Goal: Task Accomplishment & Management: Complete application form

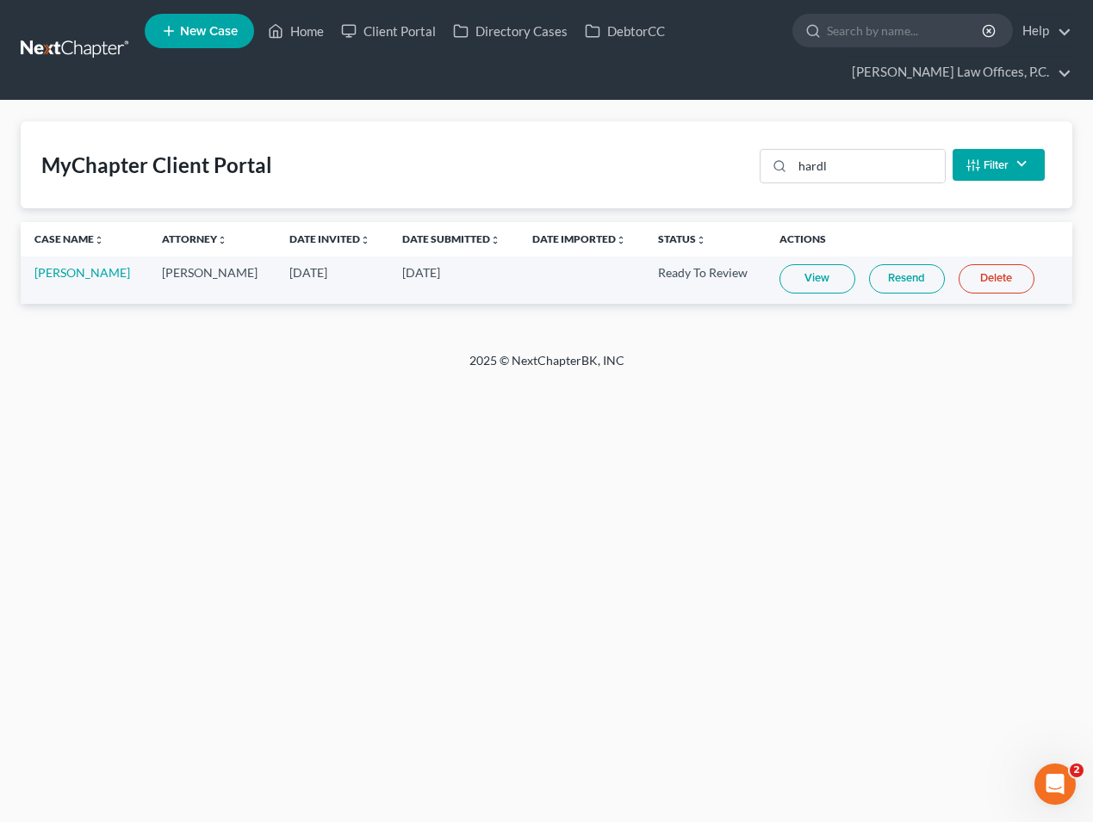
click at [878, 57] on ul "New Case Home Client Portal Directory Cases DebtorCC - No Result - See all resu…" at bounding box center [608, 50] width 927 height 83
click at [880, 35] on input "search" at bounding box center [906, 31] width 158 height 32
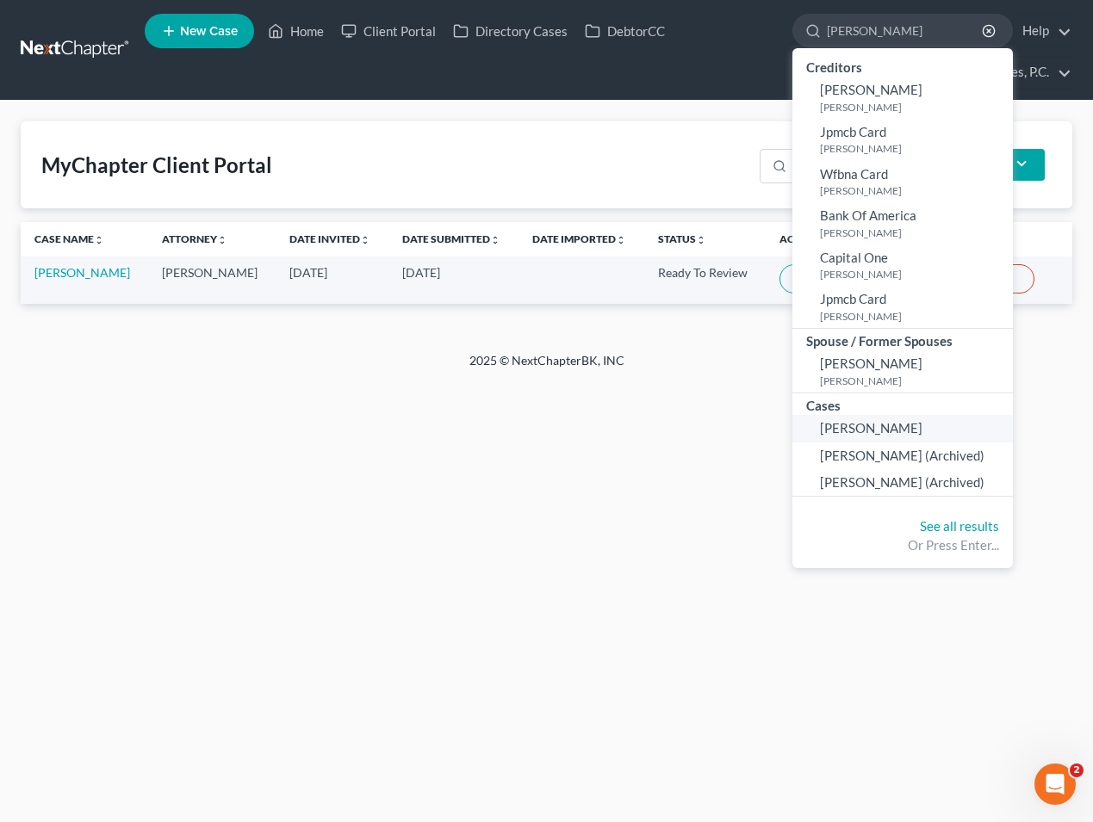
type input "[PERSON_NAME]"
click at [837, 439] on link "[PERSON_NAME]" at bounding box center [902, 428] width 220 height 27
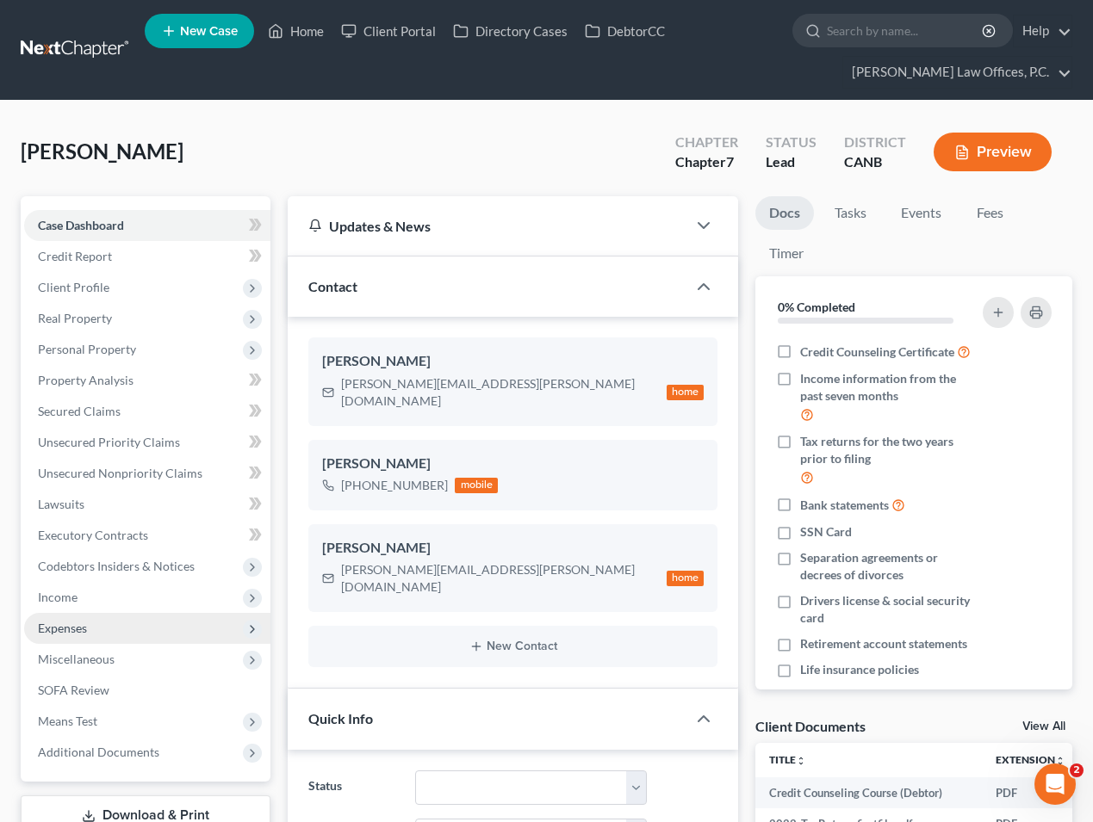
click at [136, 623] on span "Expenses" at bounding box center [147, 628] width 246 height 31
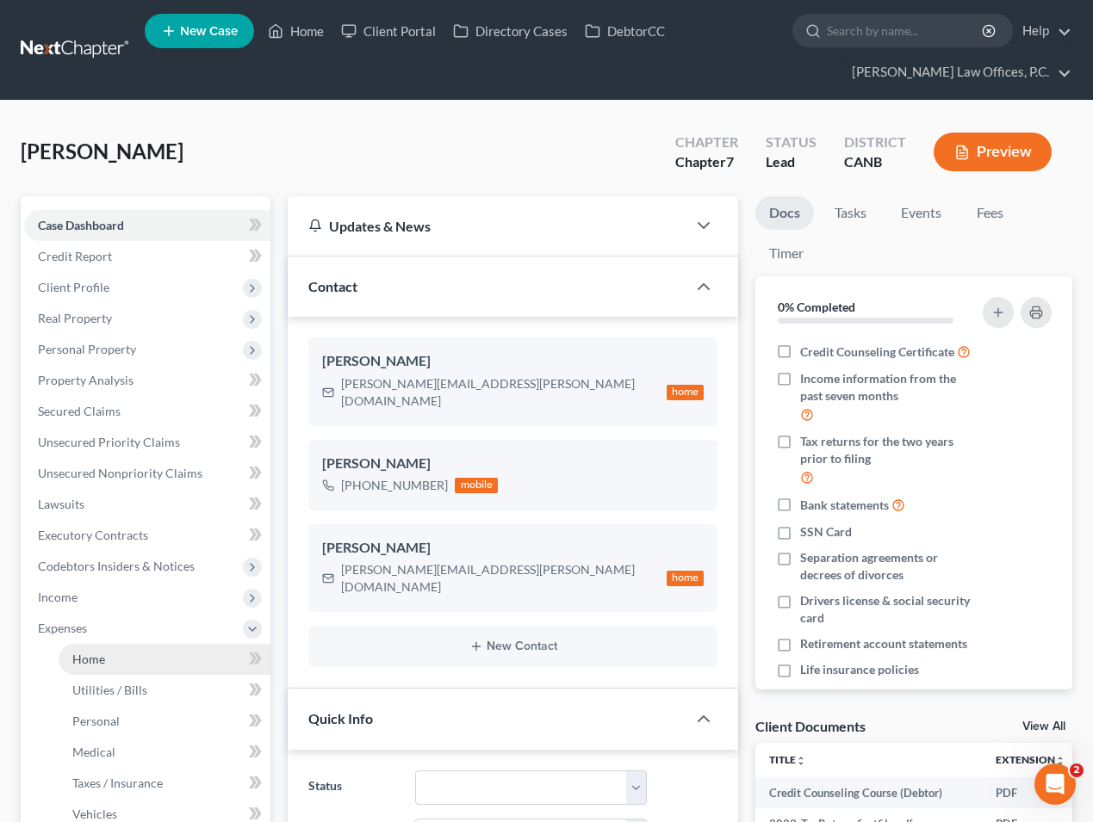
click at [123, 652] on link "Home" at bounding box center [165, 659] width 212 height 31
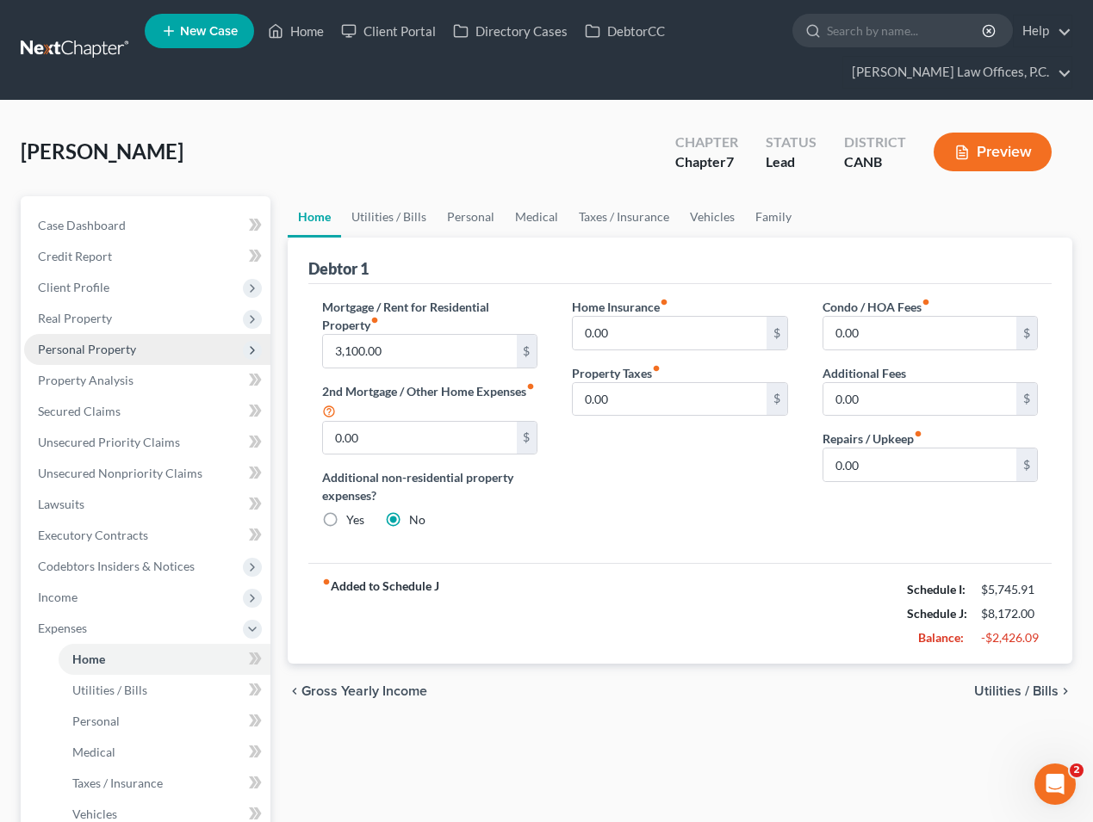
click at [156, 353] on span "Personal Property" at bounding box center [147, 349] width 246 height 31
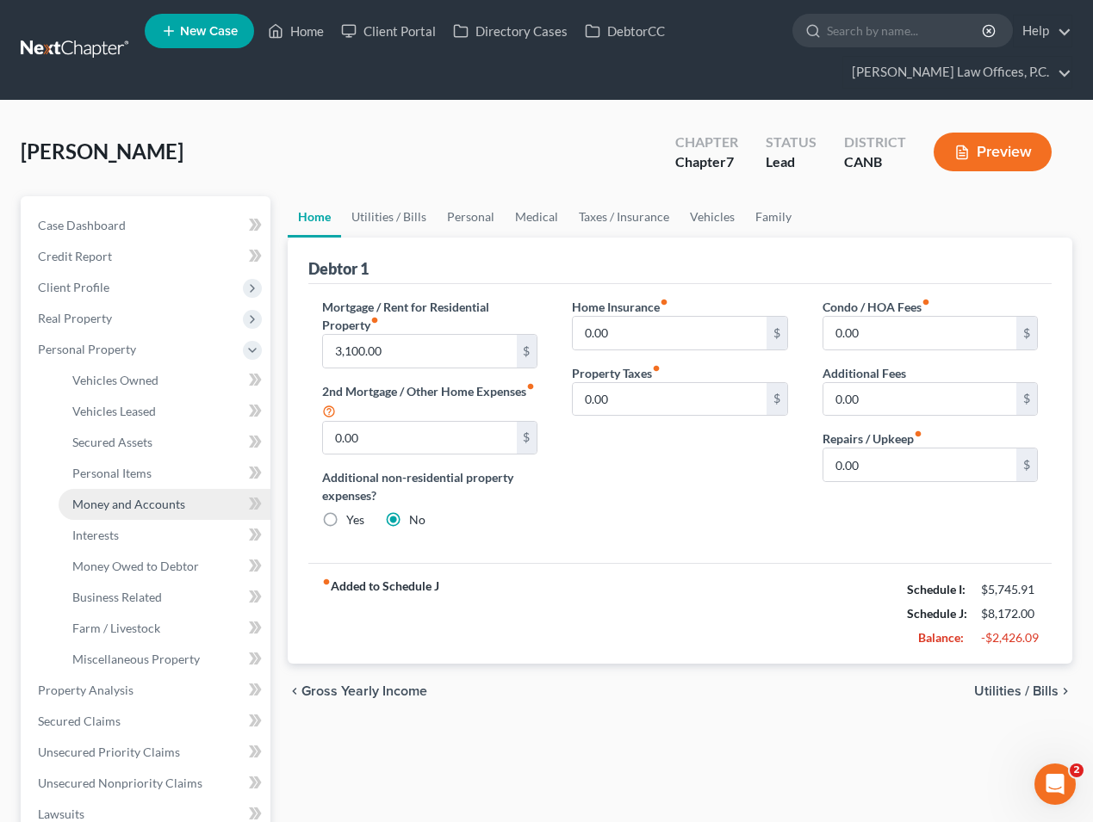
click at [155, 498] on span "Money and Accounts" at bounding box center [128, 504] width 113 height 15
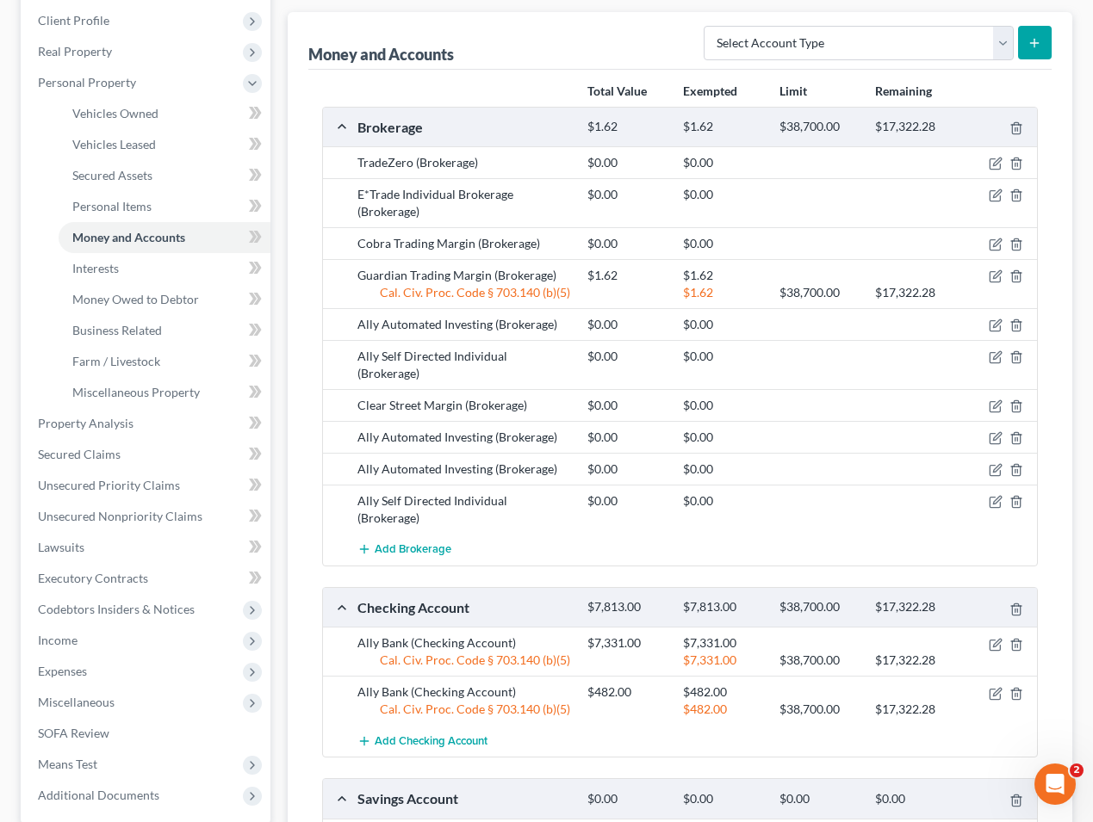
scroll to position [276, 0]
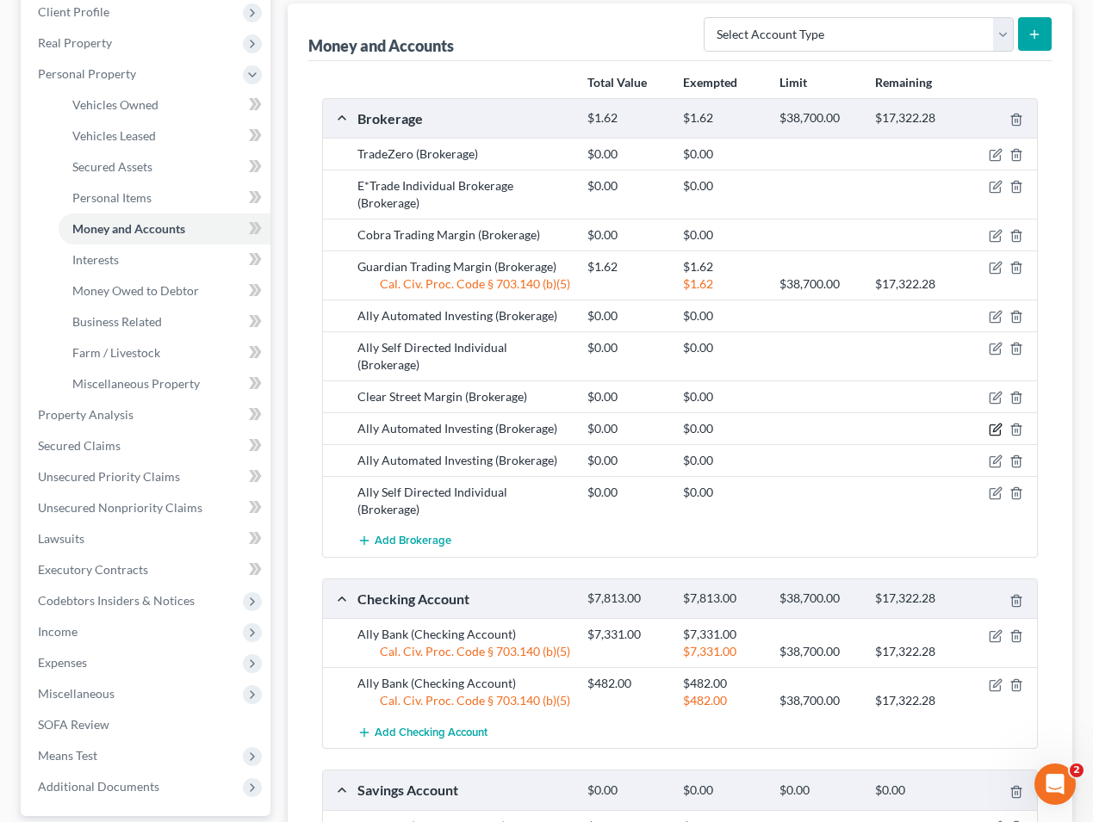
click at [994, 423] on icon "button" at bounding box center [996, 430] width 14 height 14
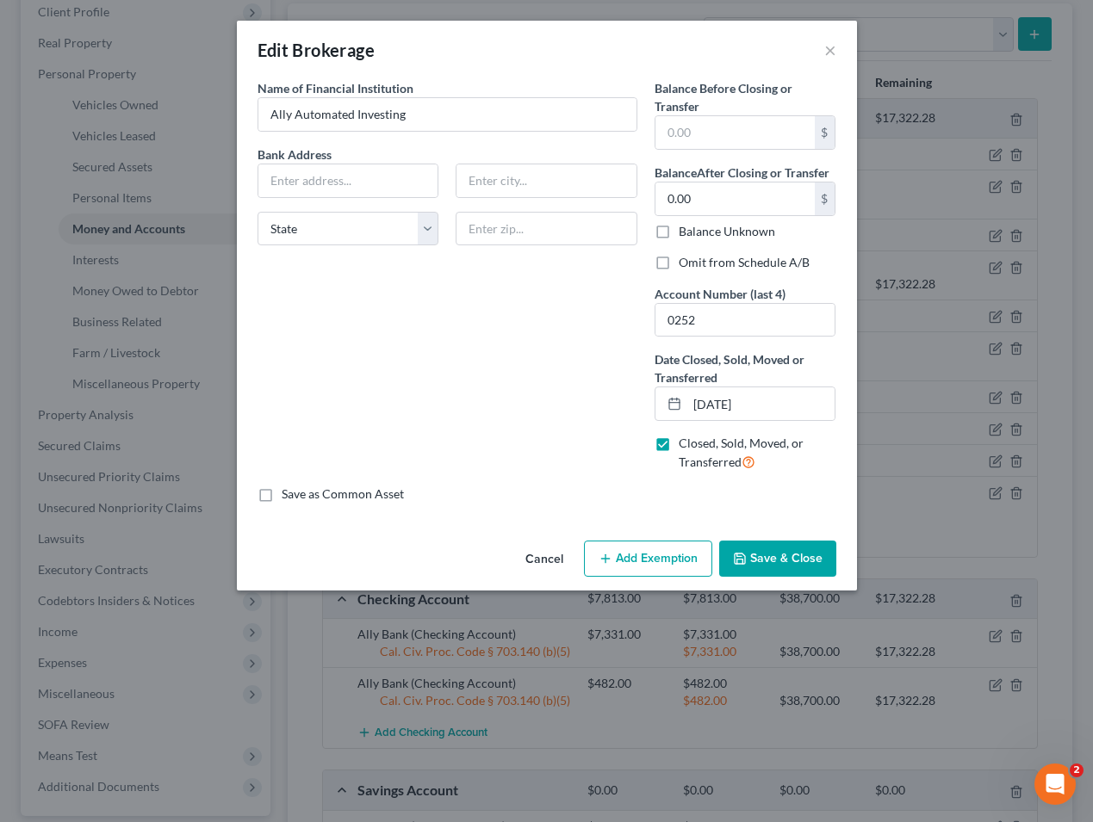
click at [685, 263] on label "Omit from Schedule A/B" at bounding box center [744, 262] width 131 height 17
click at [685, 263] on input "Omit from Schedule A/B" at bounding box center [690, 259] width 11 height 11
checkbox input "true"
click at [785, 542] on button "Save & Close" at bounding box center [777, 559] width 117 height 36
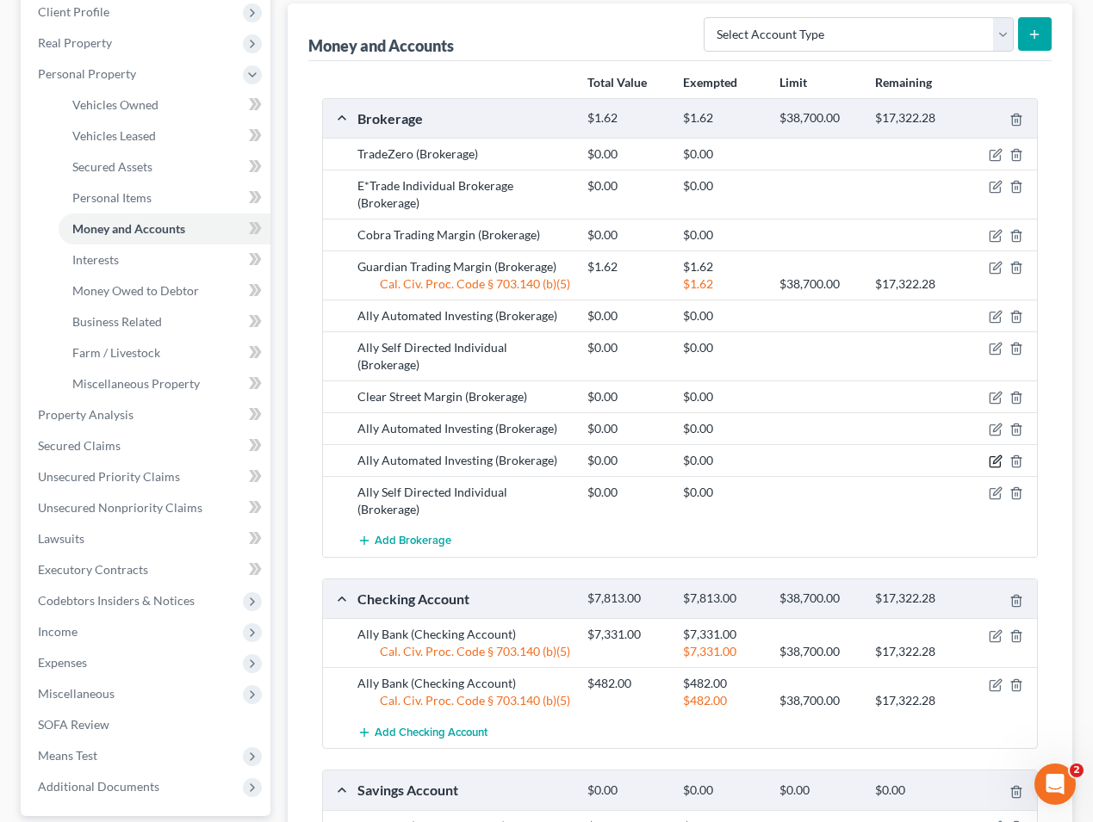
click at [994, 456] on icon "button" at bounding box center [997, 460] width 8 height 8
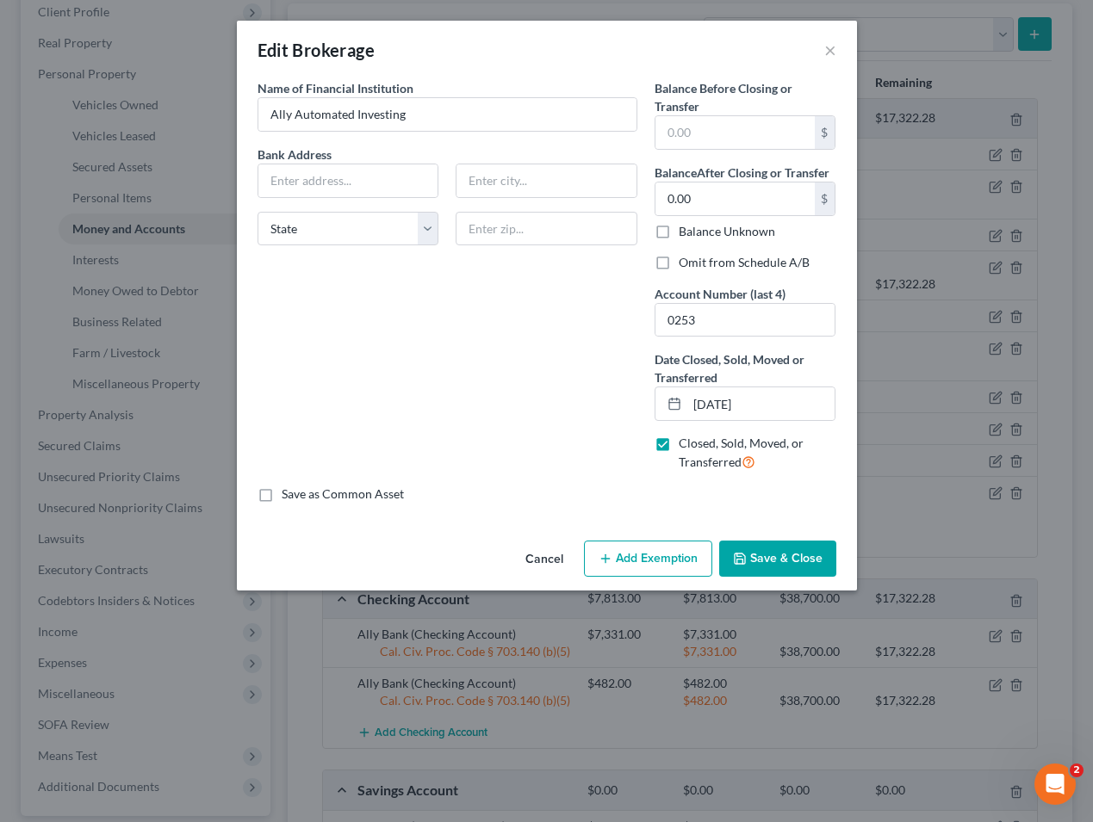
click at [710, 264] on label "Omit from Schedule A/B" at bounding box center [744, 262] width 131 height 17
click at [697, 264] on input "Omit from Schedule A/B" at bounding box center [690, 259] width 11 height 11
checkbox input "true"
click at [812, 569] on button "Save & Close" at bounding box center [777, 559] width 117 height 36
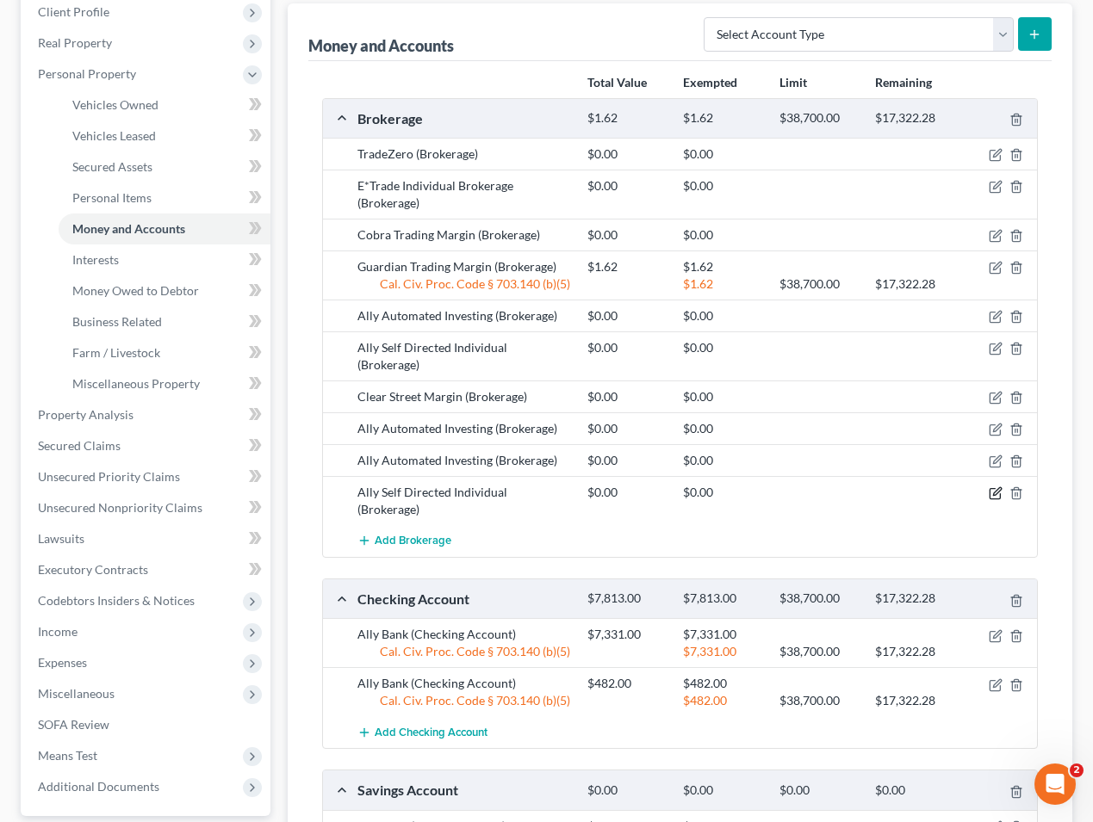
click at [1000, 487] on icon "button" at bounding box center [996, 494] width 14 height 14
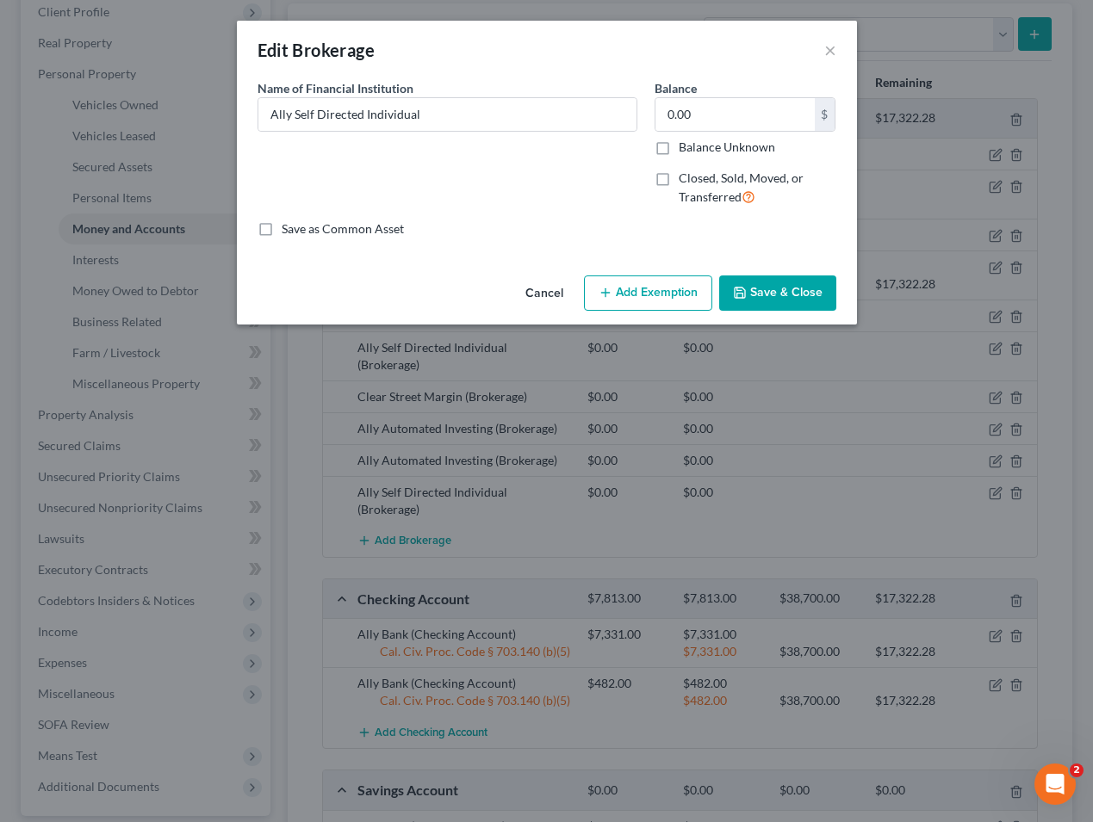
click at [704, 182] on span "Closed, Sold, Moved, or Transferred" at bounding box center [741, 188] width 125 height 34
click at [697, 181] on input "Closed, Sold, Moved, or Transferred" at bounding box center [690, 175] width 11 height 11
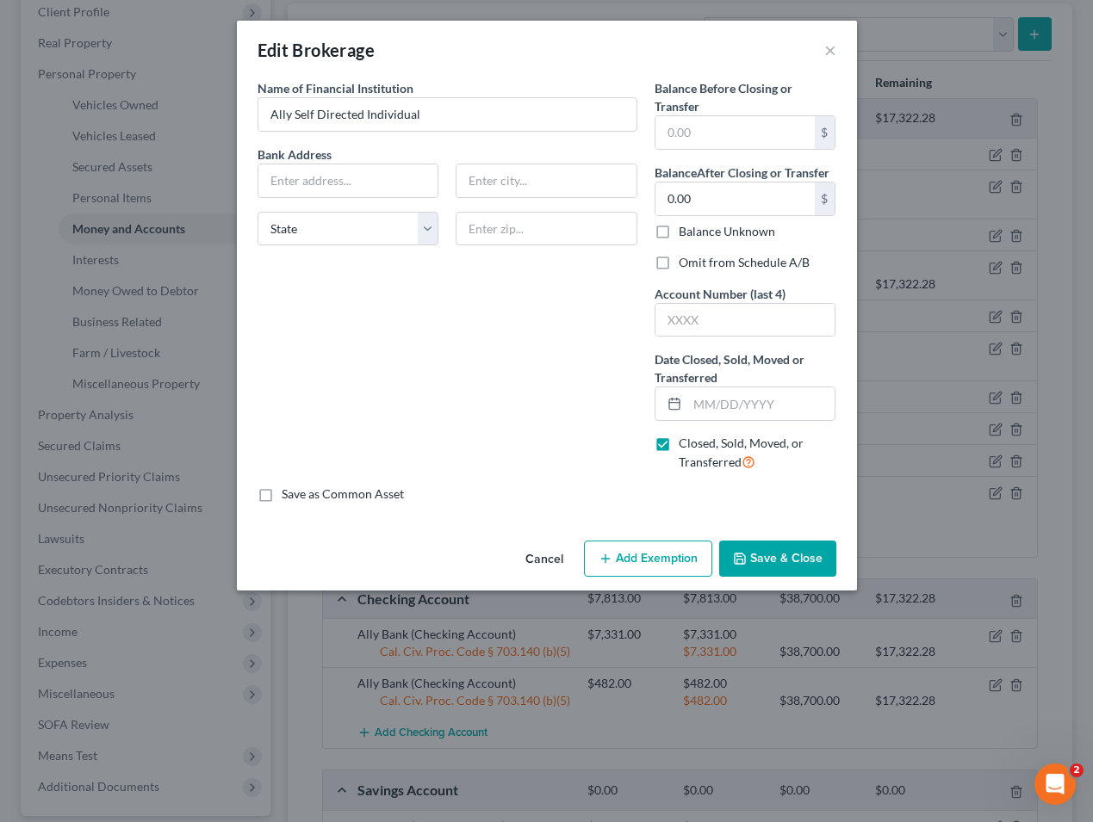
click at [699, 461] on span "Closed, Sold, Moved, or Transferred" at bounding box center [741, 453] width 125 height 34
click at [697, 446] on input "Closed, Sold, Moved, or Transferred" at bounding box center [690, 440] width 11 height 11
checkbox input "false"
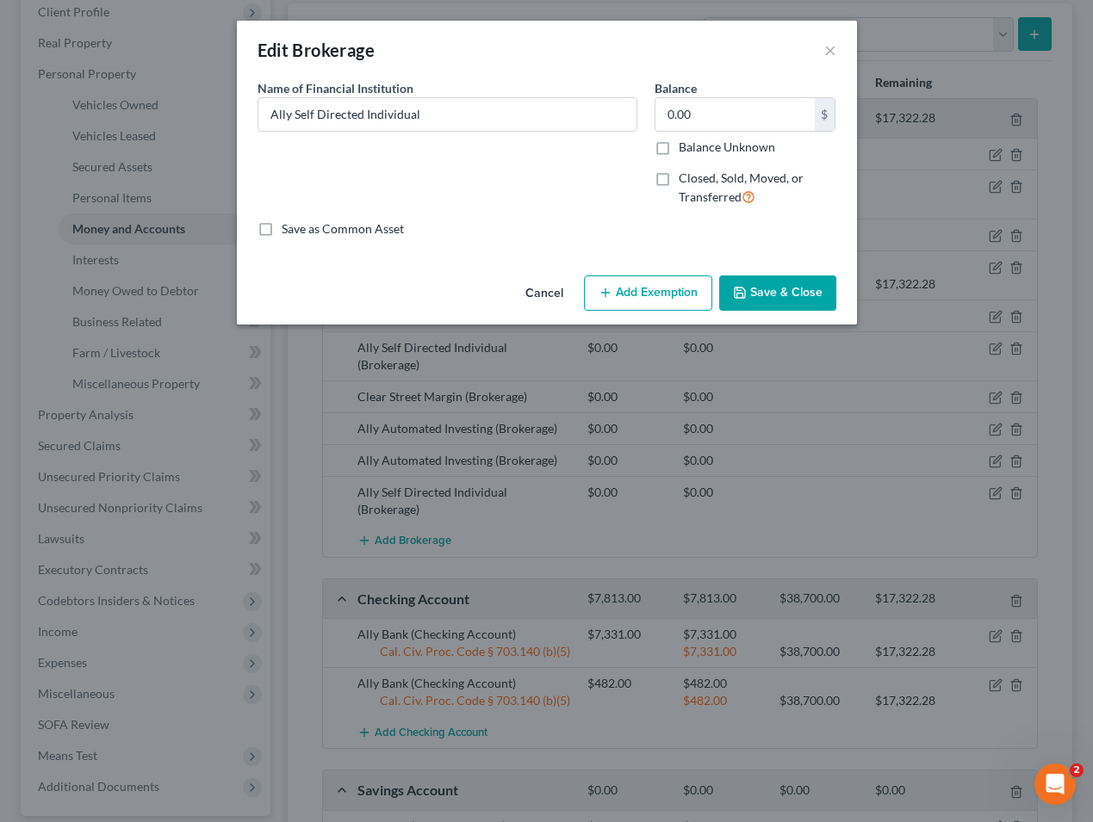
click at [559, 289] on button "Cancel" at bounding box center [544, 294] width 65 height 34
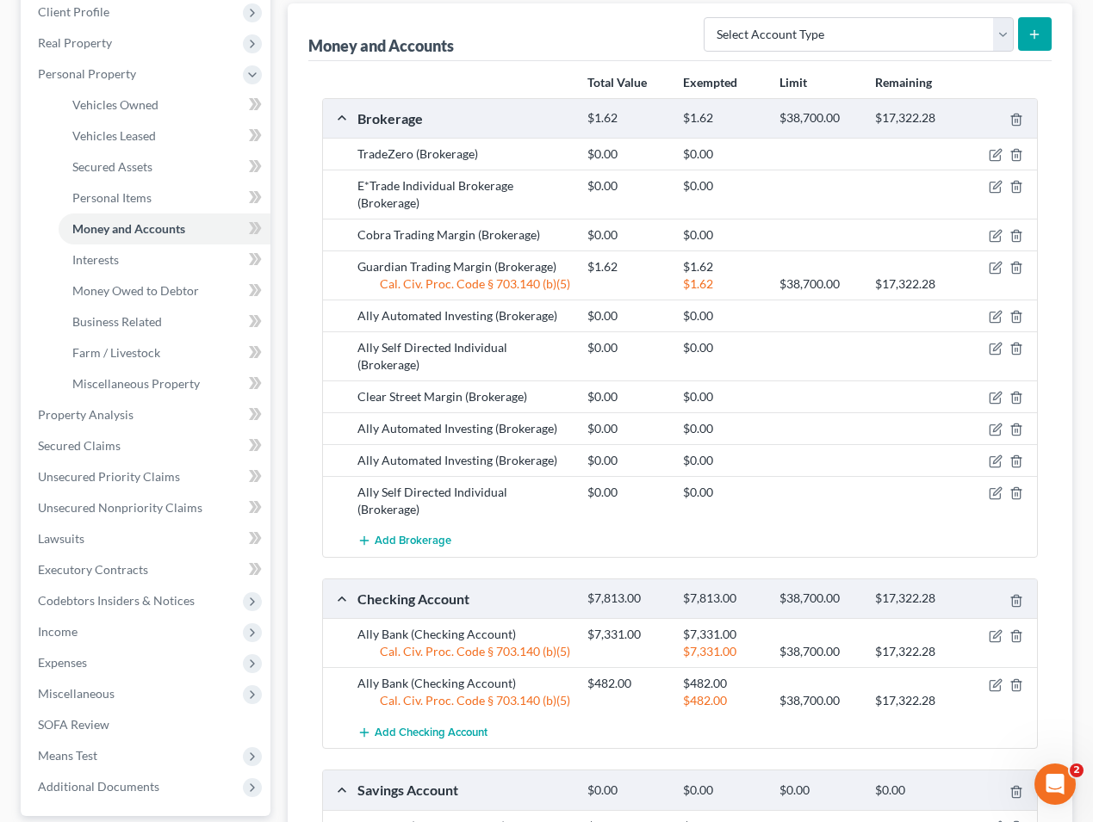
click at [991, 146] on div at bounding box center [1000, 154] width 77 height 17
click at [995, 159] on icon "button" at bounding box center [994, 156] width 10 height 10
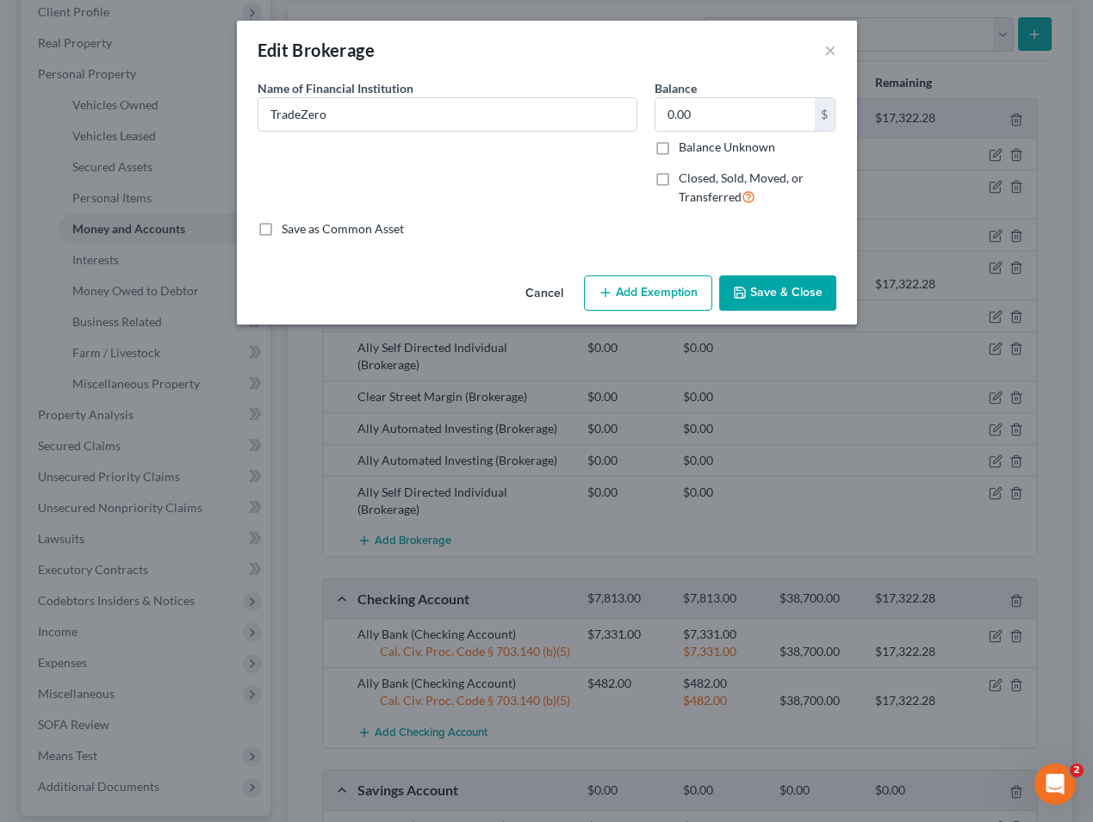
click at [558, 292] on button "Cancel" at bounding box center [544, 294] width 65 height 34
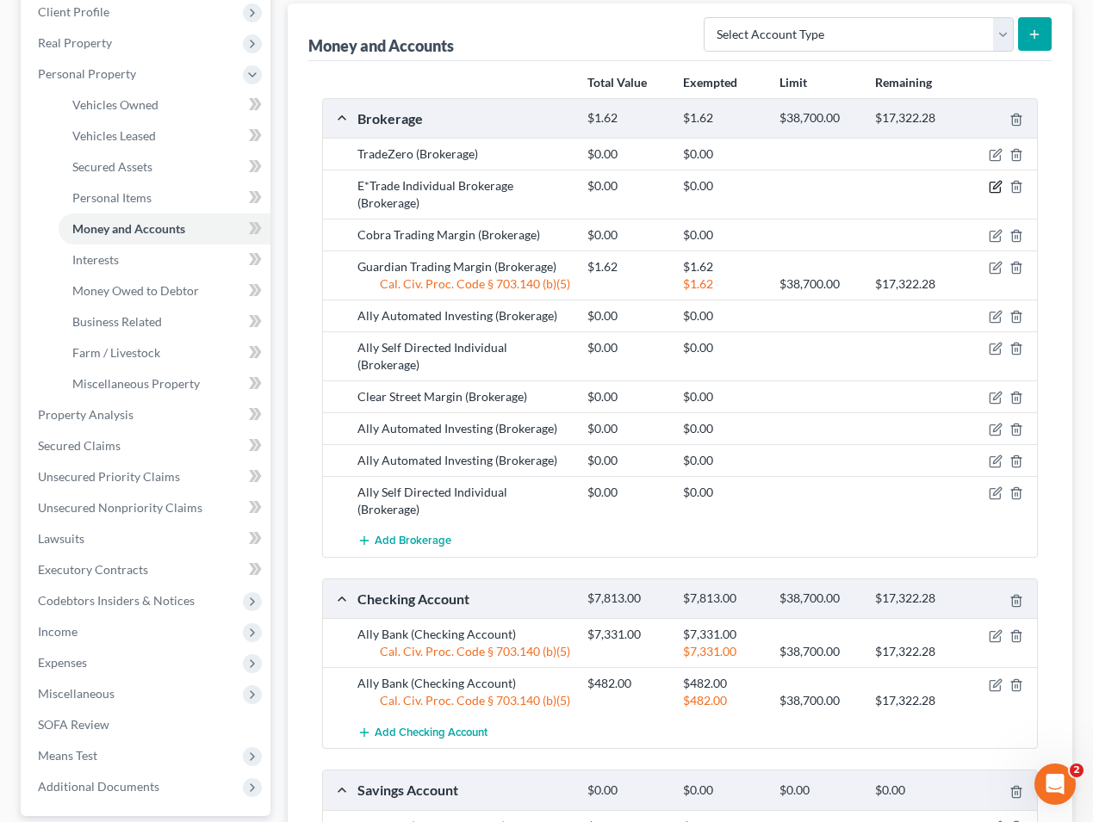
click at [1002, 185] on icon "button" at bounding box center [996, 187] width 14 height 14
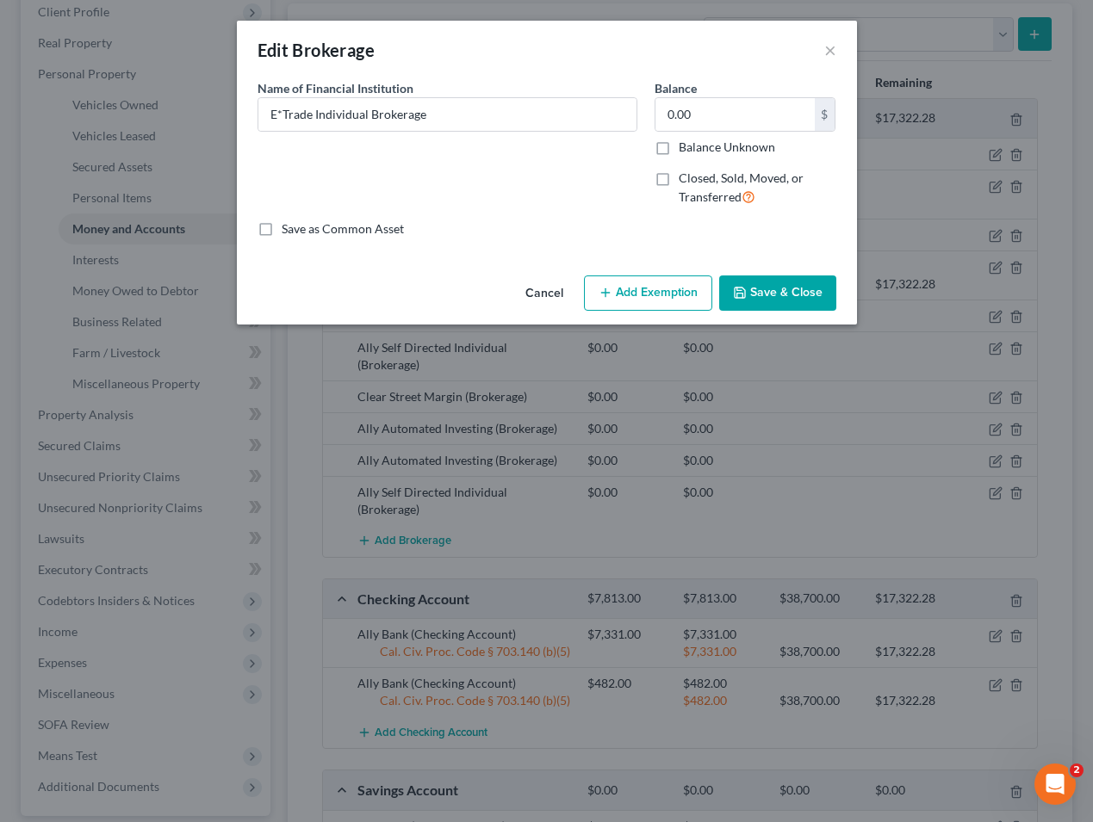
click at [555, 288] on button "Cancel" at bounding box center [544, 294] width 65 height 34
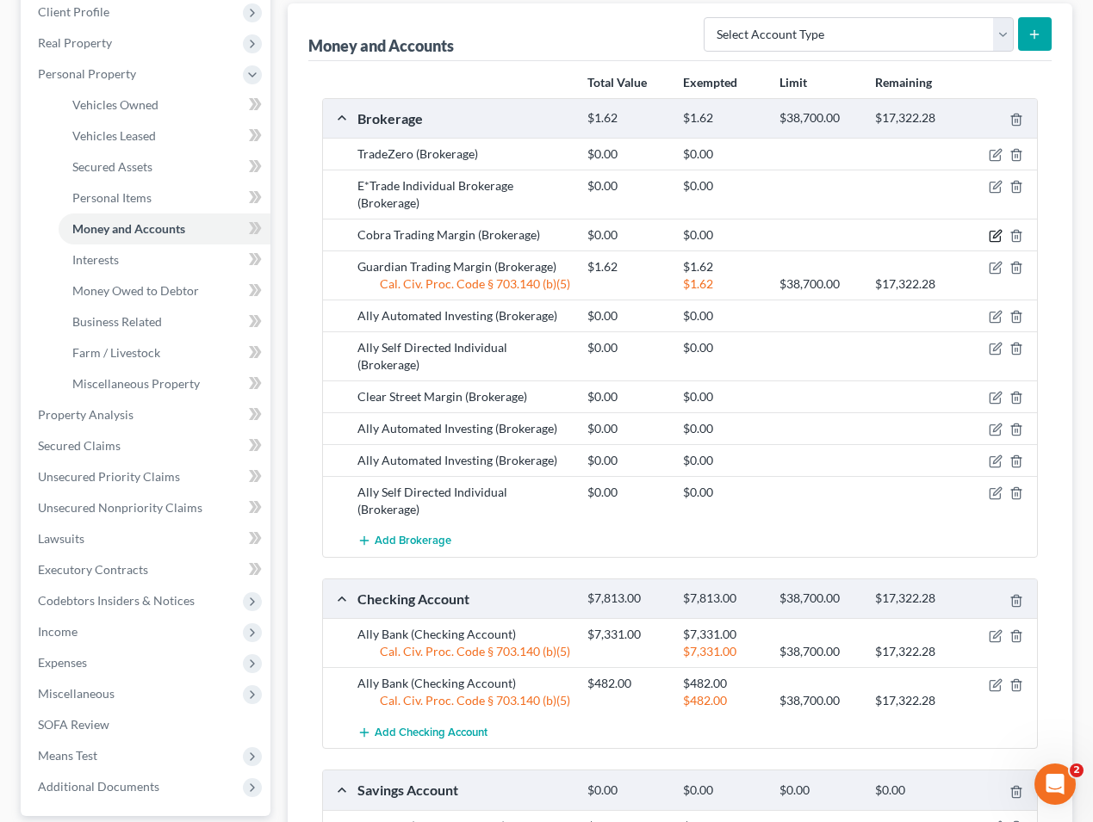
click at [1000, 233] on icon "button" at bounding box center [997, 235] width 8 height 8
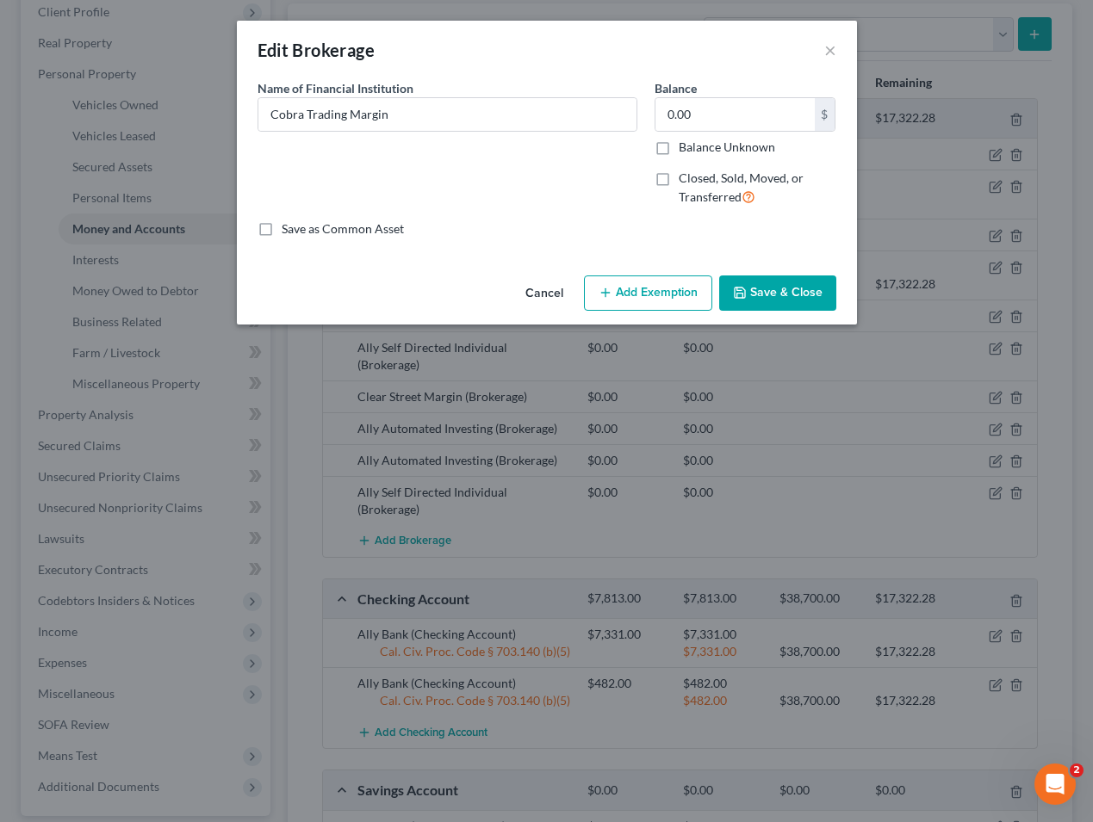
click at [537, 295] on button "Cancel" at bounding box center [544, 294] width 65 height 34
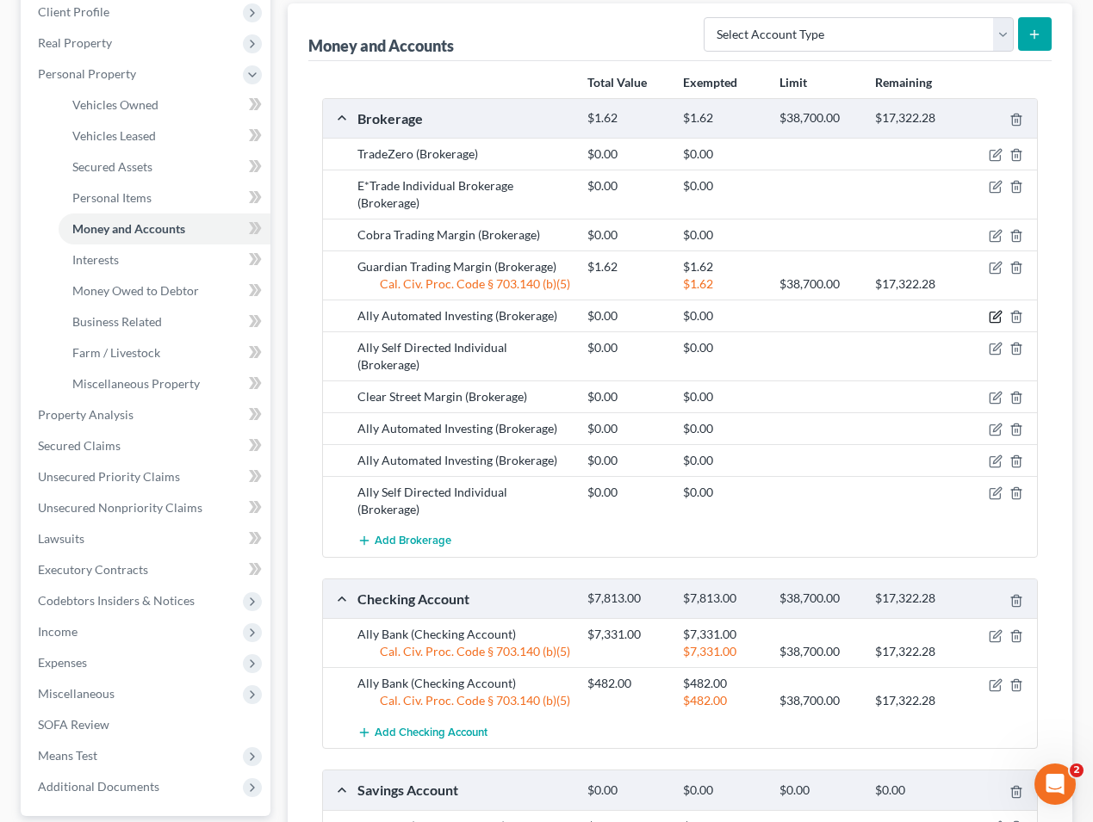
click at [994, 314] on icon "button" at bounding box center [996, 317] width 14 height 14
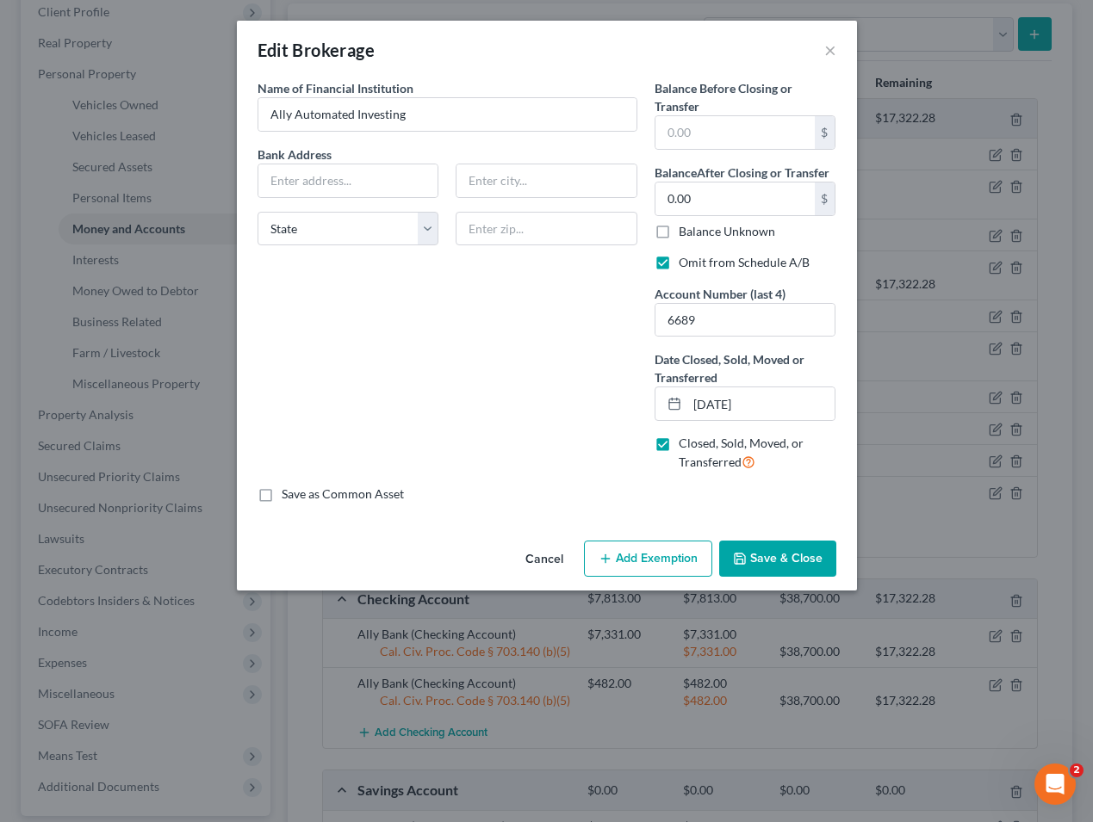
click at [538, 551] on button "Cancel" at bounding box center [544, 560] width 65 height 34
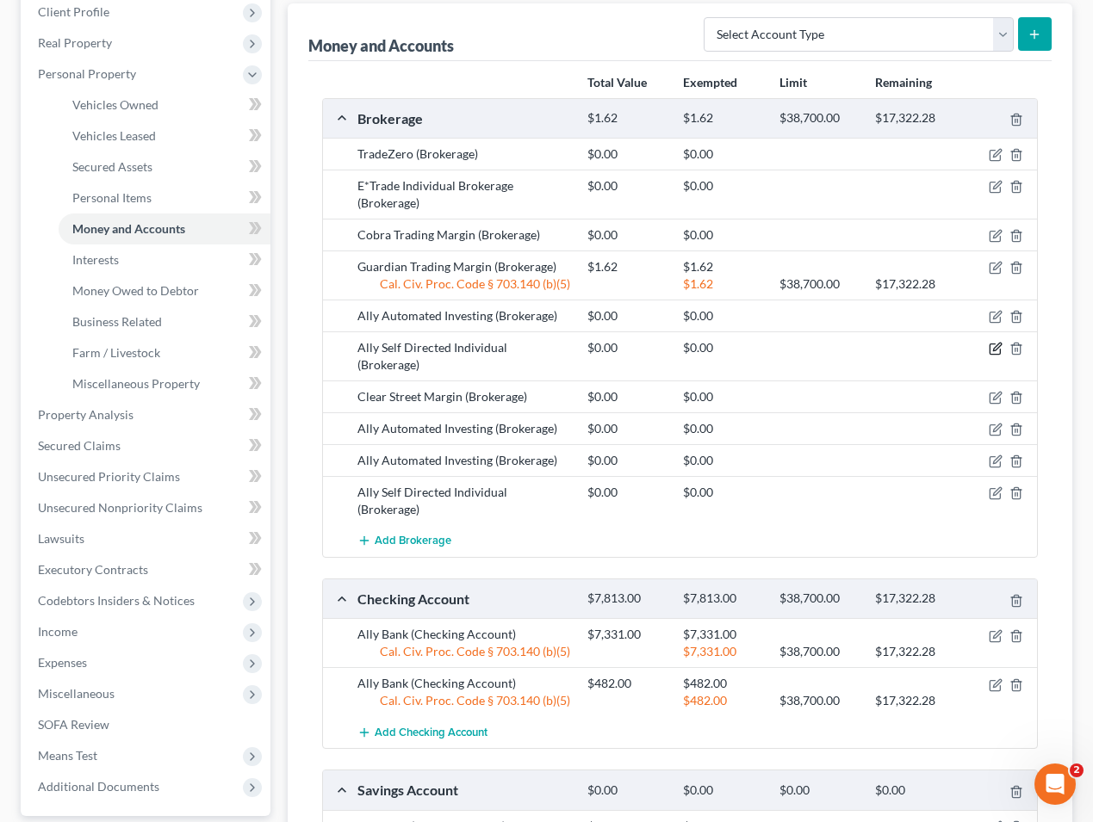
click at [996, 347] on icon "button" at bounding box center [996, 349] width 14 height 14
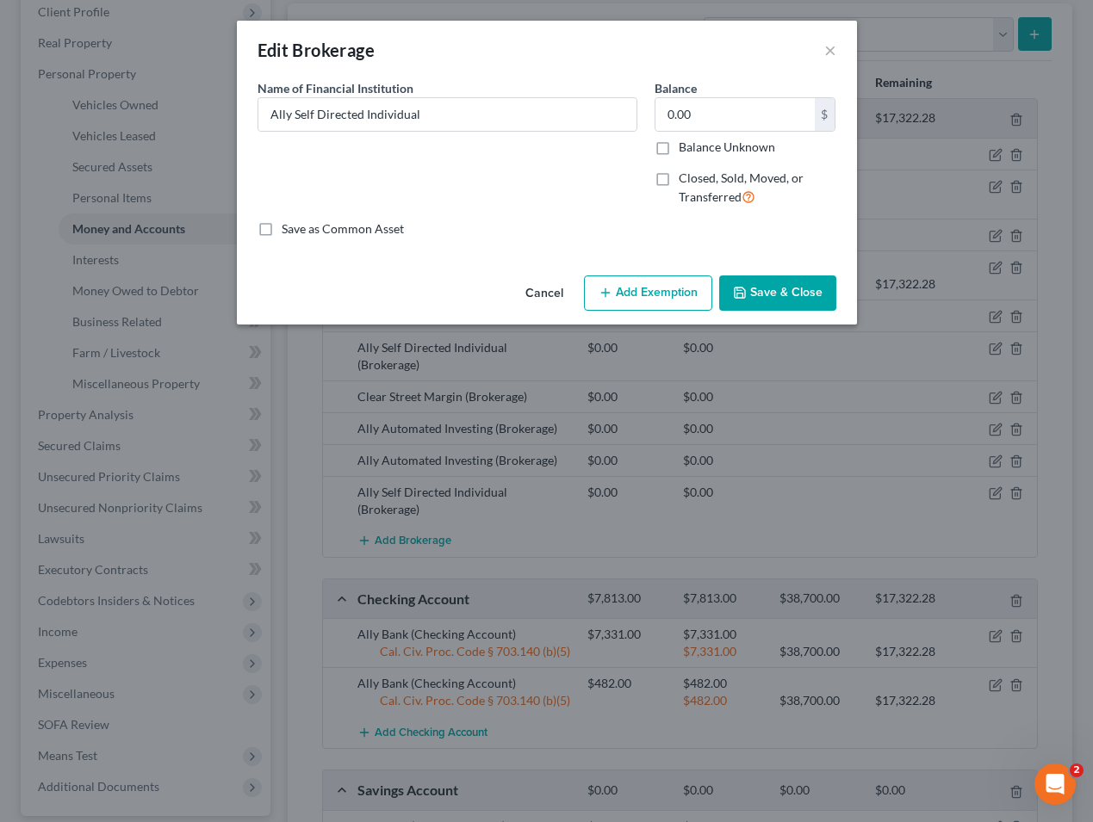
click at [541, 289] on button "Cancel" at bounding box center [544, 294] width 65 height 34
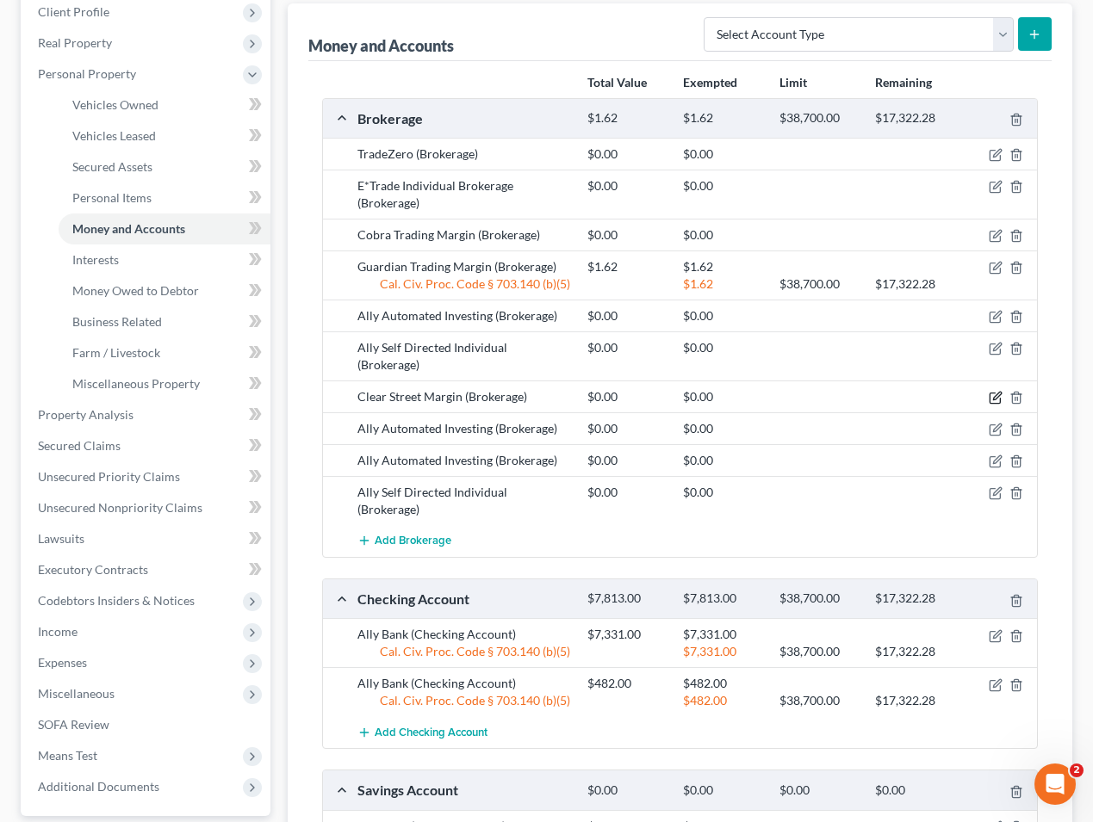
click at [999, 394] on icon "button" at bounding box center [994, 399] width 10 height 10
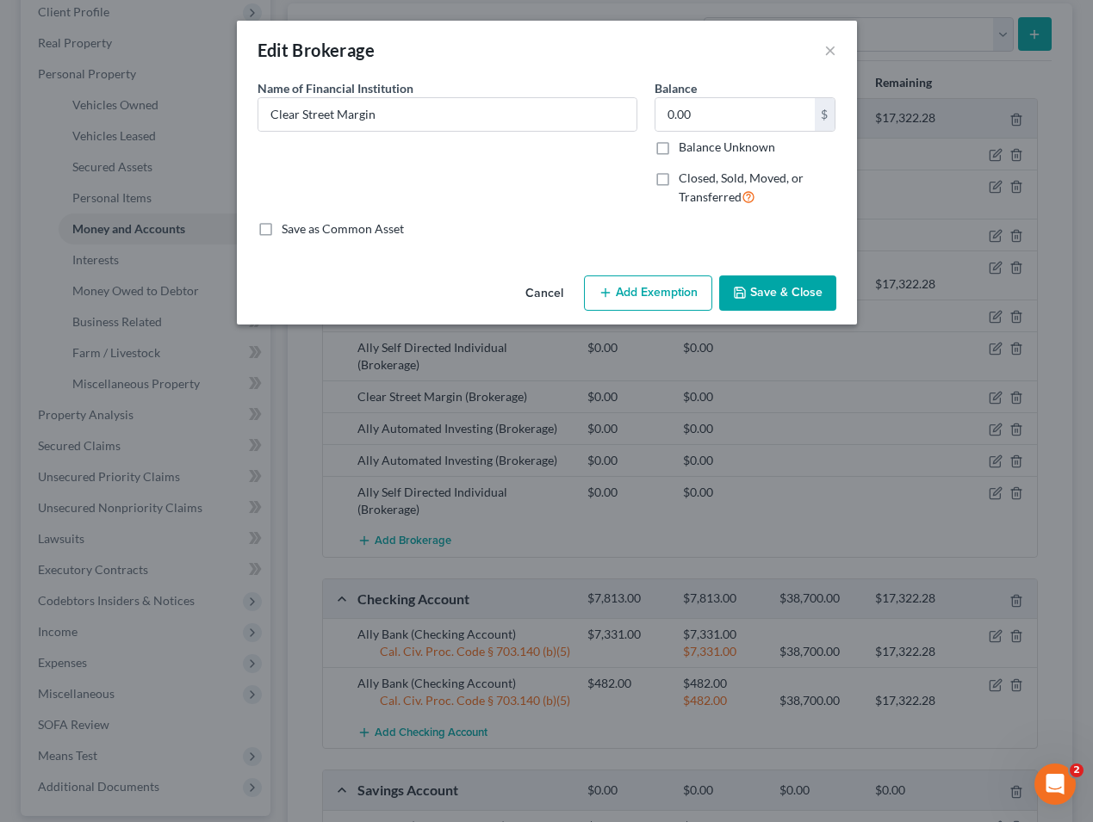
click at [538, 291] on button "Cancel" at bounding box center [544, 294] width 65 height 34
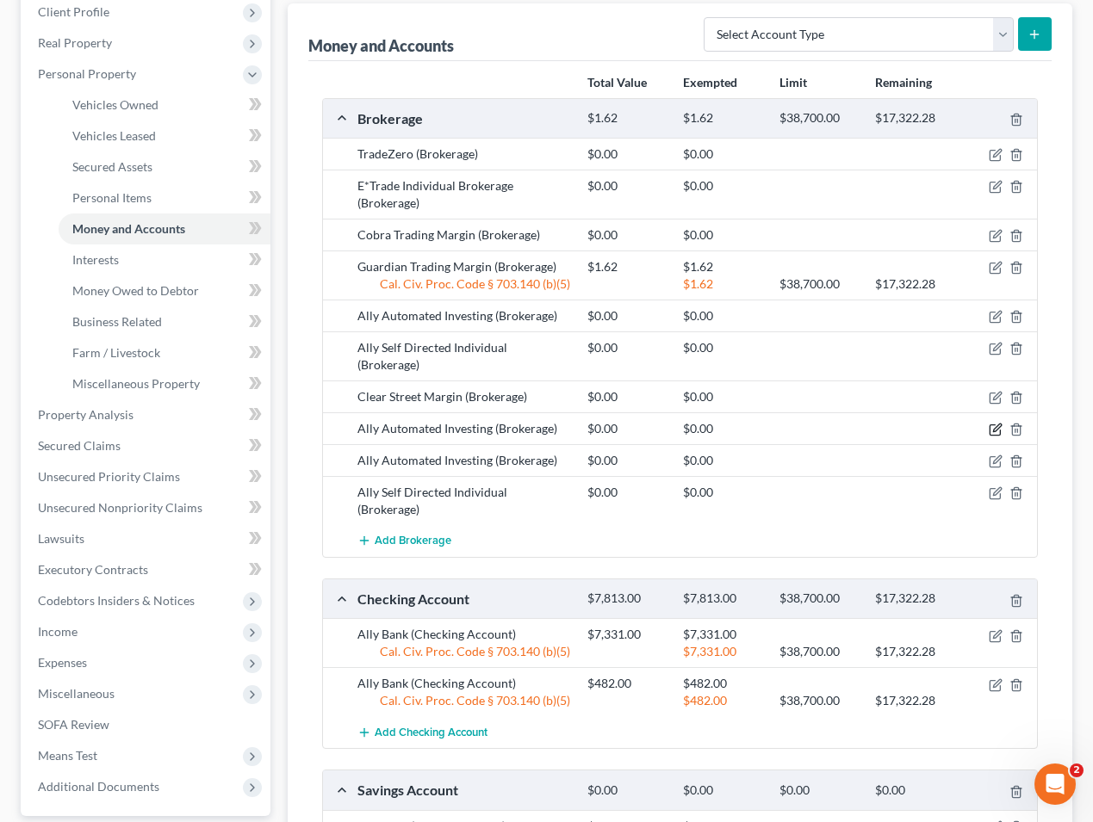
click at [996, 425] on icon "button" at bounding box center [997, 429] width 8 height 8
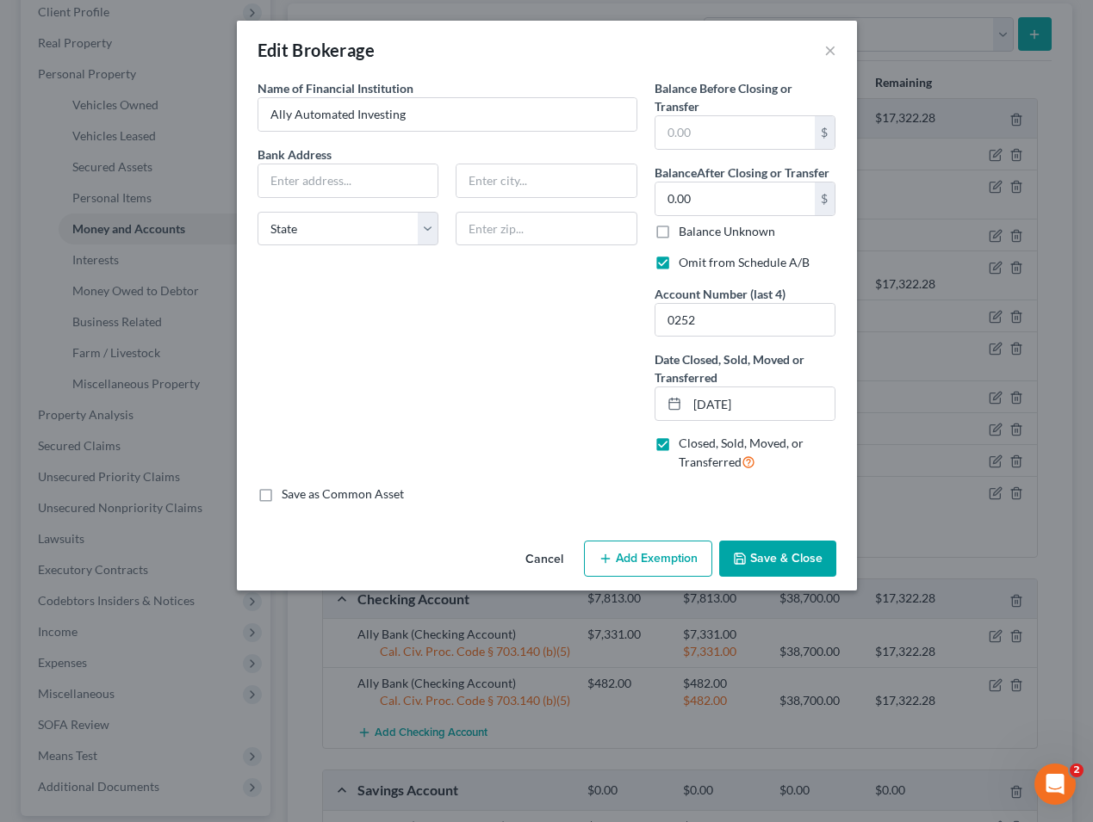
click at [550, 560] on button "Cancel" at bounding box center [544, 560] width 65 height 34
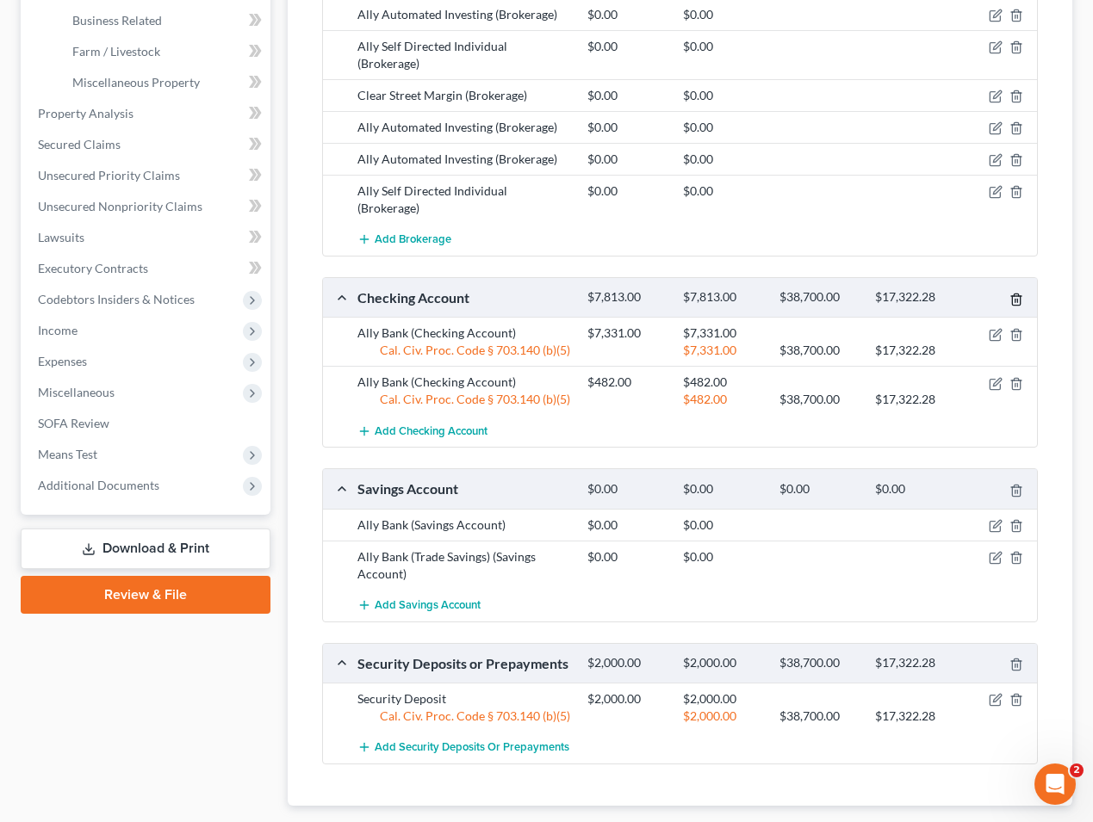
scroll to position [639, 0]
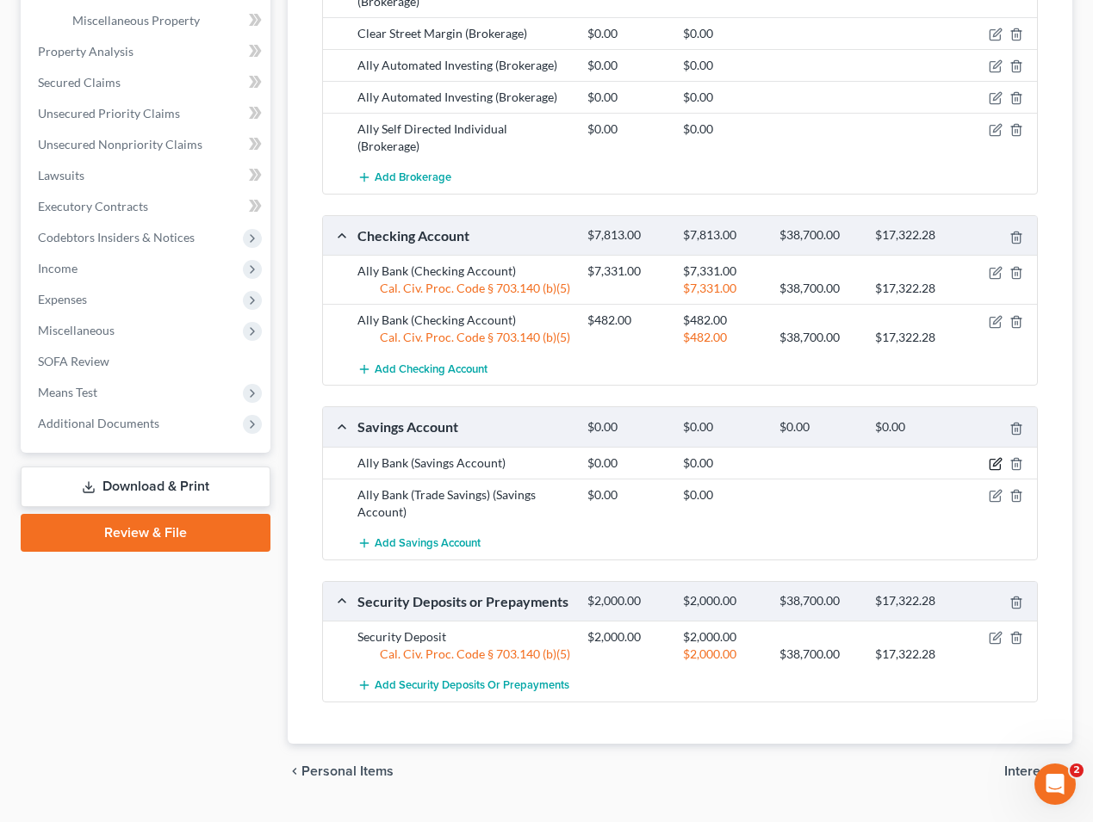
click at [993, 458] on icon "button" at bounding box center [997, 462] width 8 height 8
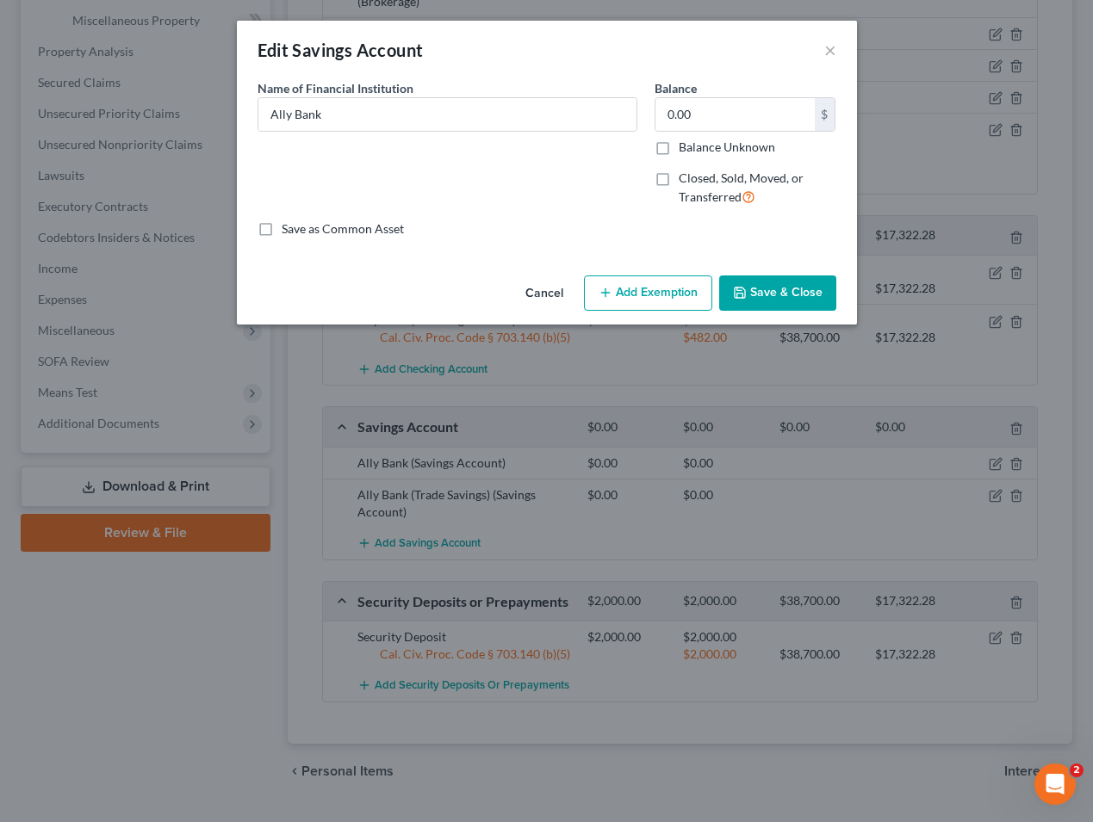
click at [540, 293] on button "Cancel" at bounding box center [544, 294] width 65 height 34
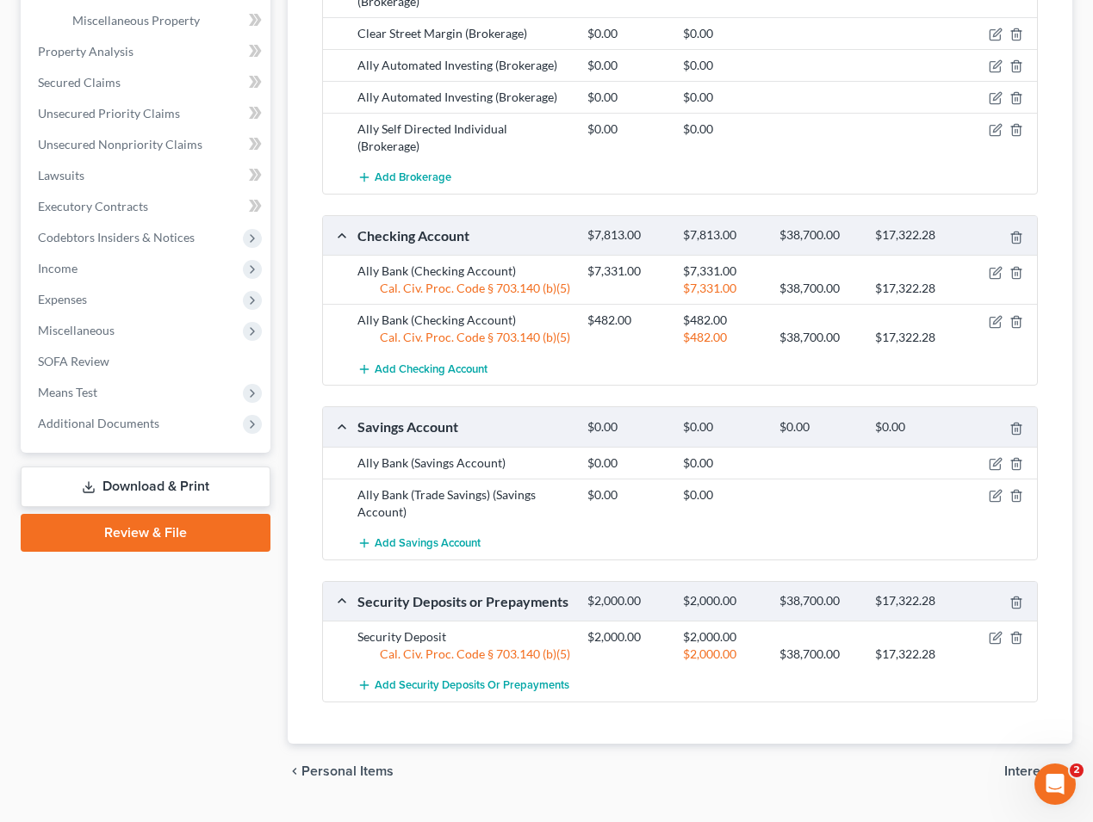
click at [997, 329] on div "$482.00 $38,700.00 $17,322.28" at bounding box center [809, 337] width 460 height 17
click at [994, 457] on icon "button" at bounding box center [996, 464] width 14 height 14
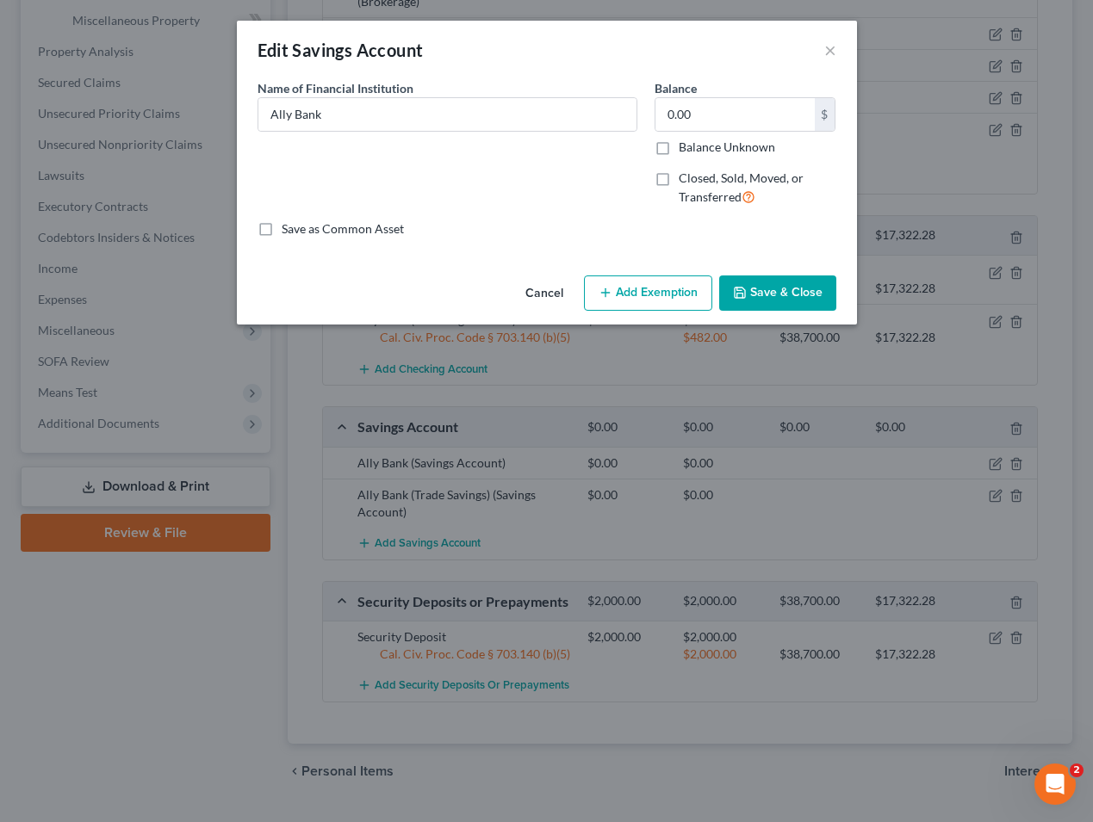
click at [522, 287] on button "Cancel" at bounding box center [544, 294] width 65 height 34
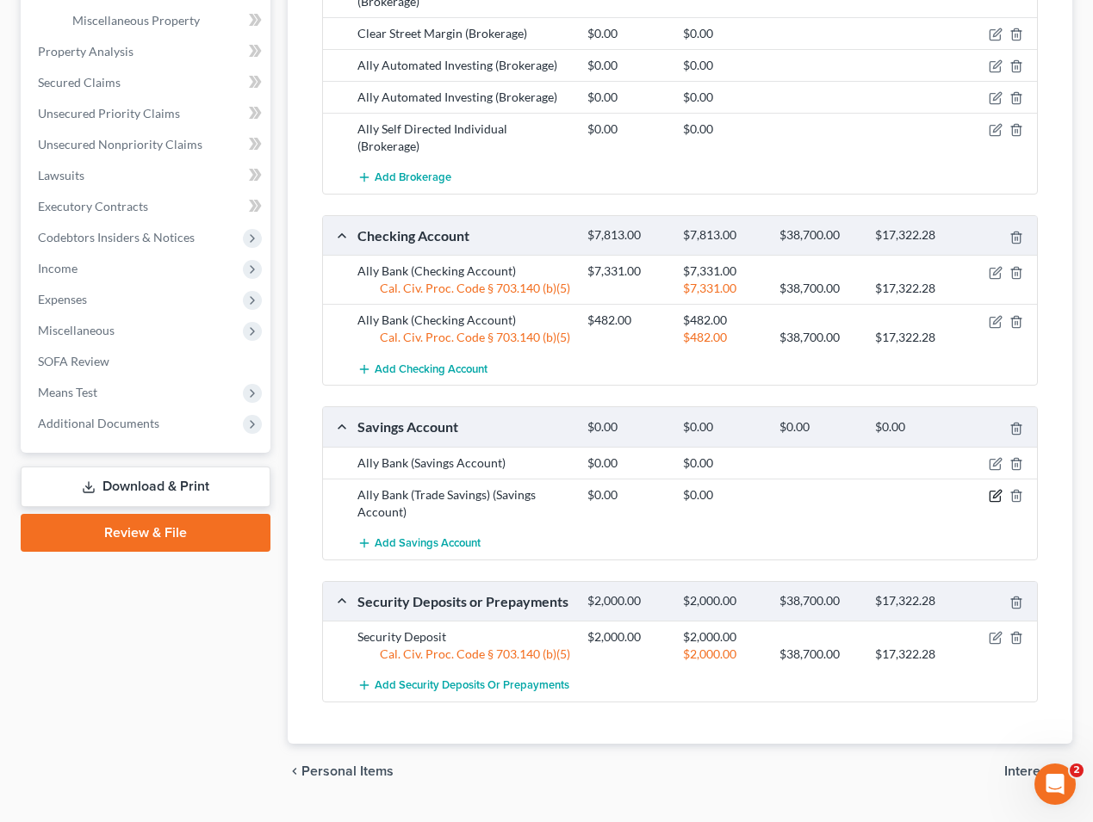
click at [993, 489] on icon "button" at bounding box center [996, 496] width 14 height 14
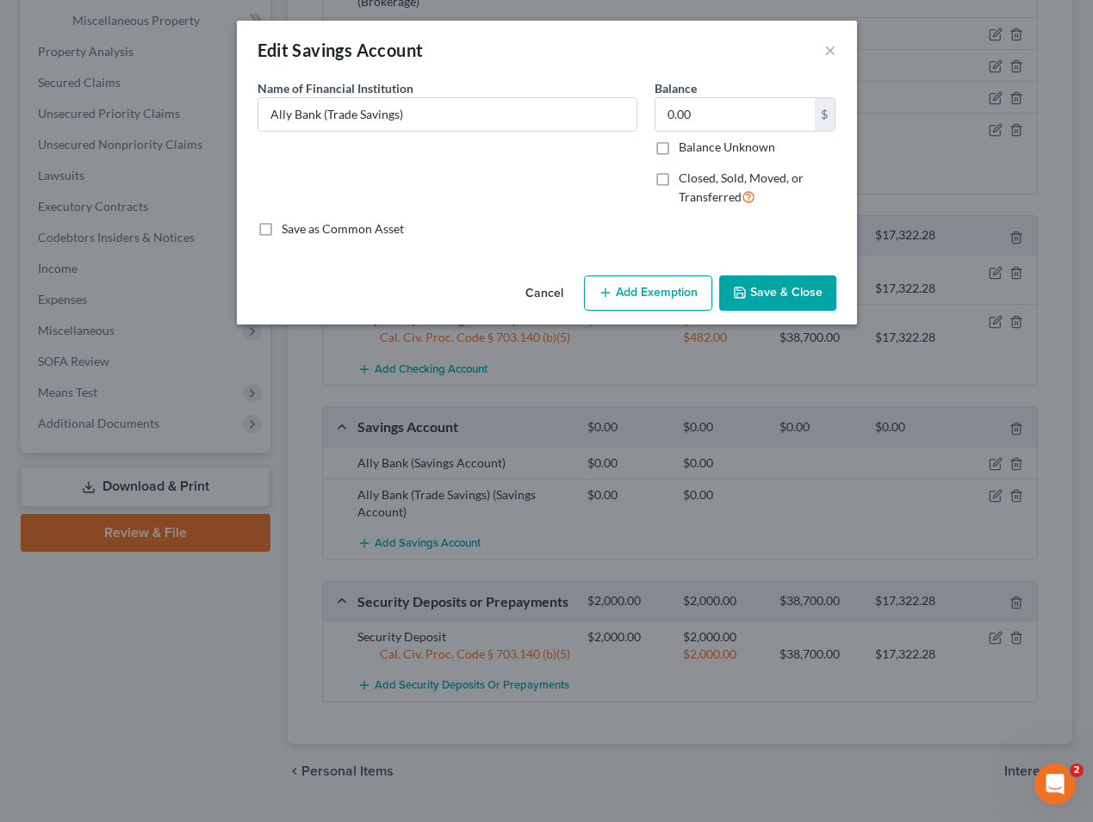
click at [537, 286] on button "Cancel" at bounding box center [544, 294] width 65 height 34
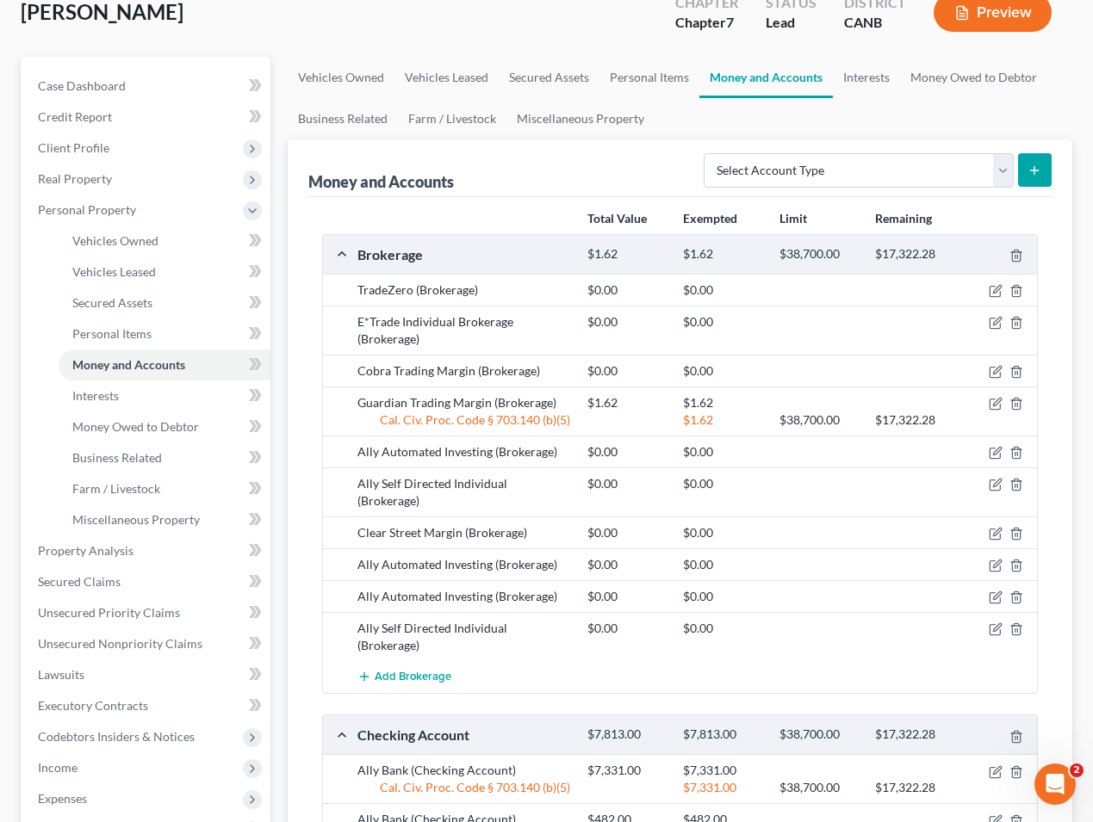
scroll to position [0, 0]
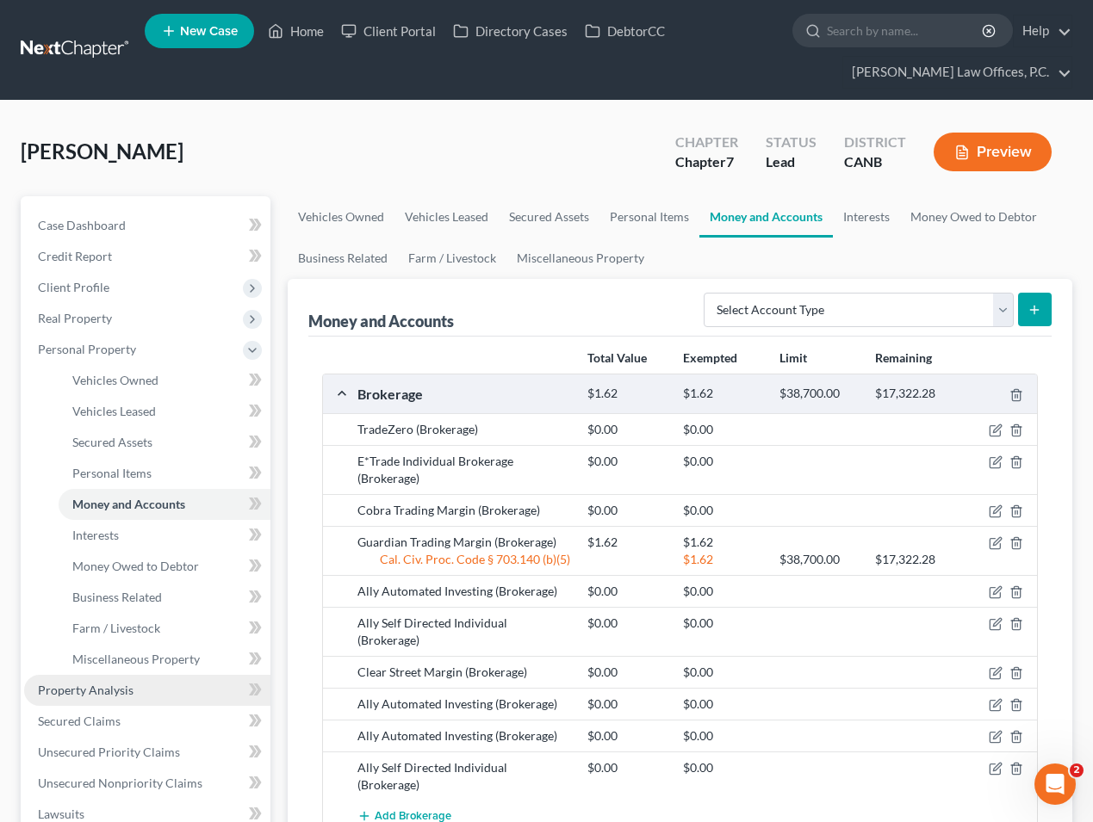
click at [149, 697] on link "Property Analysis" at bounding box center [147, 690] width 246 height 31
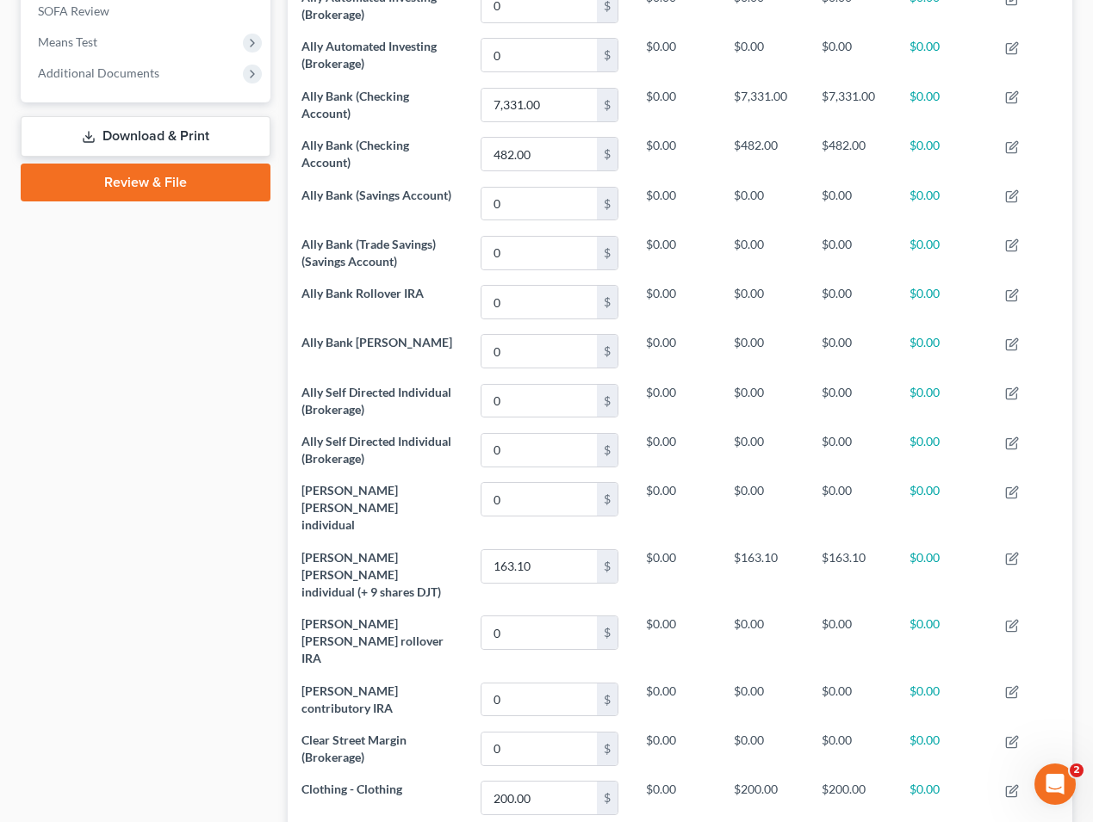
scroll to position [399, 0]
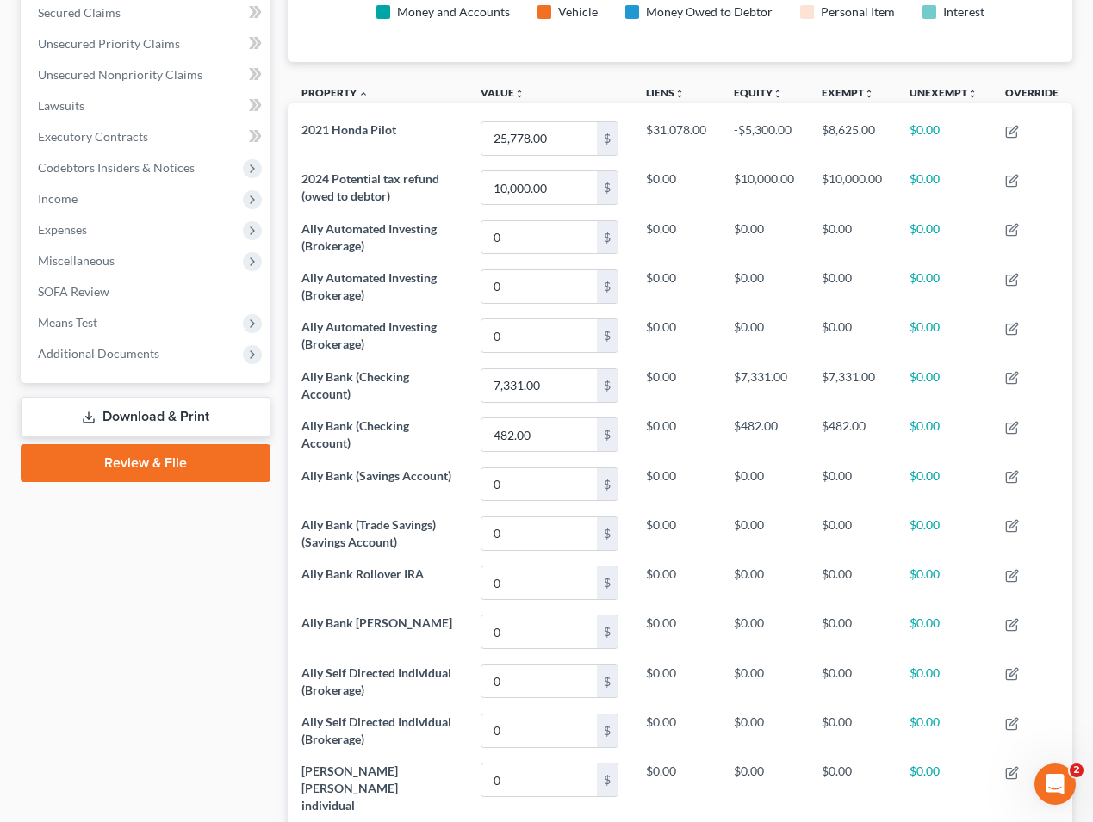
click at [202, 422] on link "Download & Print" at bounding box center [146, 417] width 250 height 40
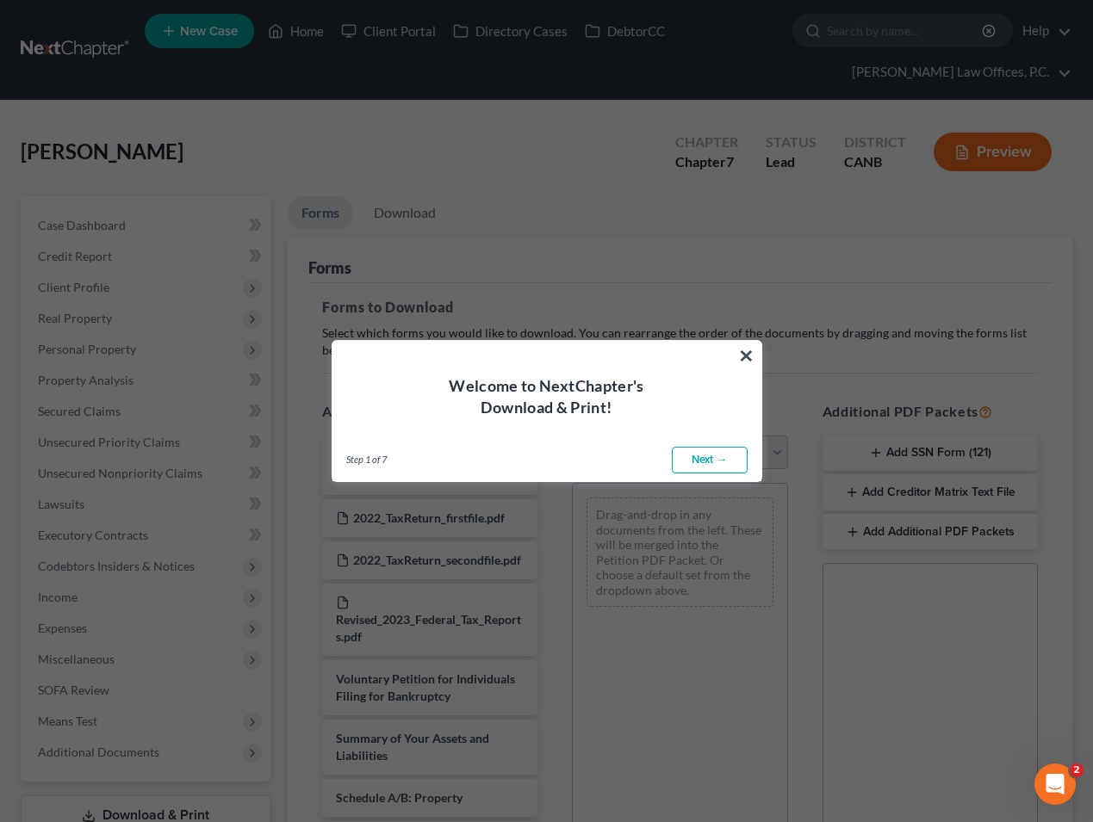
click at [716, 458] on link "Next →" at bounding box center [710, 461] width 76 height 28
select select "0"
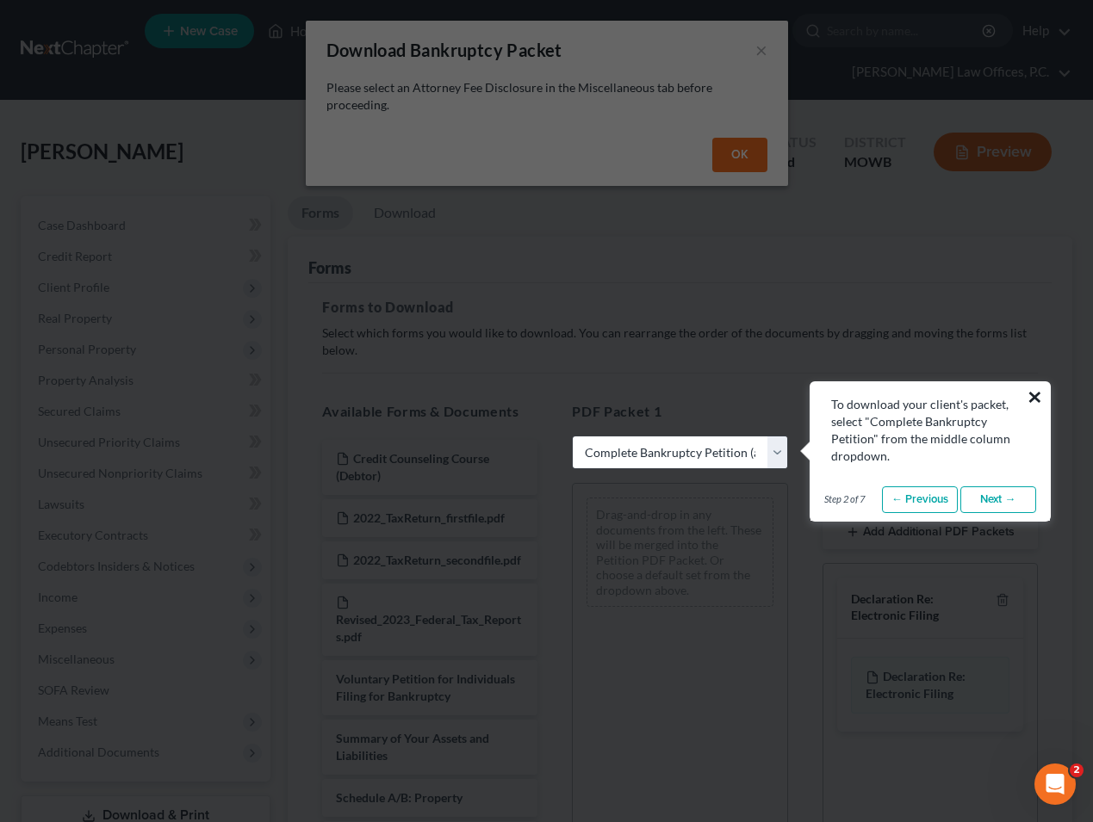
click at [1030, 395] on button "×" at bounding box center [1035, 397] width 16 height 28
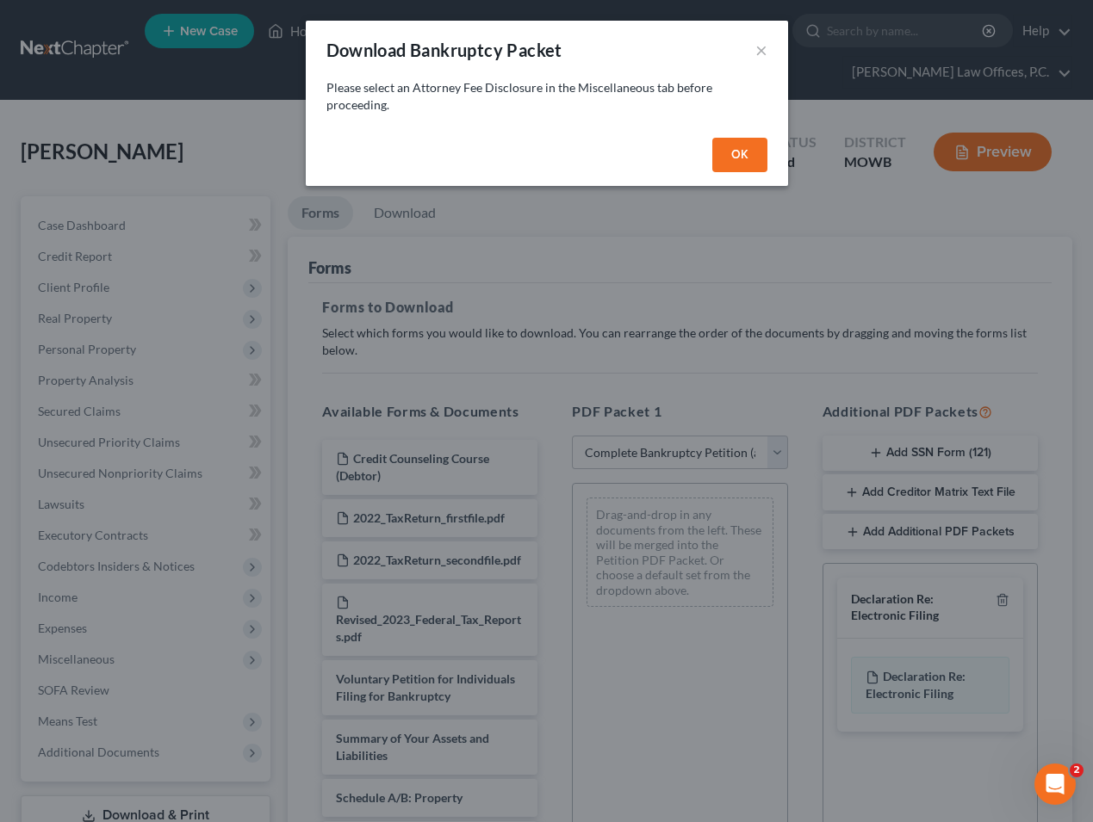
click at [738, 151] on button "OK" at bounding box center [739, 155] width 55 height 34
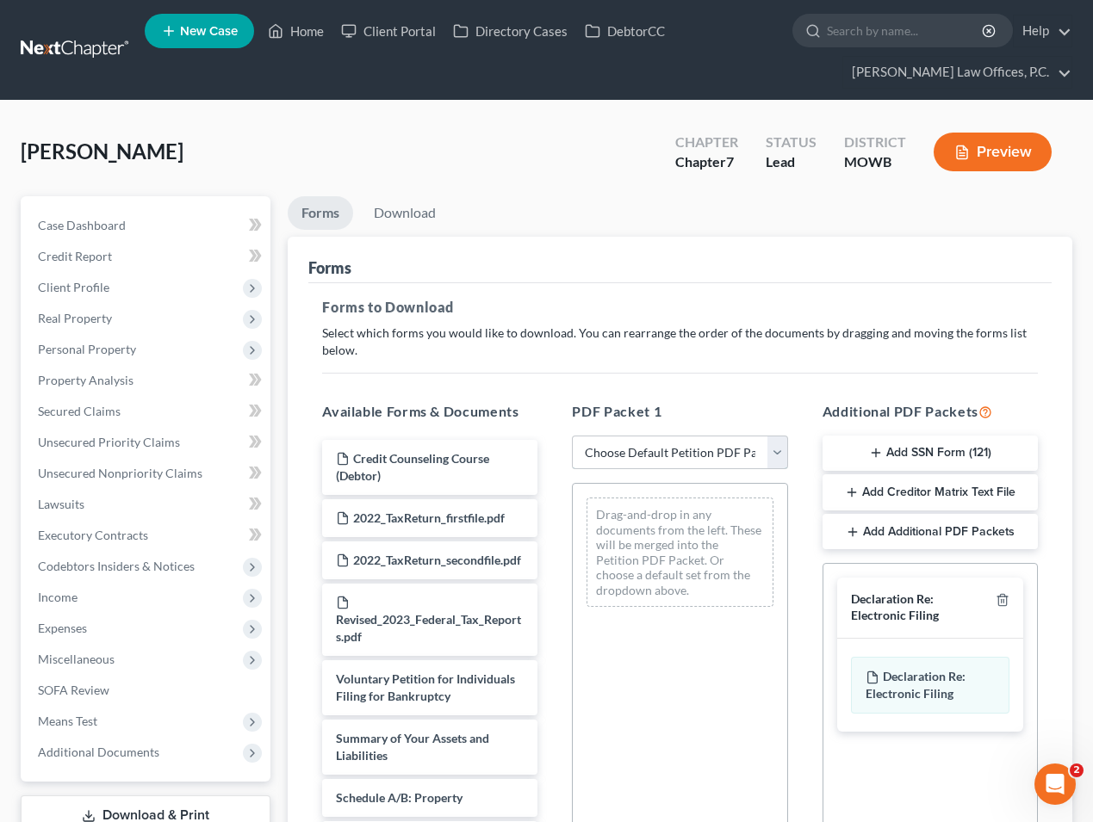
click at [727, 462] on select "Choose Default Petition PDF Packet Complete Bankruptcy Petition (all forms and …" at bounding box center [679, 453] width 215 height 34
select select "0"
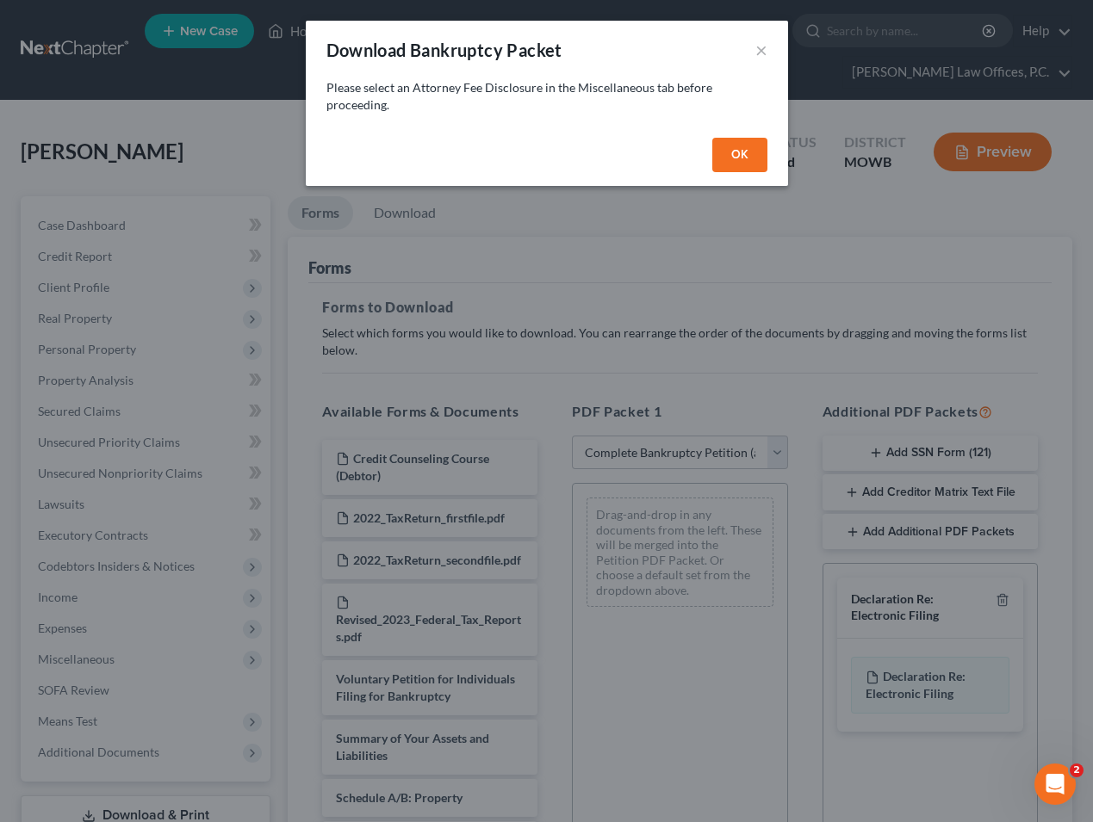
click at [739, 158] on button "OK" at bounding box center [739, 155] width 55 height 34
select select
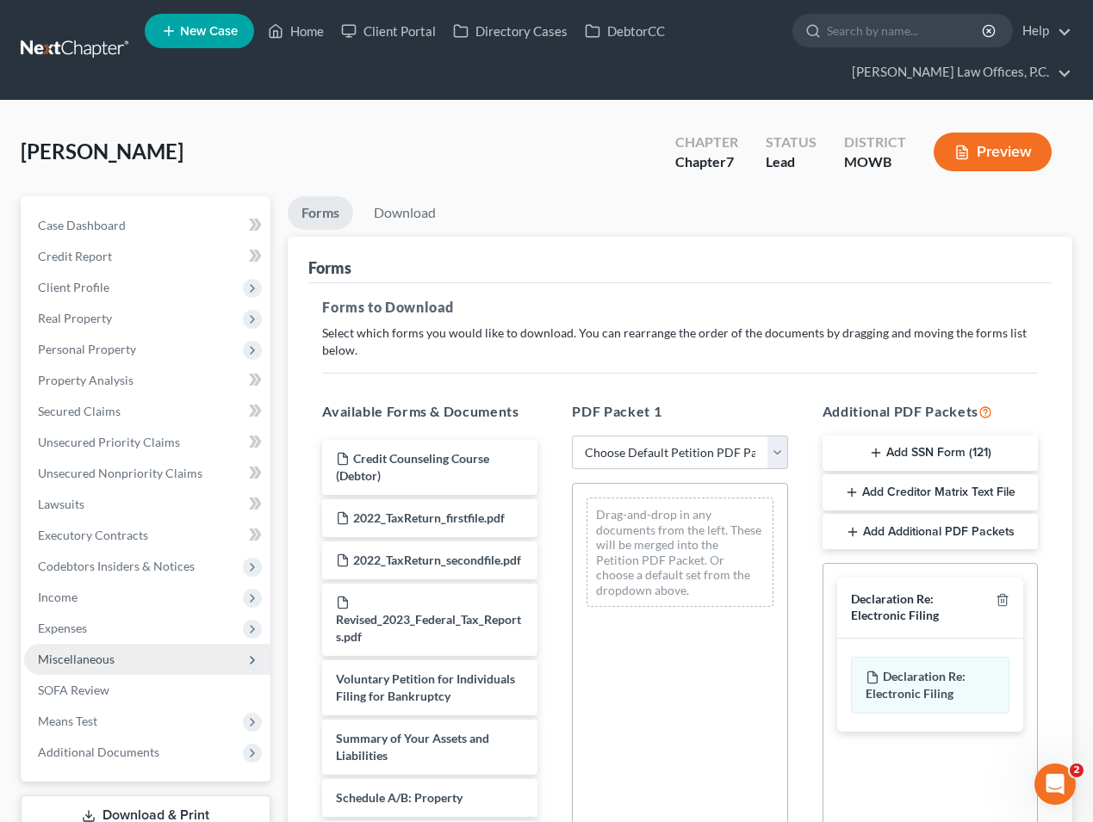
click at [122, 667] on span "Miscellaneous" at bounding box center [147, 659] width 246 height 31
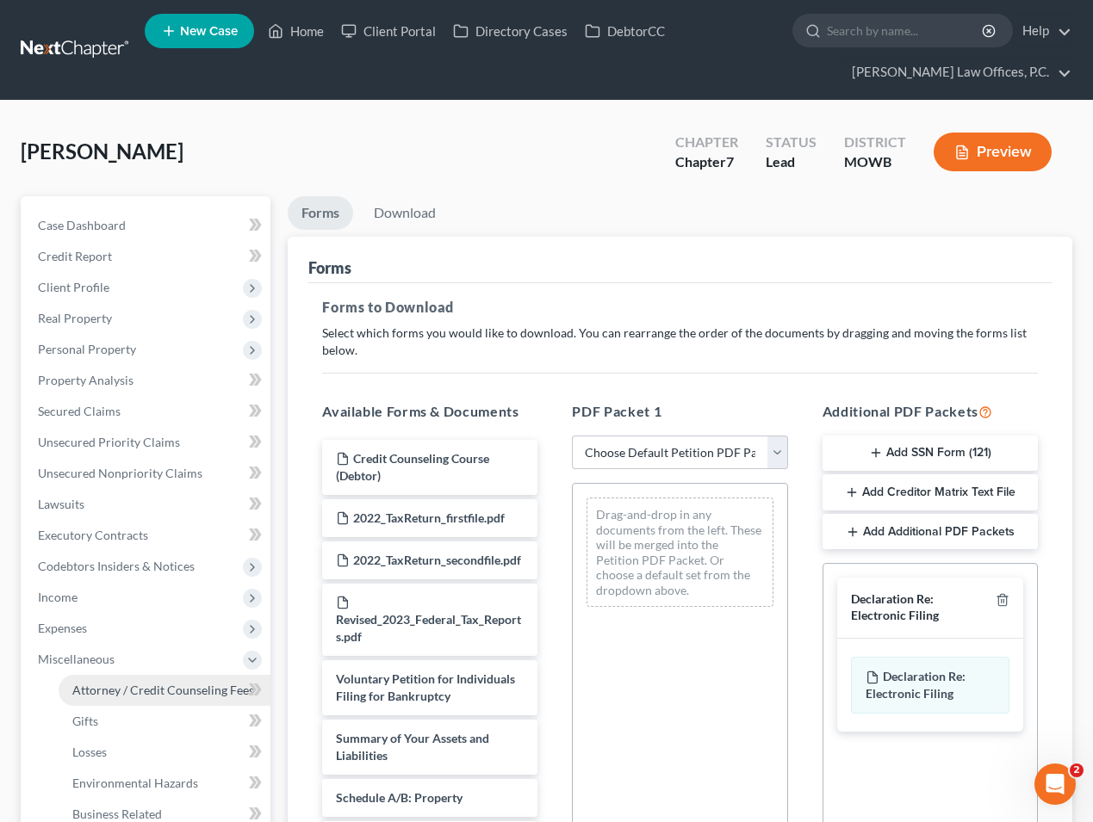
click at [120, 697] on span "Attorney / Credit Counseling Fees" at bounding box center [163, 690] width 182 height 15
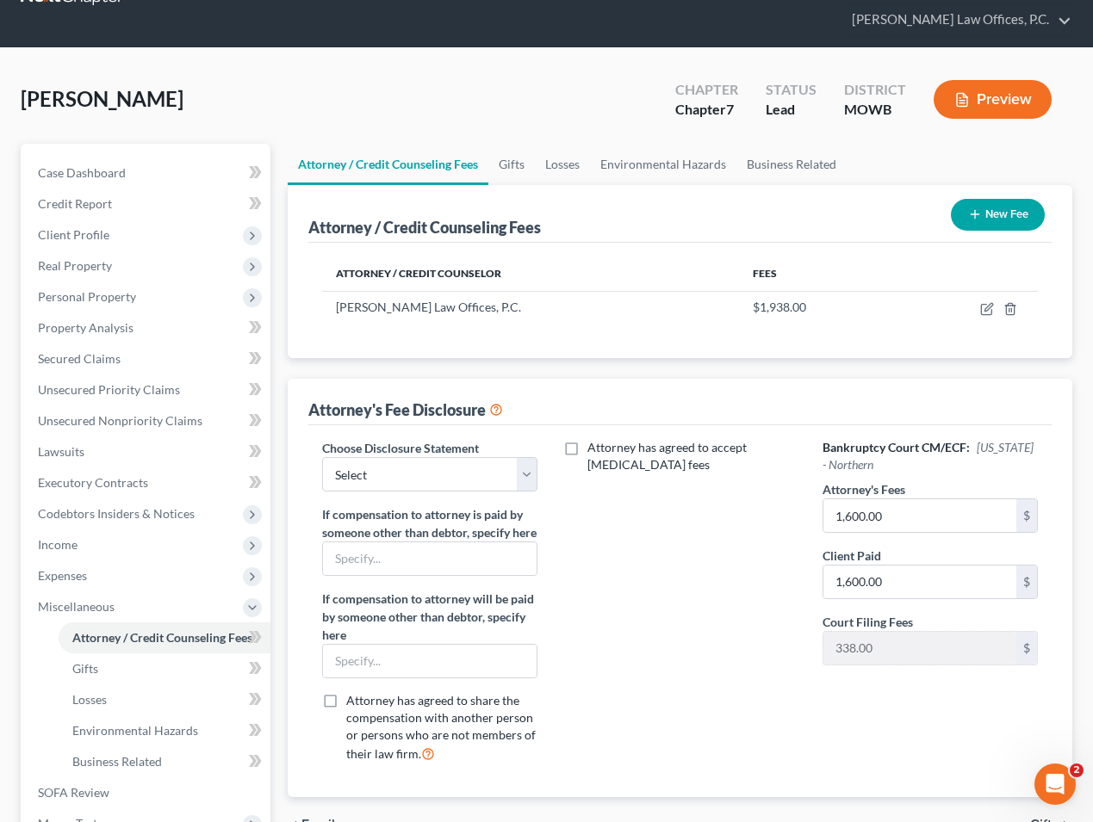
scroll to position [77, 0]
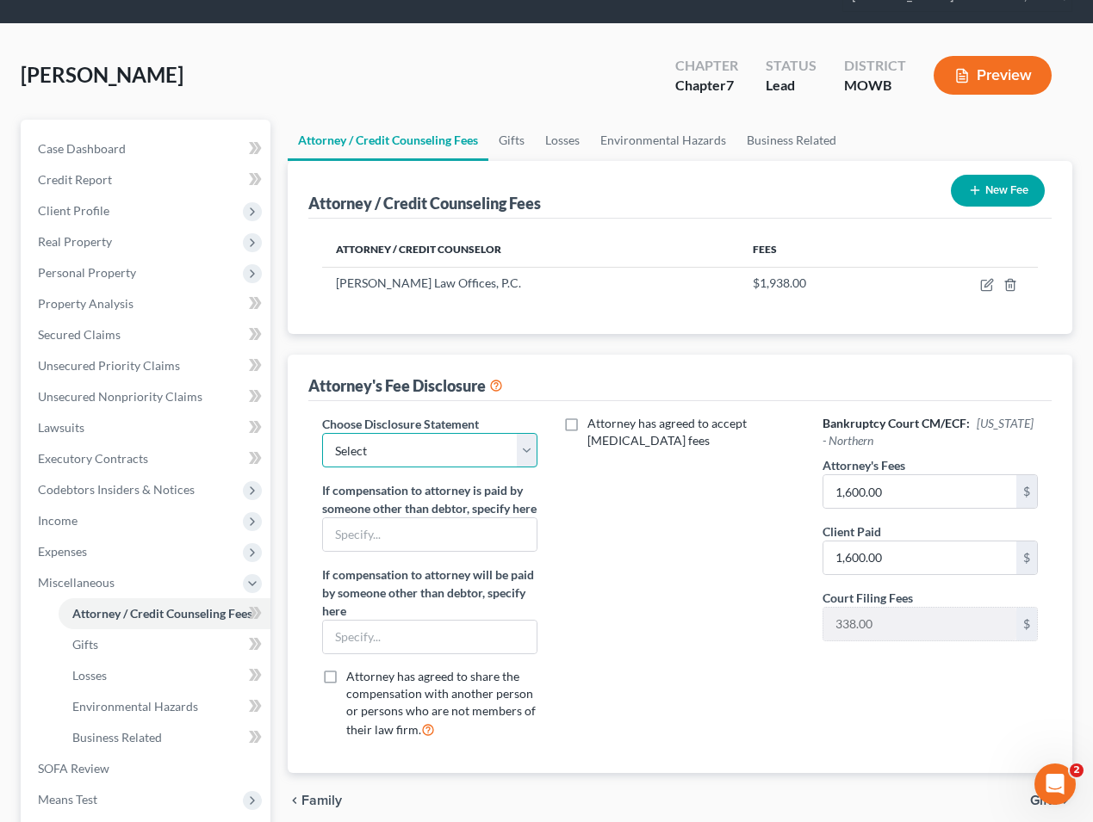
click at [495, 444] on select "Select Chapter 13 Disclosure From 2030 Eastern District Fee Disclosure [GEOGRAP…" at bounding box center [429, 450] width 215 height 34
select select "2"
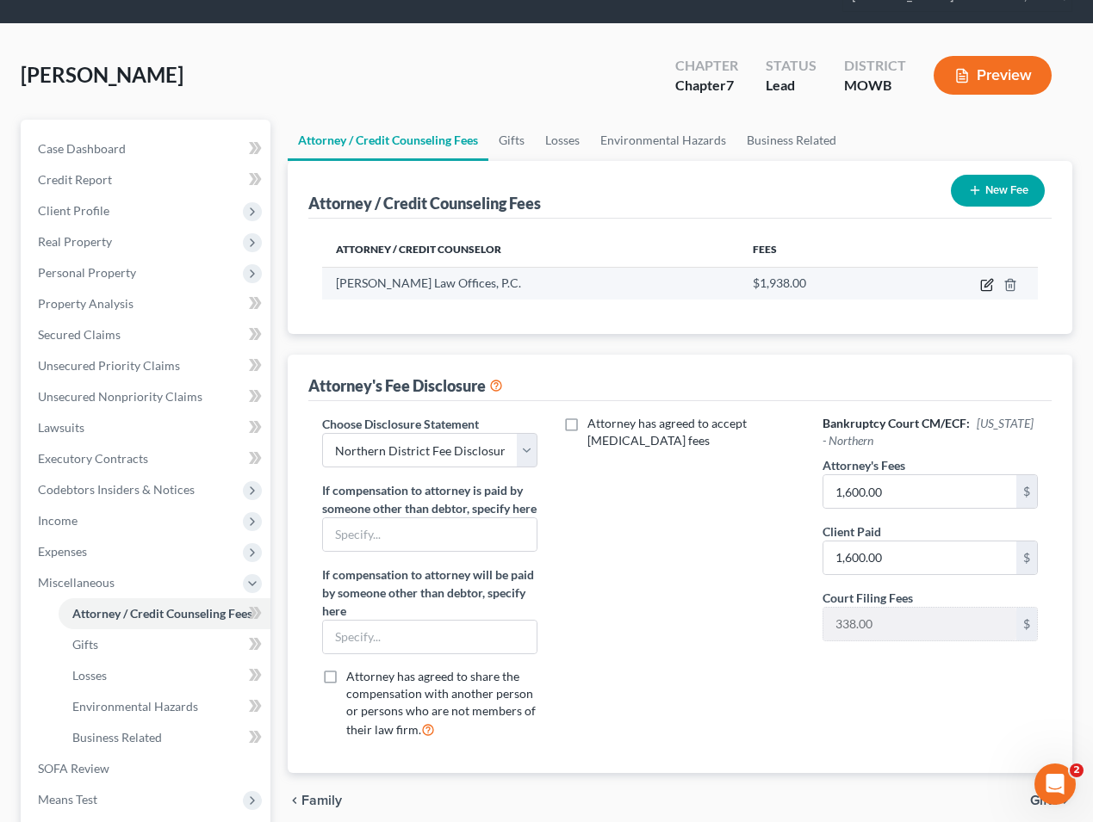
click at [989, 284] on icon "button" at bounding box center [988, 283] width 8 height 8
select select "4"
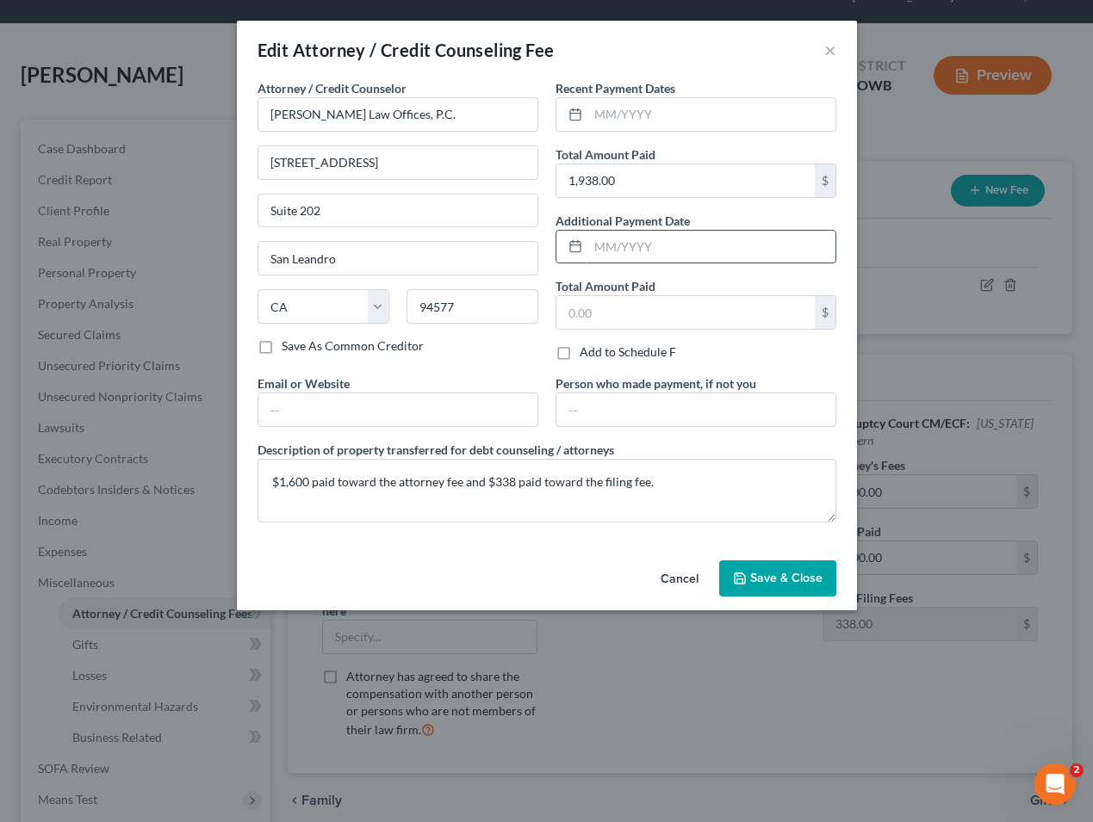
click at [608, 239] on input "text" at bounding box center [711, 247] width 247 height 33
type input "05/2025"
click at [782, 572] on span "Save & Close" at bounding box center [786, 578] width 72 height 15
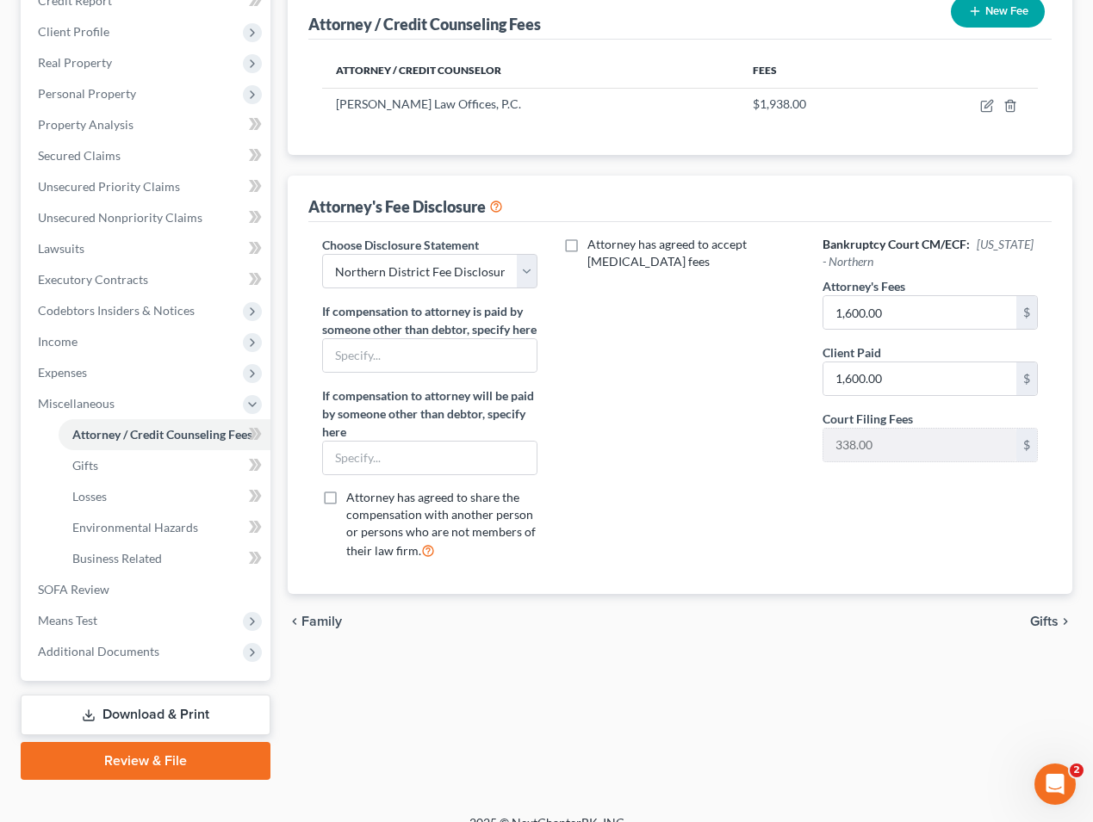
scroll to position [277, 0]
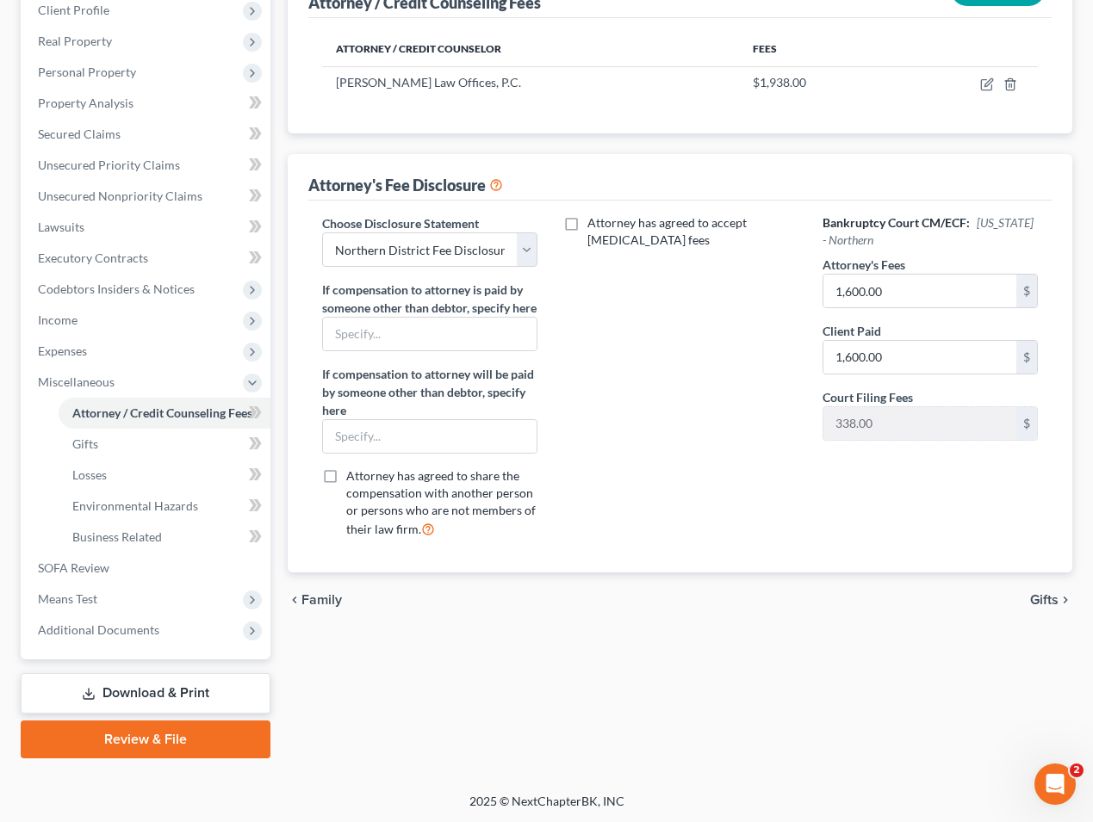
click at [161, 695] on link "Download & Print" at bounding box center [146, 693] width 250 height 40
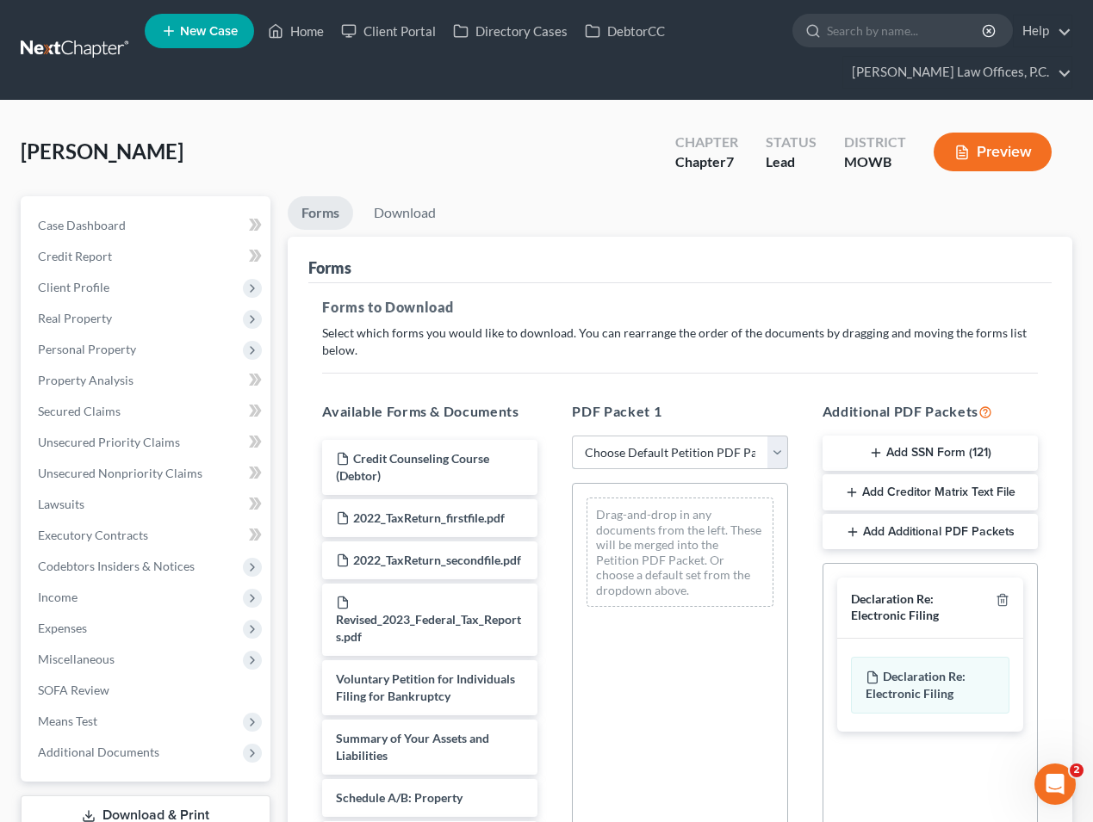
click at [700, 446] on select "Choose Default Petition PDF Packet Complete Bankruptcy Petition (all forms and …" at bounding box center [679, 453] width 215 height 34
select select "0"
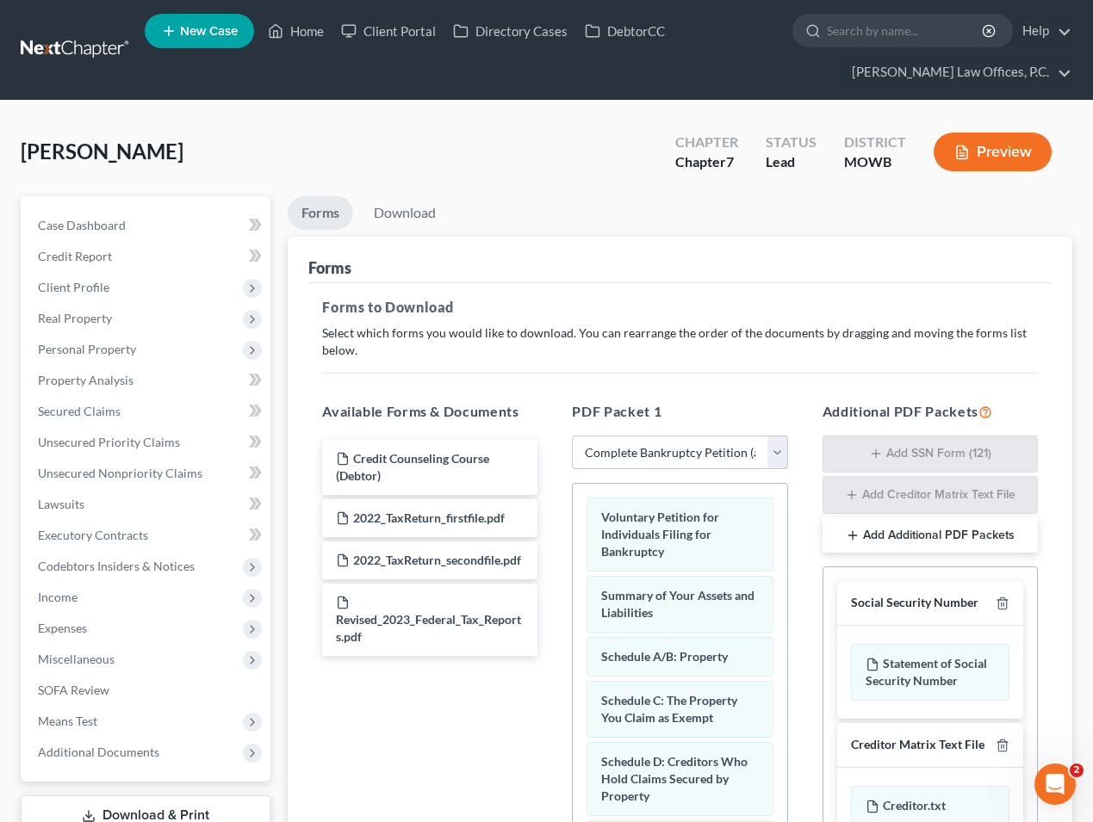
scroll to position [290, 0]
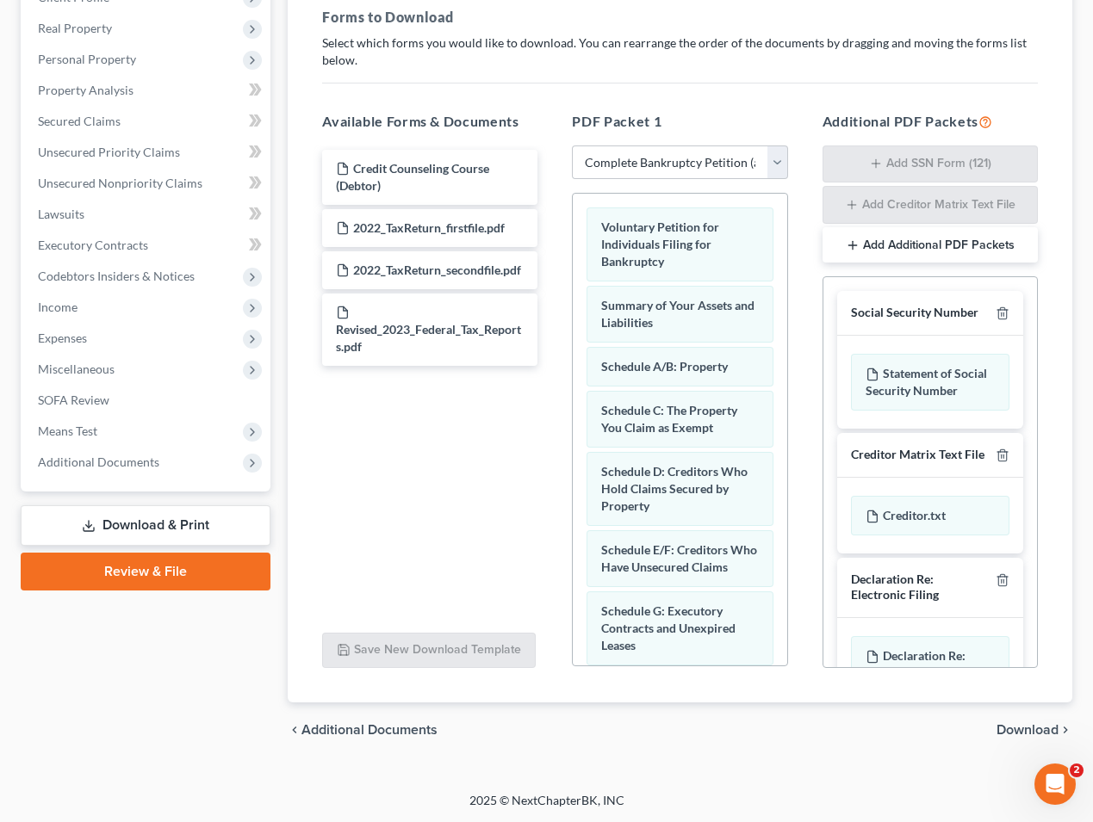
click at [1014, 727] on span "Download" at bounding box center [1027, 730] width 62 height 14
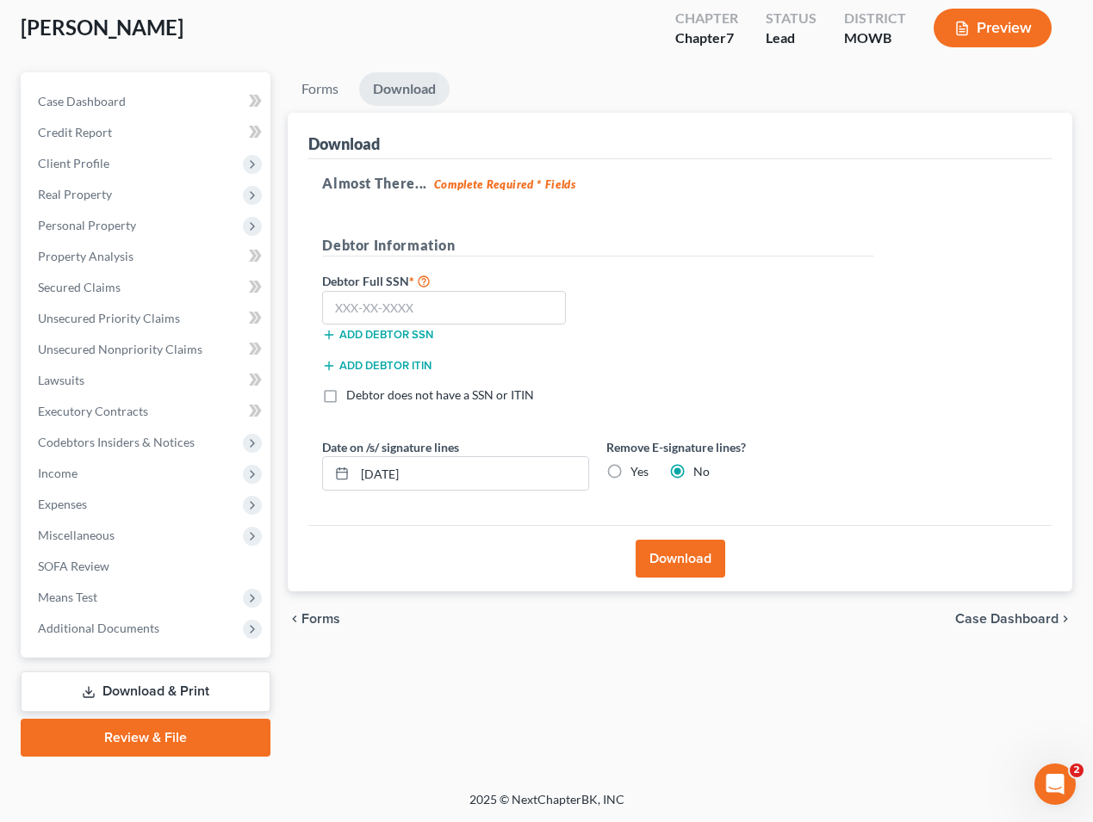
scroll to position [122, 0]
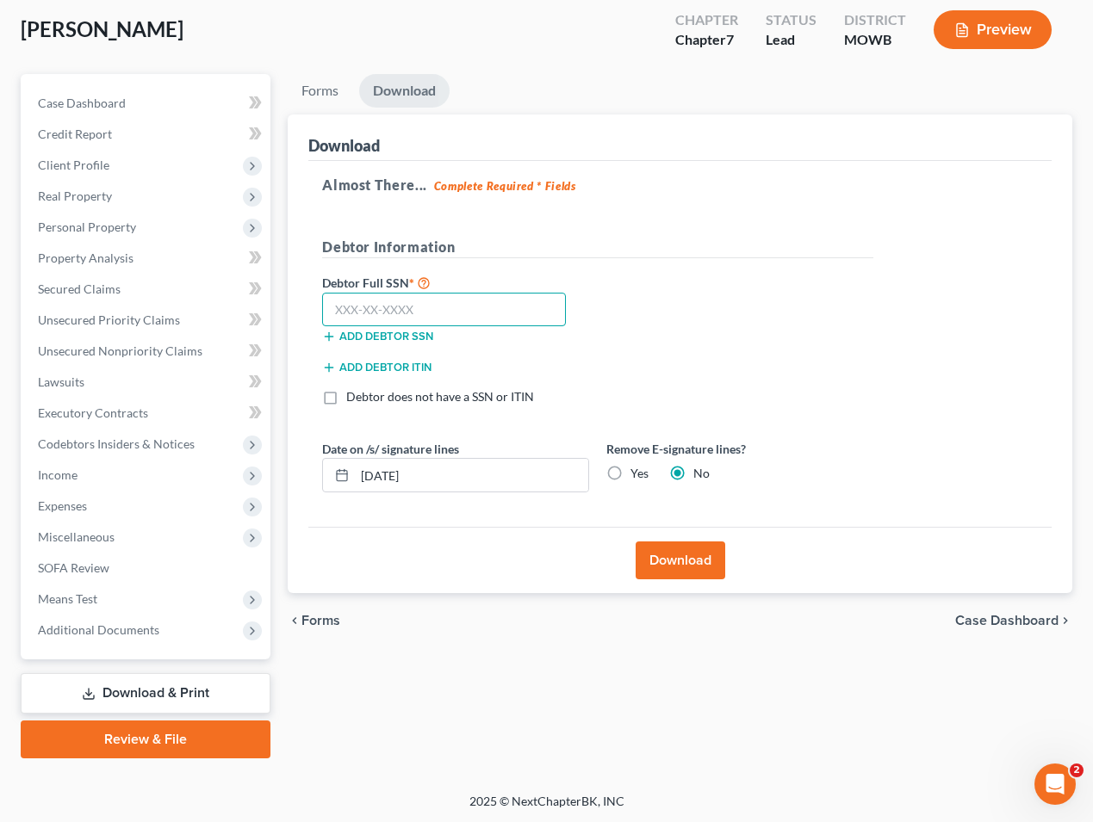
click at [423, 308] on input "text" at bounding box center [444, 310] width 244 height 34
paste input "564-85-9172"
type input "564-85-9172"
click at [499, 478] on input "[DATE]" at bounding box center [471, 475] width 233 height 33
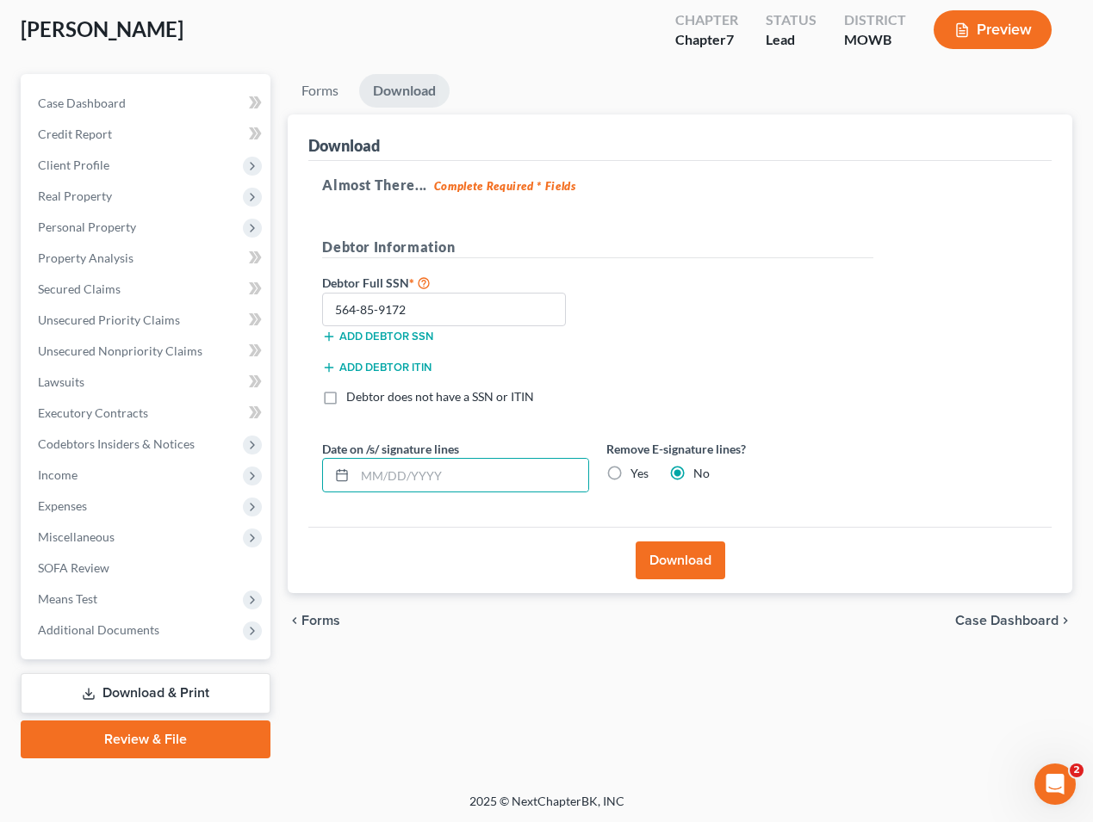
click at [630, 472] on label "Yes" at bounding box center [639, 473] width 18 height 17
click at [637, 472] on input "Yes" at bounding box center [642, 470] width 11 height 11
radio input "true"
radio input "false"
click at [698, 574] on button "Download" at bounding box center [681, 561] width 90 height 38
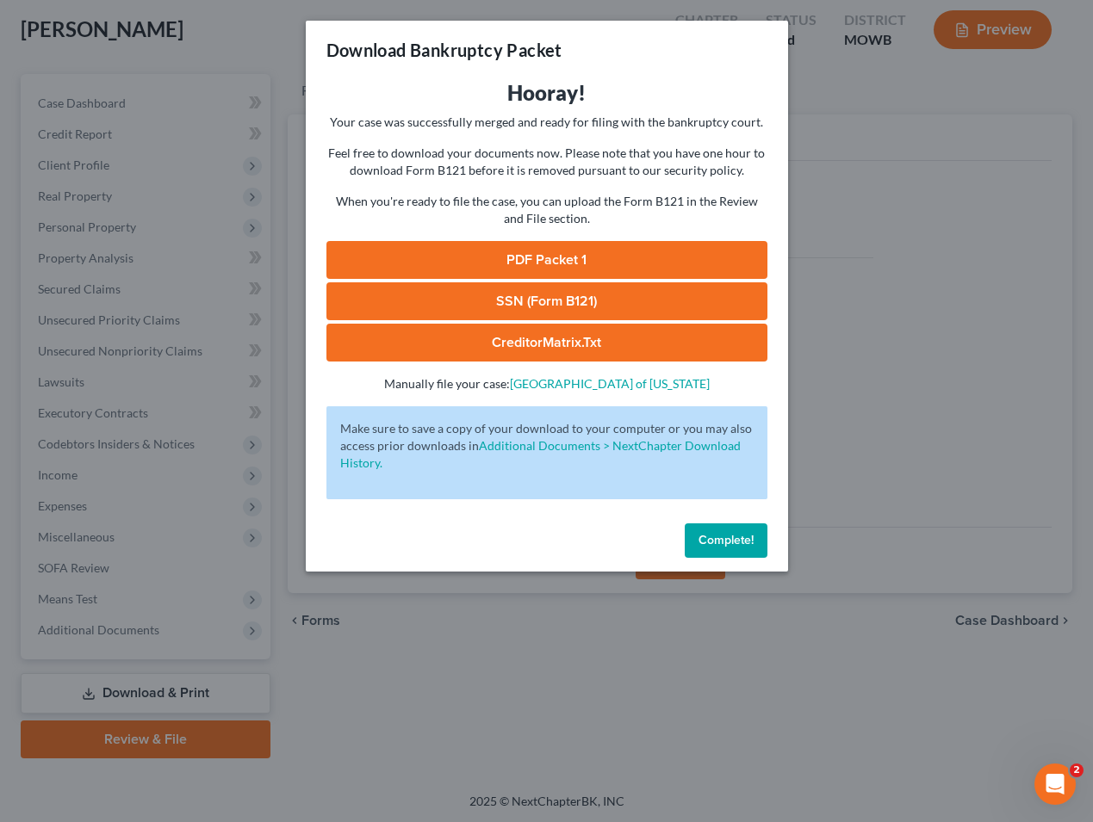
click at [537, 261] on link "PDF Packet 1" at bounding box center [546, 260] width 441 height 38
click at [548, 302] on link "SSN (Form B121)" at bounding box center [546, 301] width 441 height 38
click at [727, 553] on button "Complete!" at bounding box center [726, 541] width 83 height 34
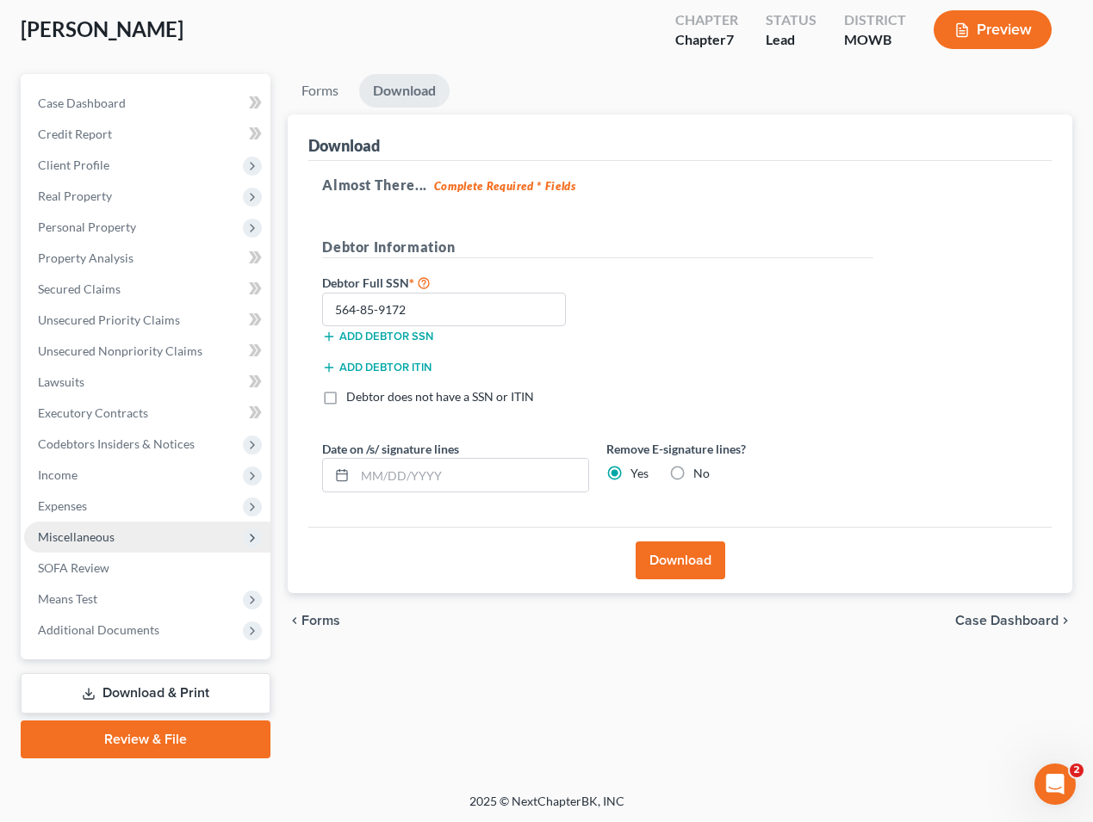
click at [195, 531] on span "Miscellaneous" at bounding box center [147, 537] width 246 height 31
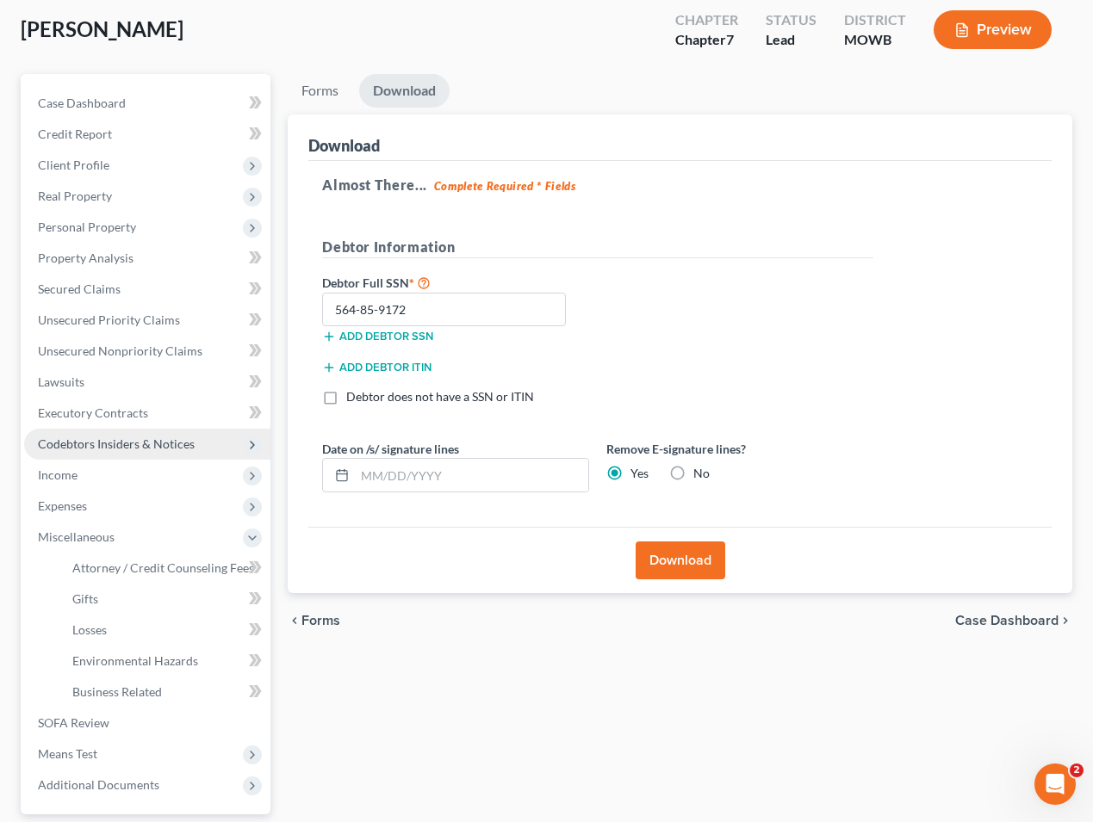
click at [169, 429] on span "Codebtors Insiders & Notices" at bounding box center [147, 444] width 246 height 31
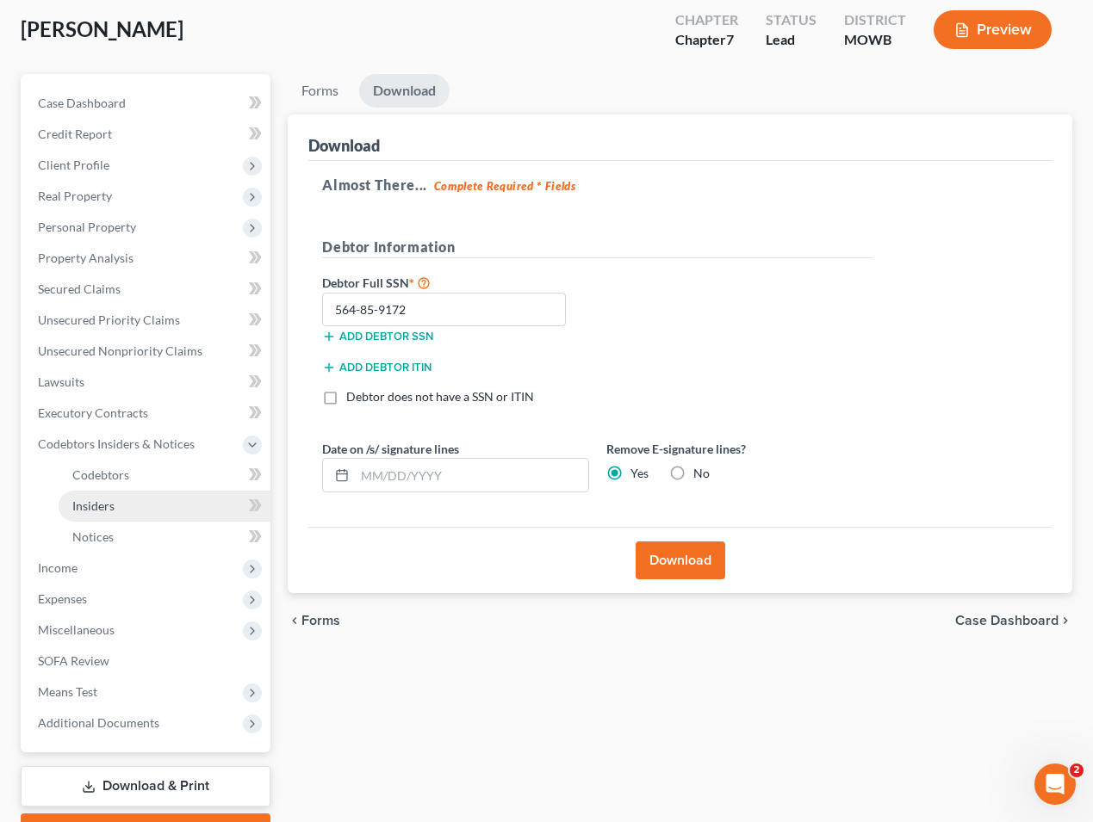
click at [127, 496] on link "Insiders" at bounding box center [165, 506] width 212 height 31
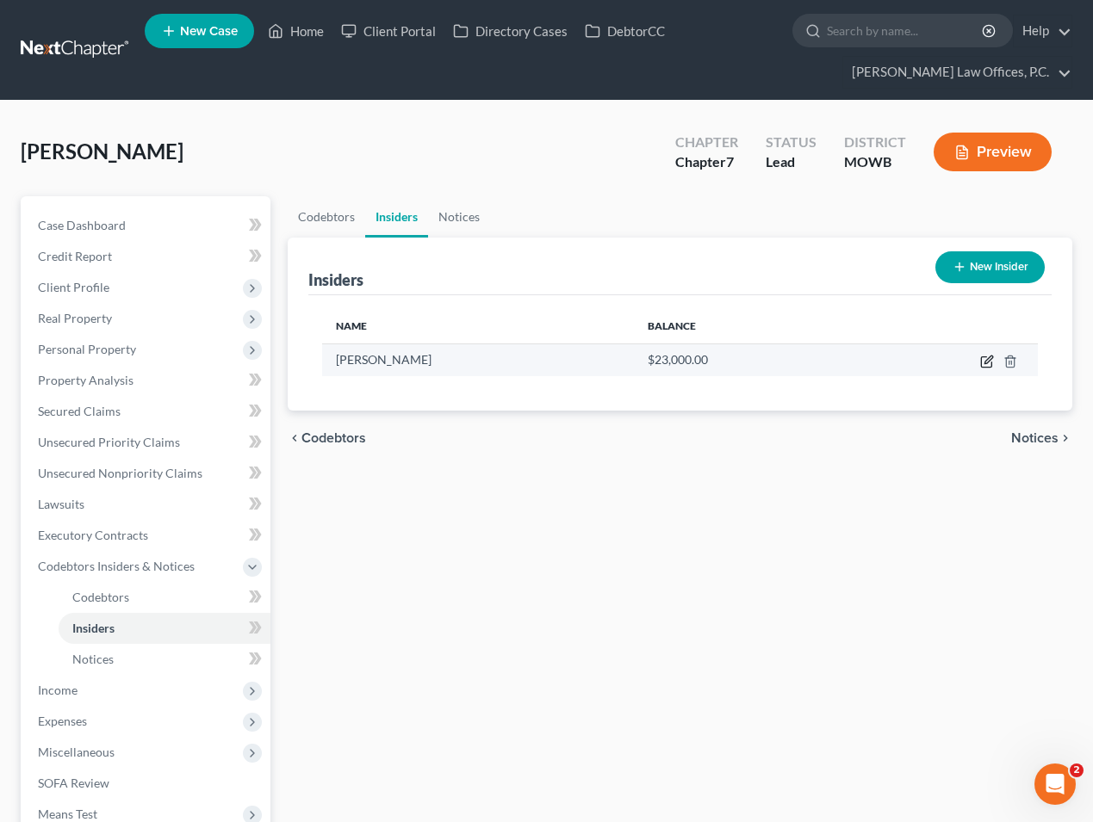
click at [980, 360] on icon "button" at bounding box center [987, 362] width 14 height 14
select select "4"
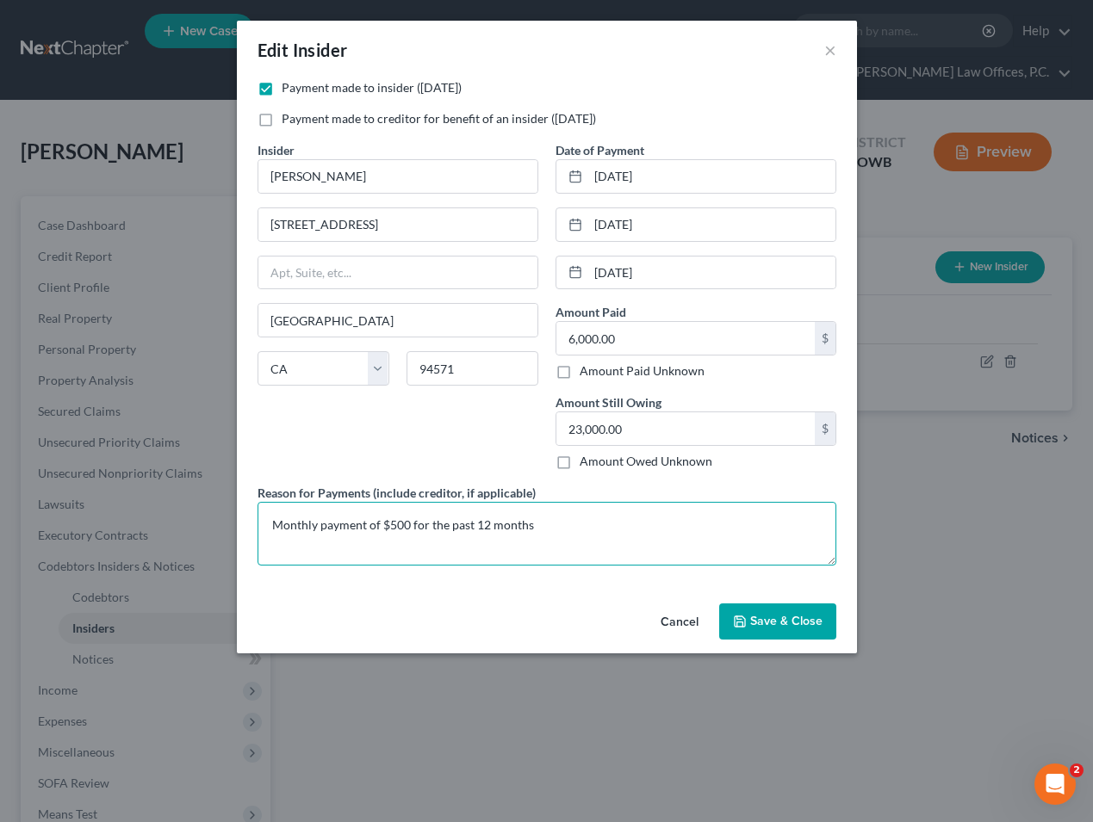
click at [485, 521] on textarea "Monthly payment of $500 for the past 12 months" at bounding box center [546, 534] width 579 height 64
type textarea "Monthly payment of $500 for the past 5 months"
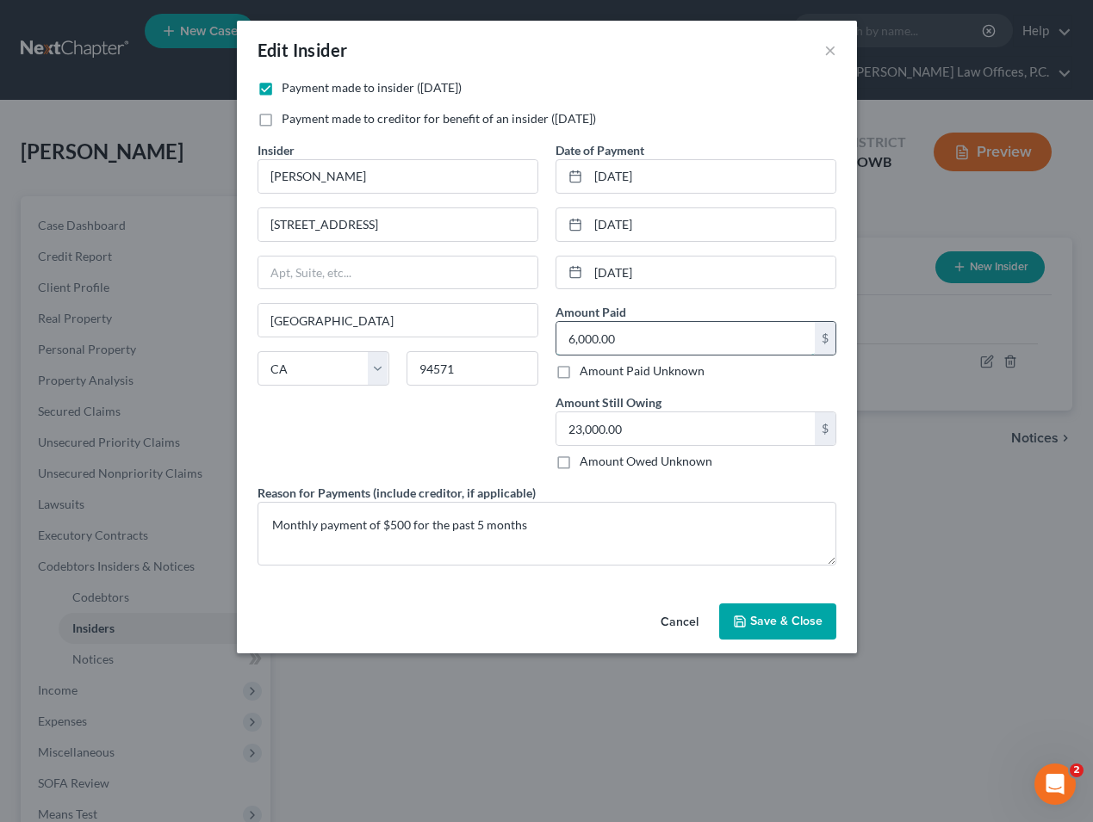
click at [630, 329] on input "6,000.00" at bounding box center [685, 338] width 258 height 33
type input "2,500"
click at [771, 627] on span "Save & Close" at bounding box center [786, 621] width 72 height 15
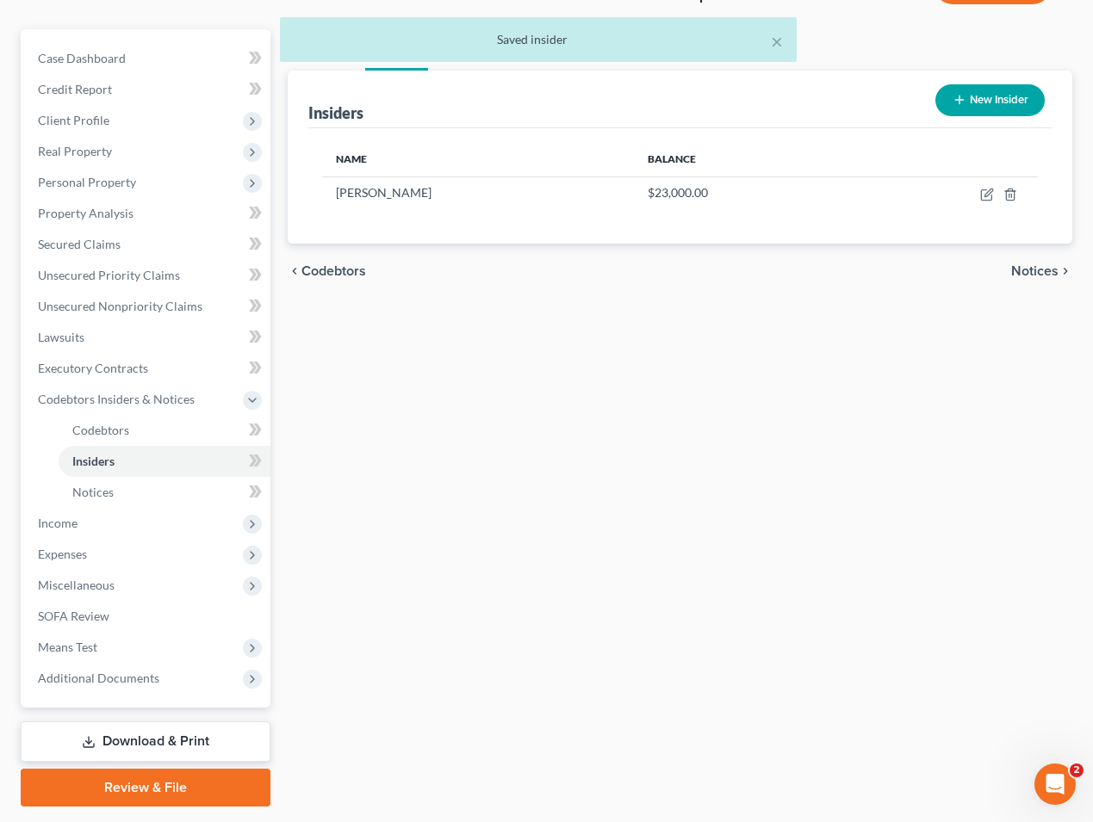
scroll to position [215, 0]
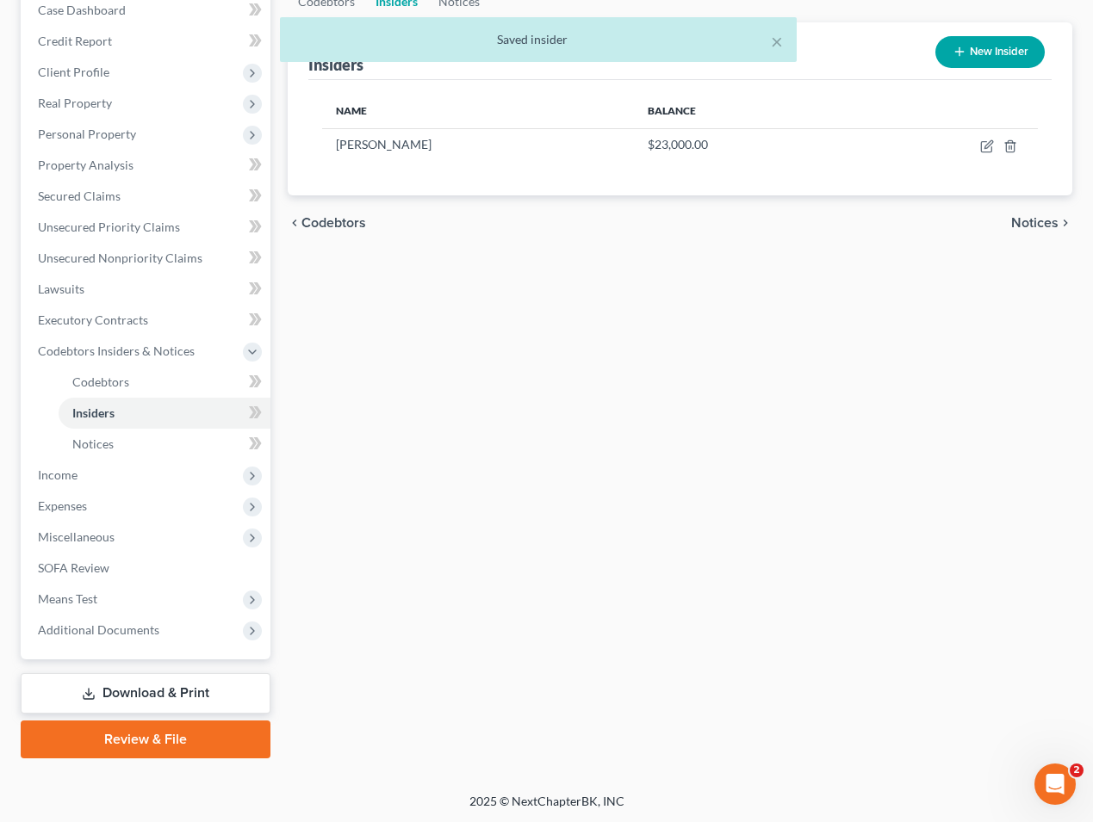
click at [189, 698] on link "Download & Print" at bounding box center [146, 693] width 250 height 40
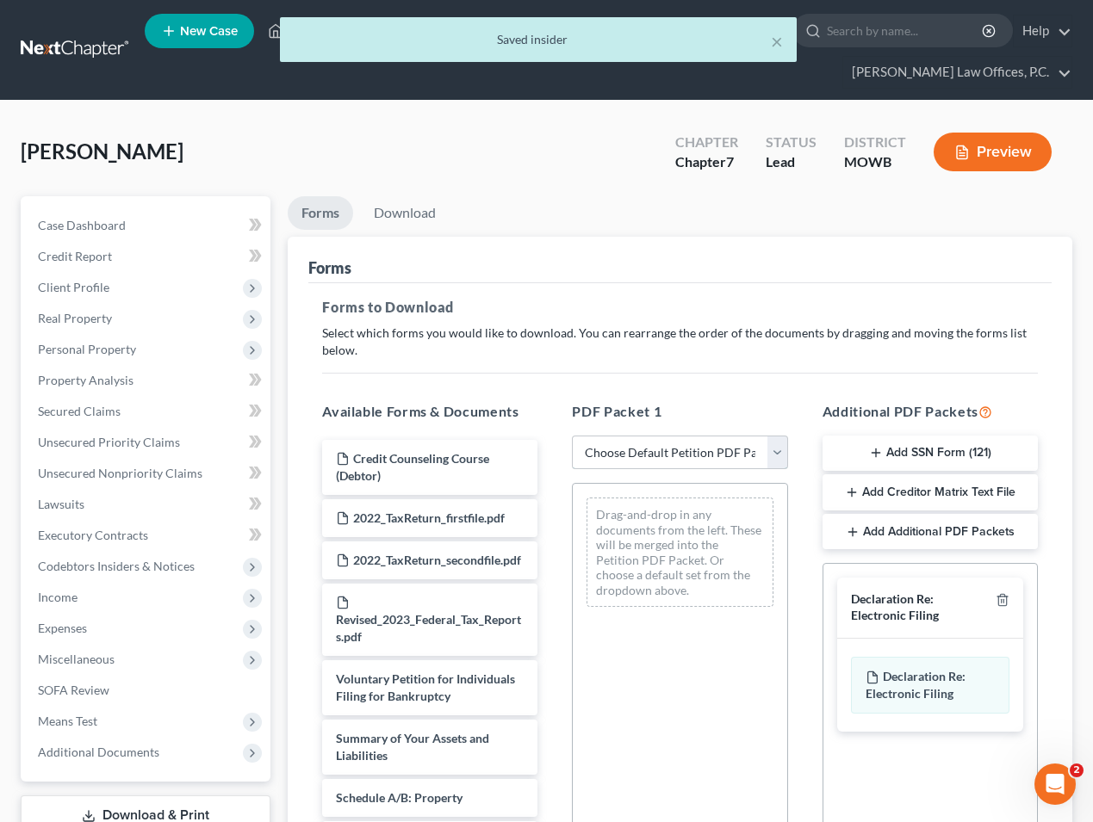
click at [693, 451] on select "Choose Default Petition PDF Packet Complete Bankruptcy Petition (all forms and …" at bounding box center [679, 453] width 215 height 34
select select "0"
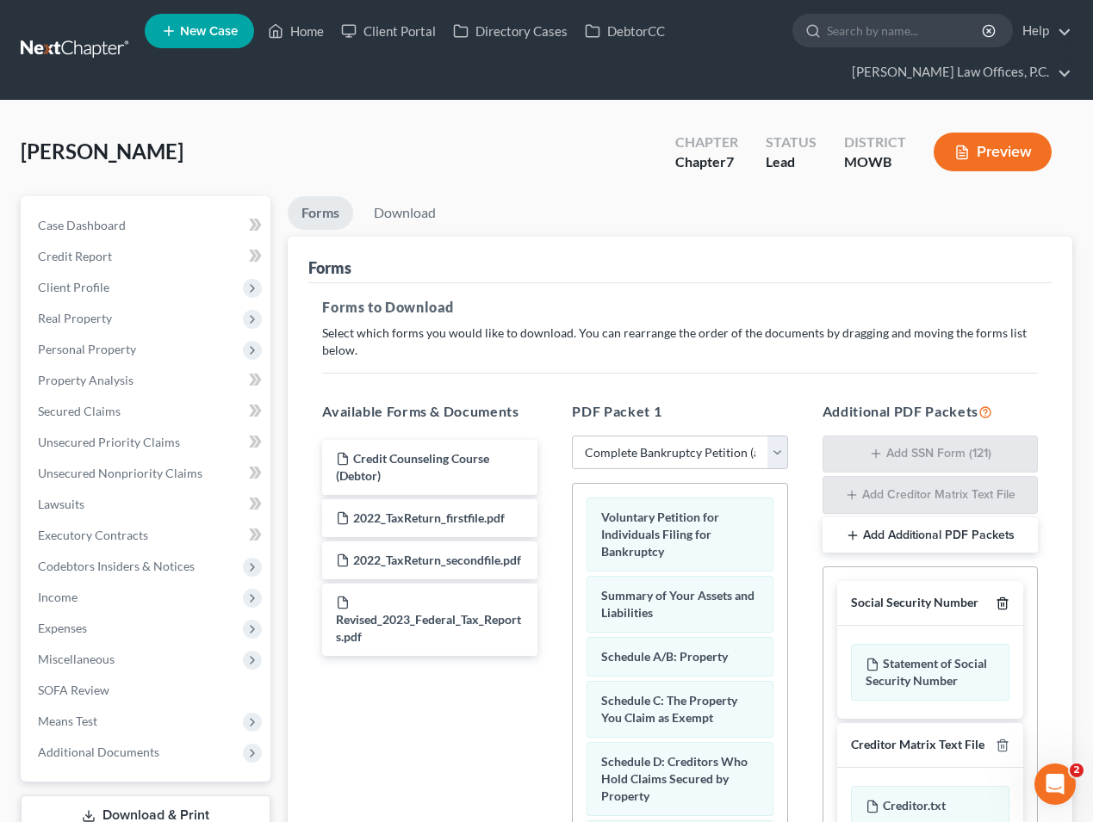
click at [1005, 600] on icon "button" at bounding box center [1003, 604] width 14 height 14
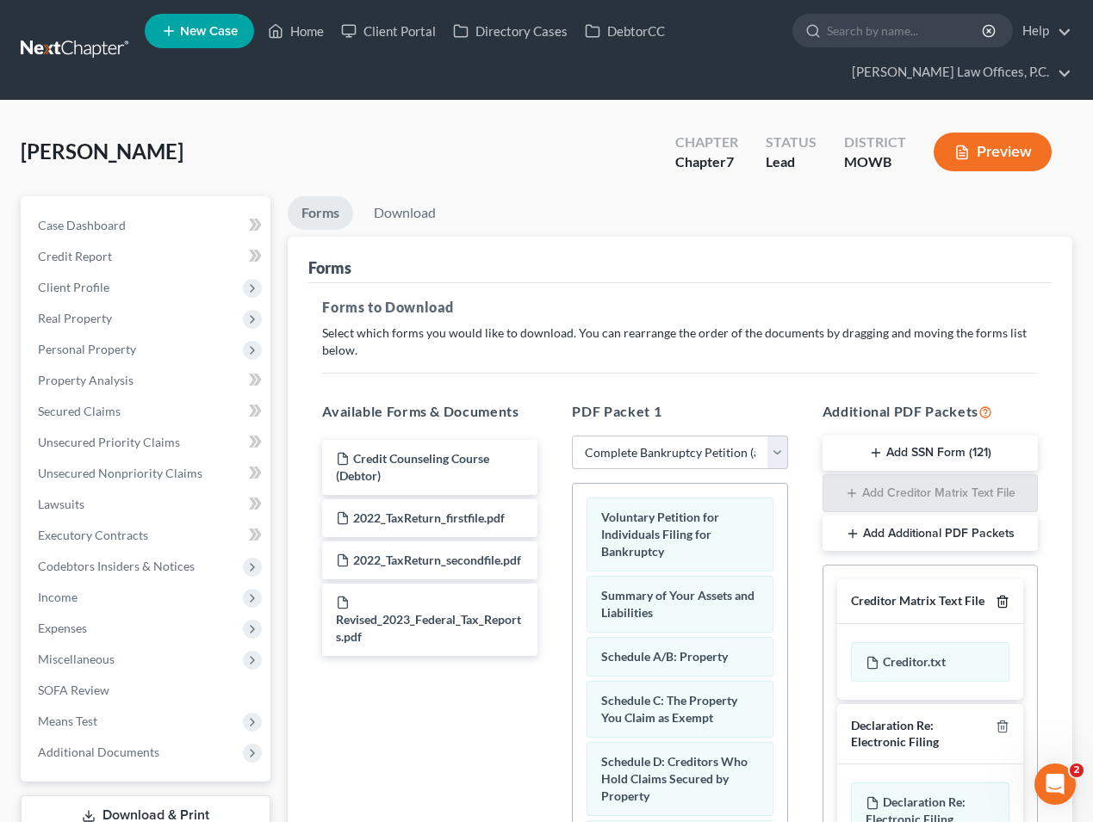
click at [1005, 600] on icon "button" at bounding box center [1003, 602] width 14 height 14
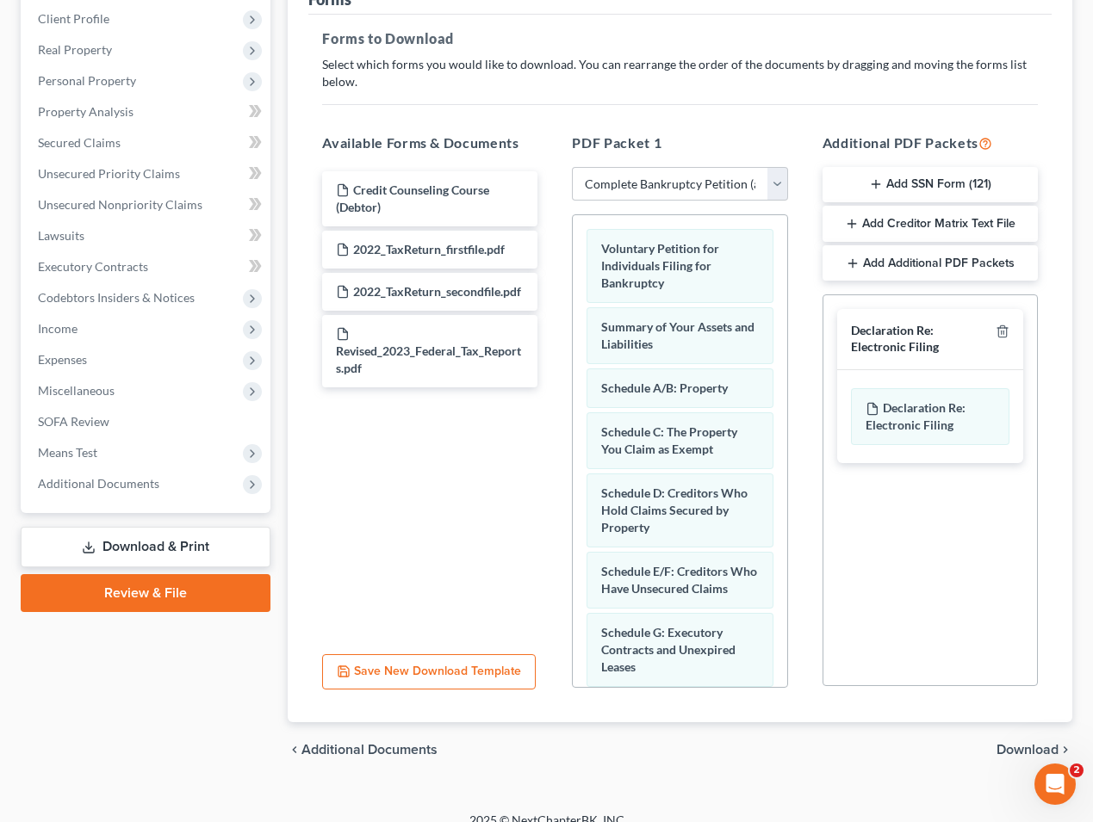
scroll to position [288, 0]
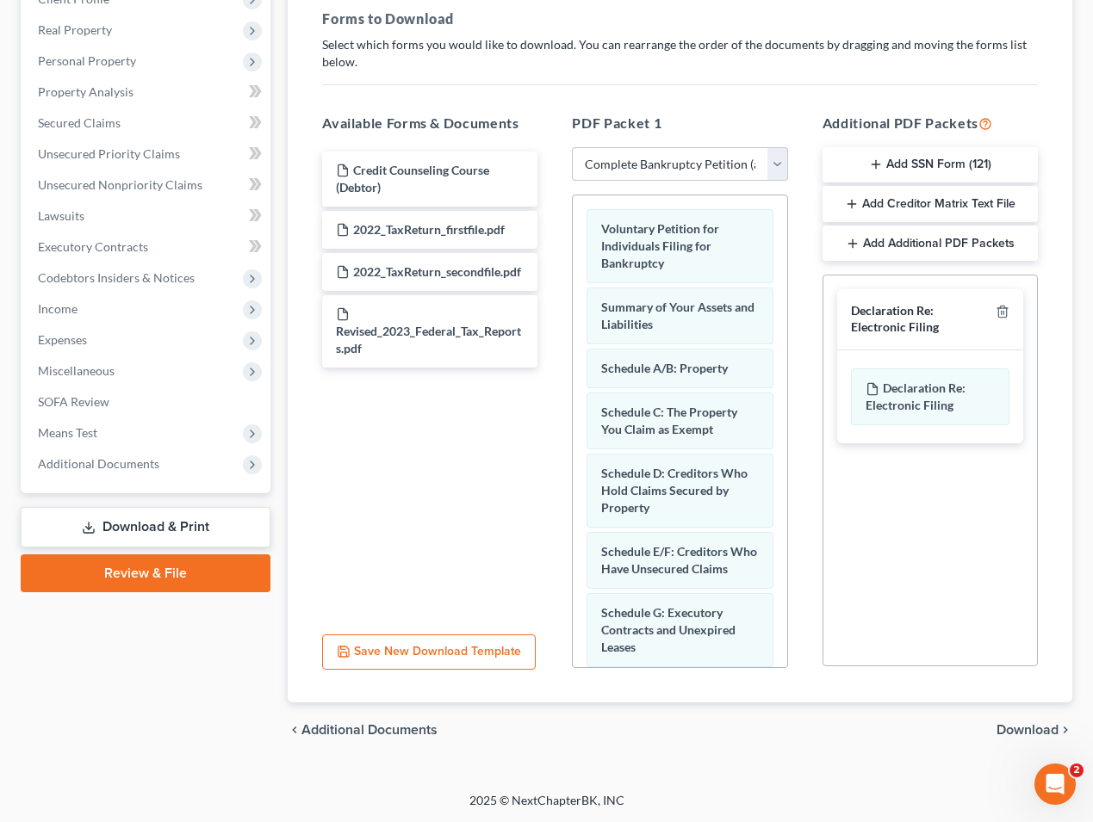
click at [1008, 728] on span "Download" at bounding box center [1027, 730] width 62 height 14
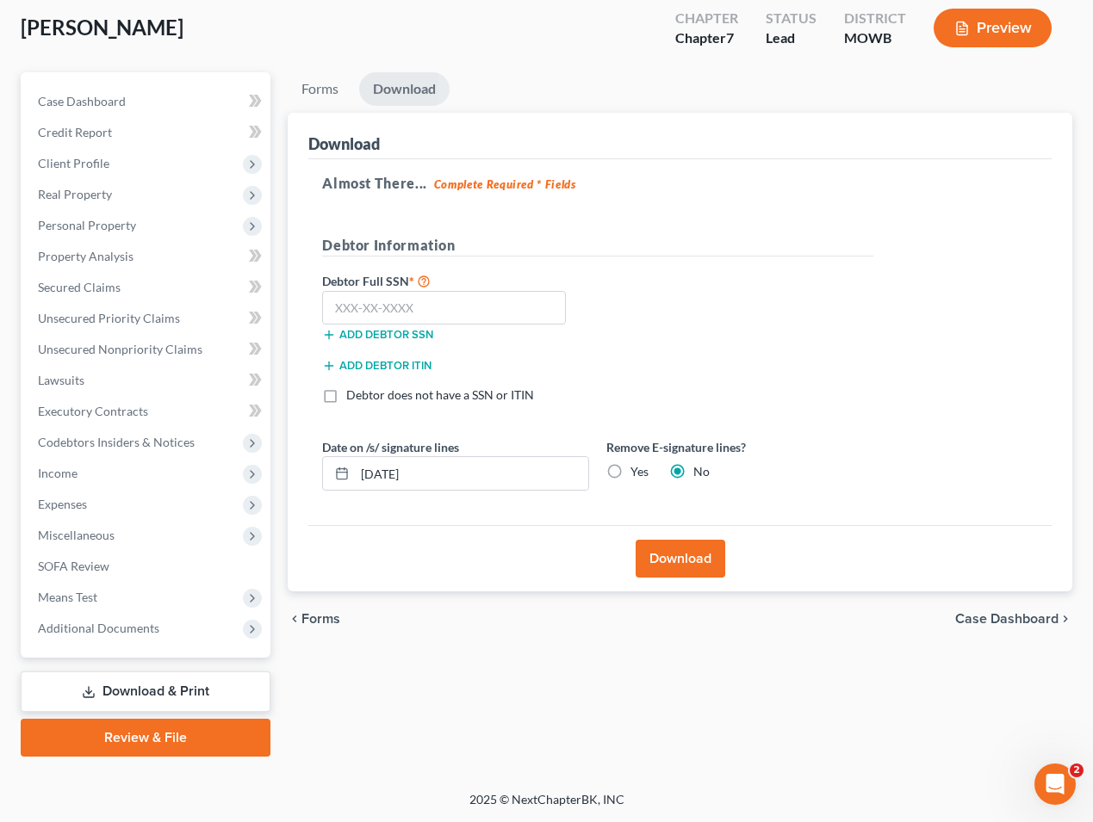
scroll to position [122, 0]
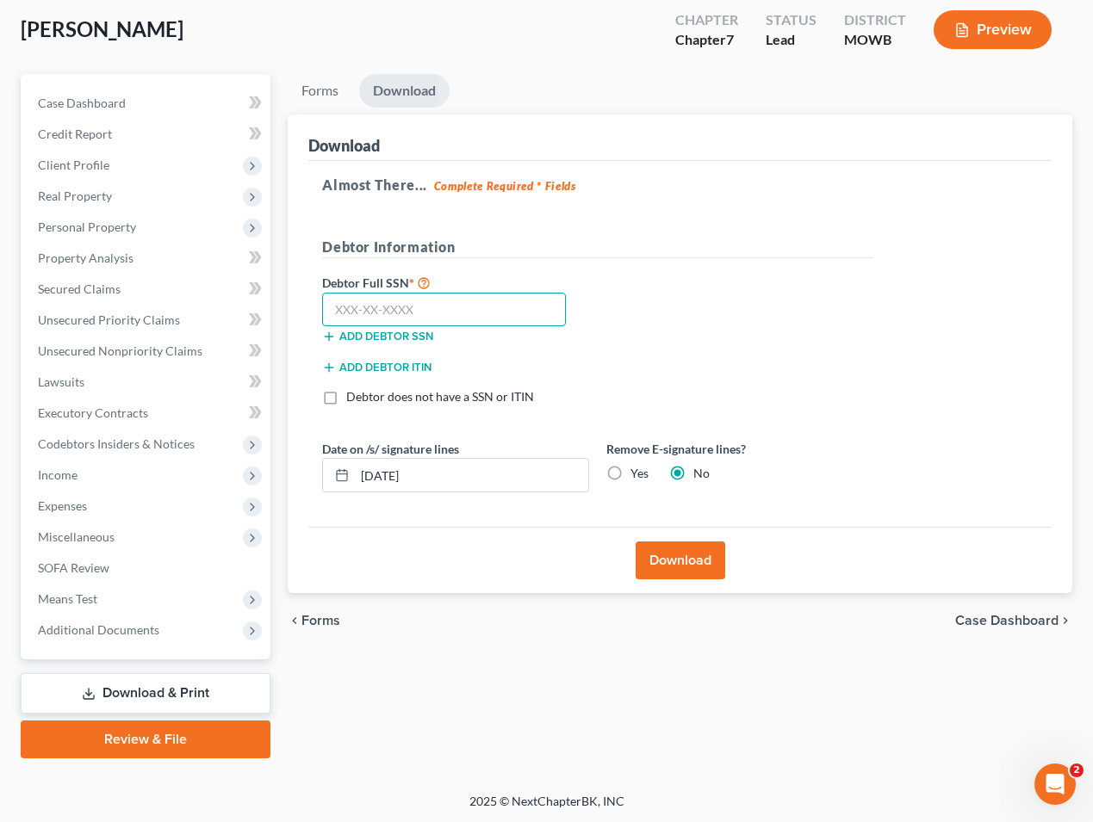
click at [494, 300] on input "text" at bounding box center [444, 310] width 244 height 34
paste input "564-85-9172"
type input "564-85-9172"
click at [509, 473] on input "[DATE]" at bounding box center [471, 475] width 233 height 33
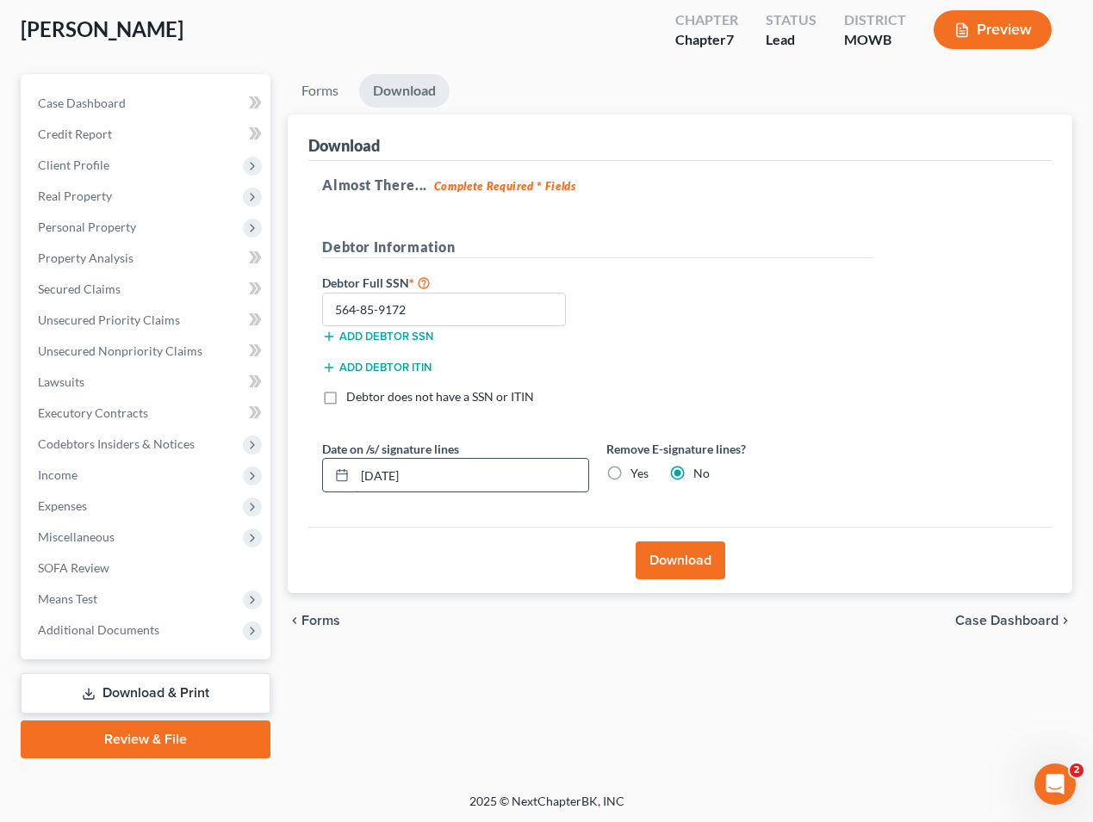
click at [509, 473] on input "[DATE]" at bounding box center [471, 475] width 233 height 33
click at [630, 469] on label "Yes" at bounding box center [639, 473] width 18 height 17
click at [637, 469] on input "Yes" at bounding box center [642, 470] width 11 height 11
radio input "true"
radio input "false"
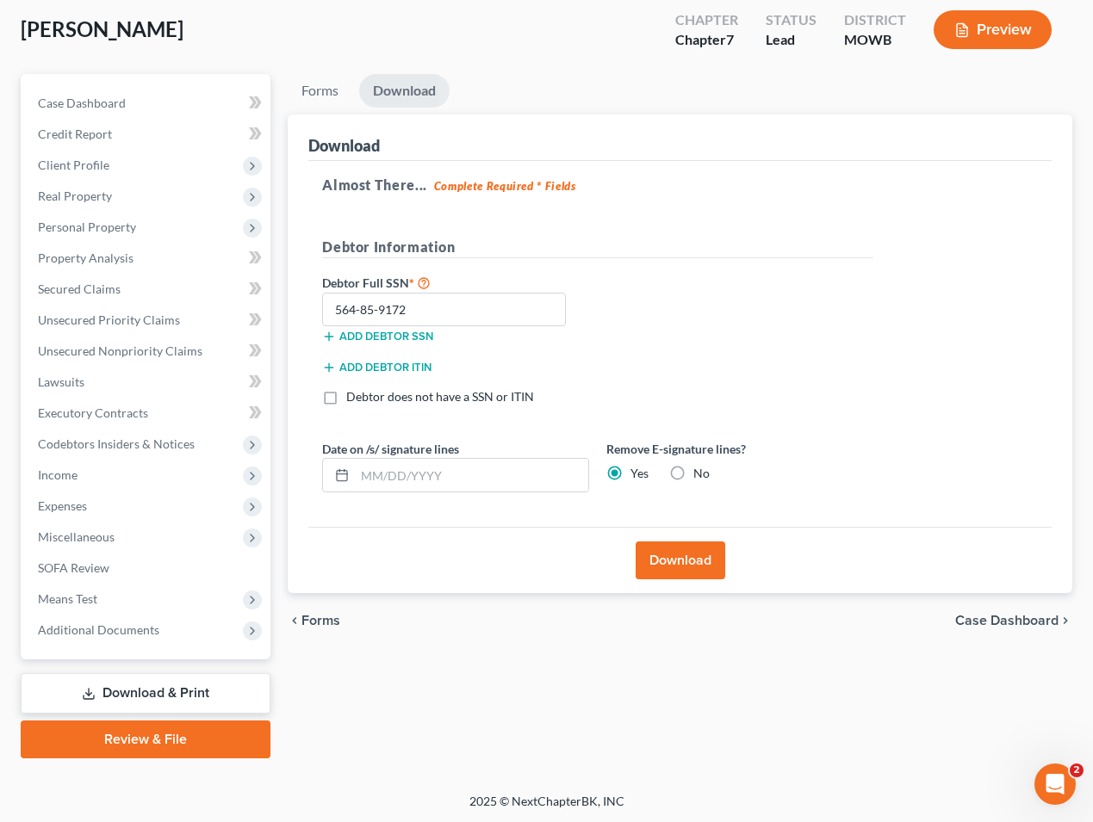
click at [666, 565] on button "Download" at bounding box center [681, 561] width 90 height 38
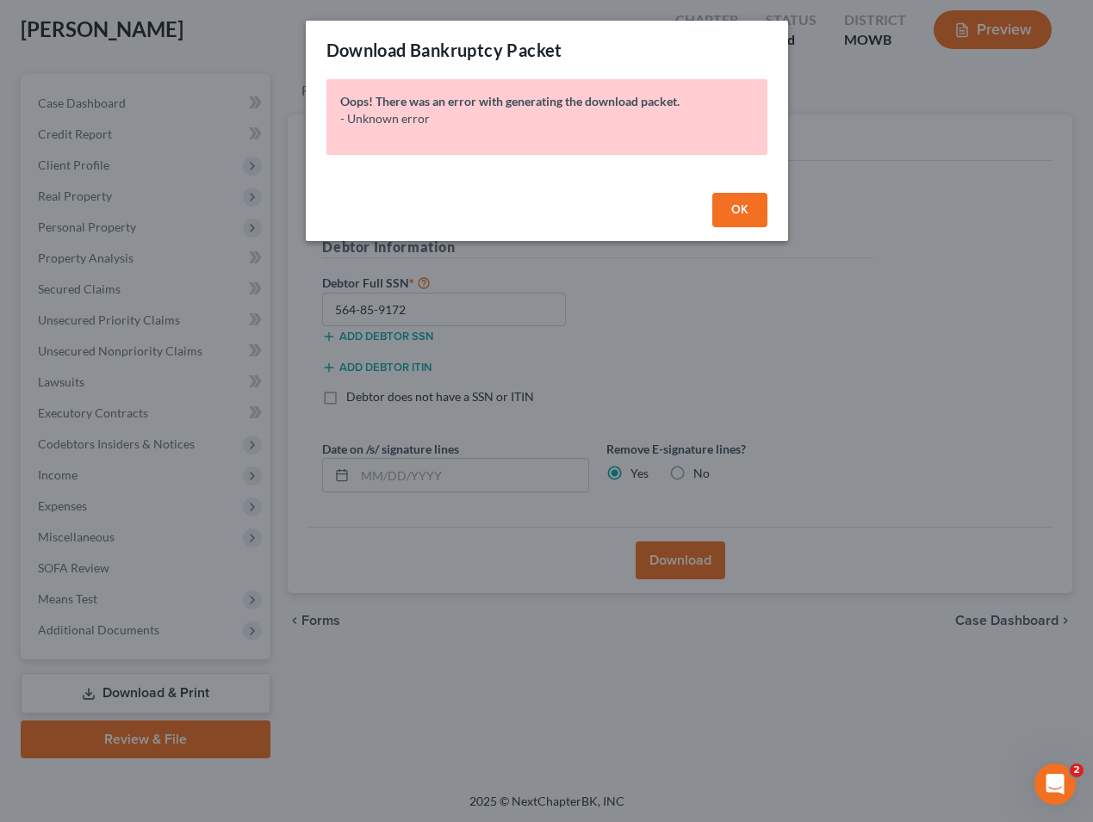
click at [757, 223] on button "OK" at bounding box center [739, 210] width 55 height 34
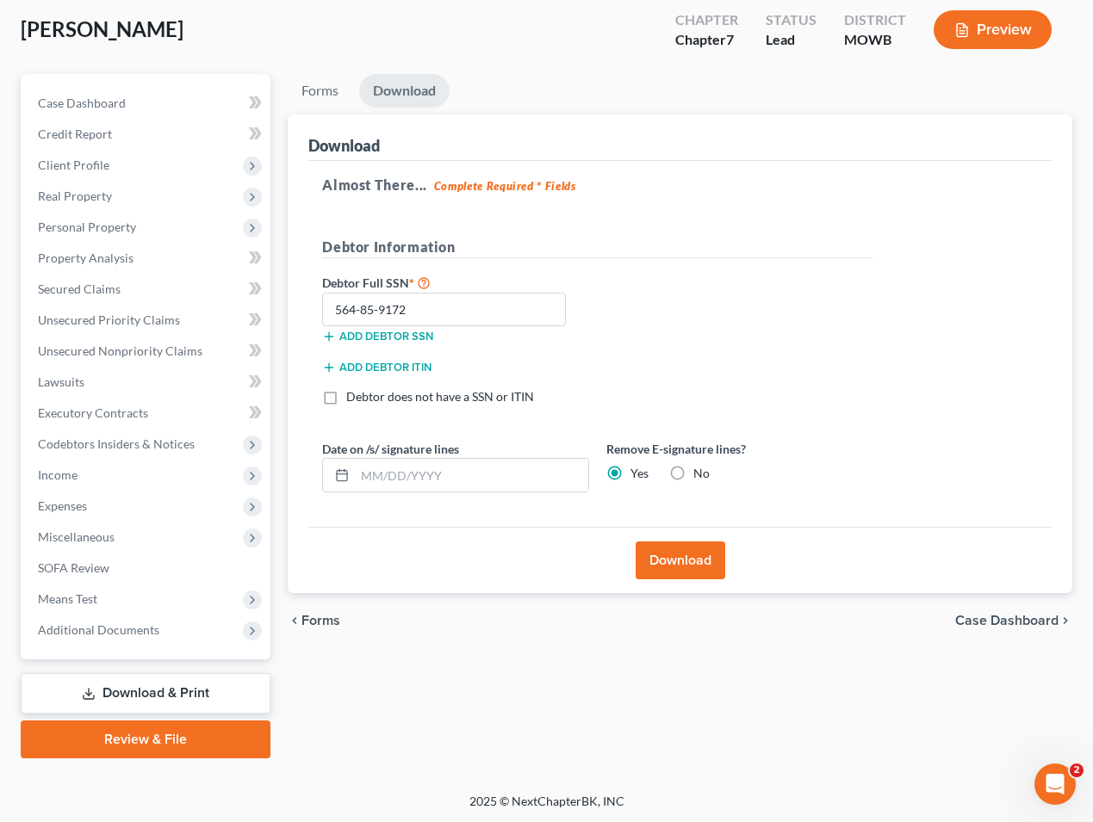
click at [140, 691] on link "Download & Print" at bounding box center [146, 693] width 250 height 40
click at [161, 648] on div "Case Dashboard Payments Invoices Payments Payments Credit Report Client Profile…" at bounding box center [146, 367] width 250 height 586
click at [136, 633] on span "Additional Documents" at bounding box center [98, 630] width 121 height 15
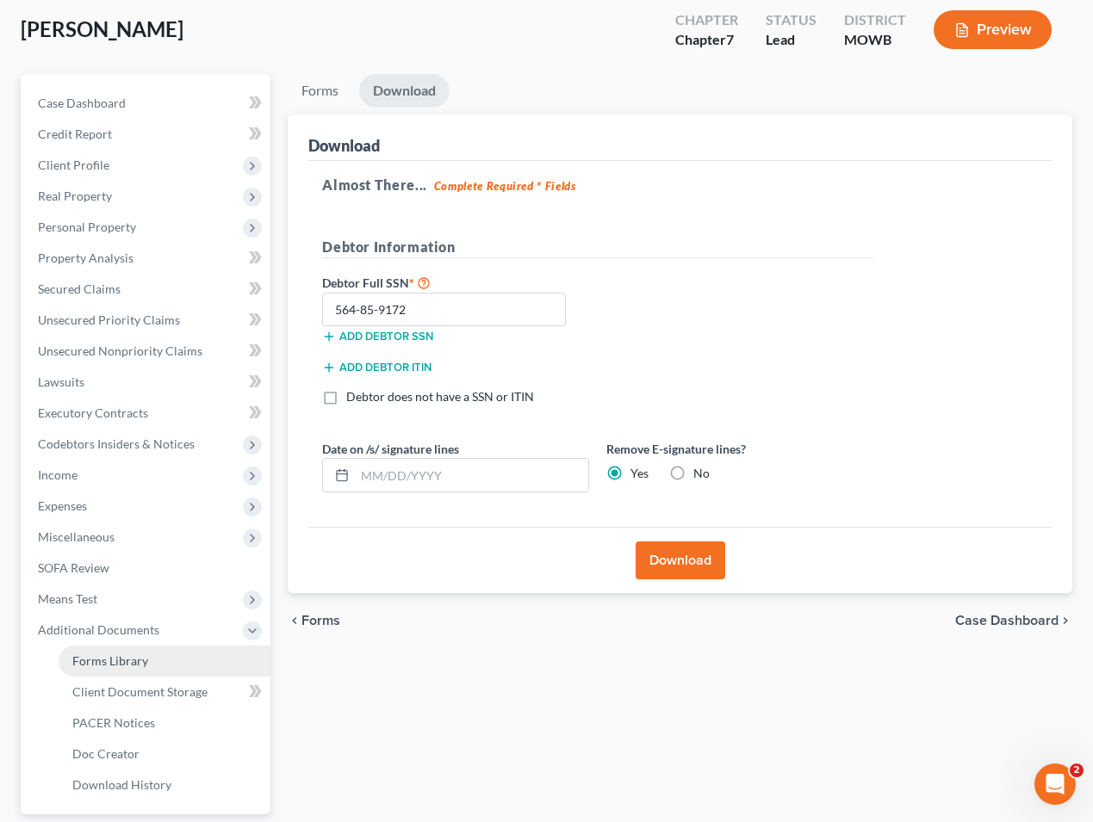
click at [133, 663] on span "Forms Library" at bounding box center [110, 661] width 76 height 15
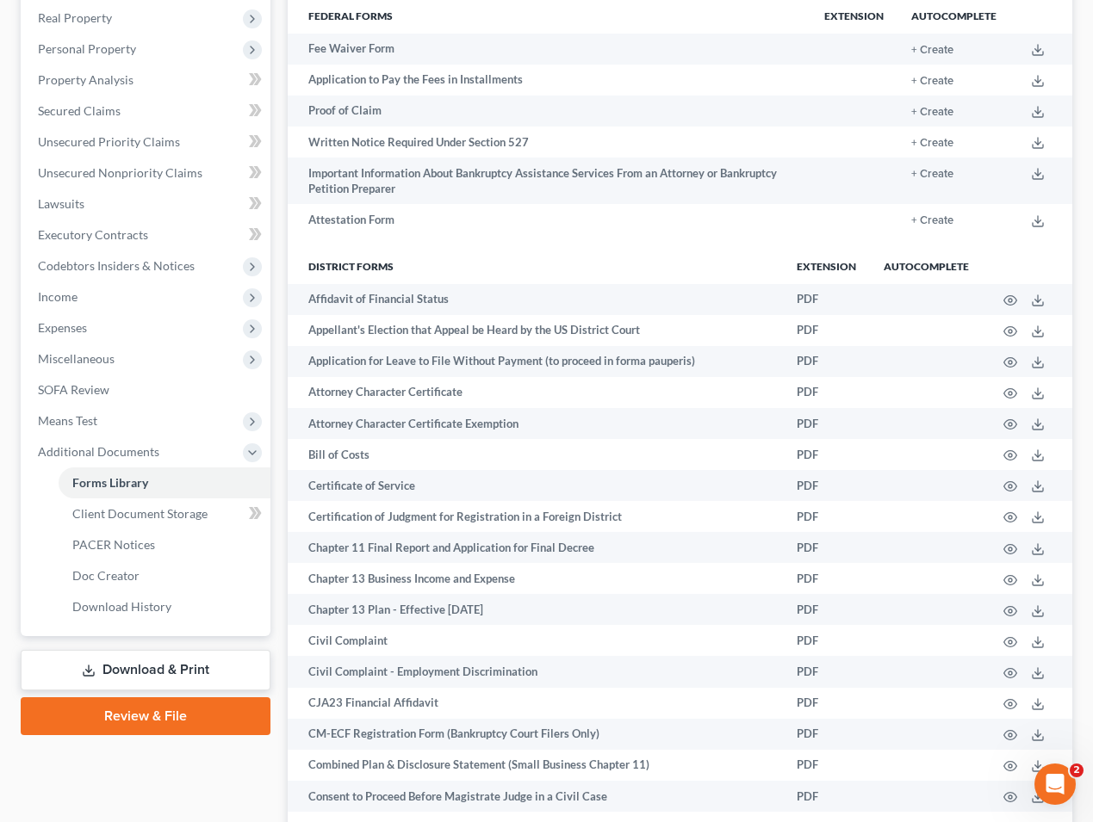
click at [116, 680] on link "Download & Print" at bounding box center [146, 670] width 250 height 40
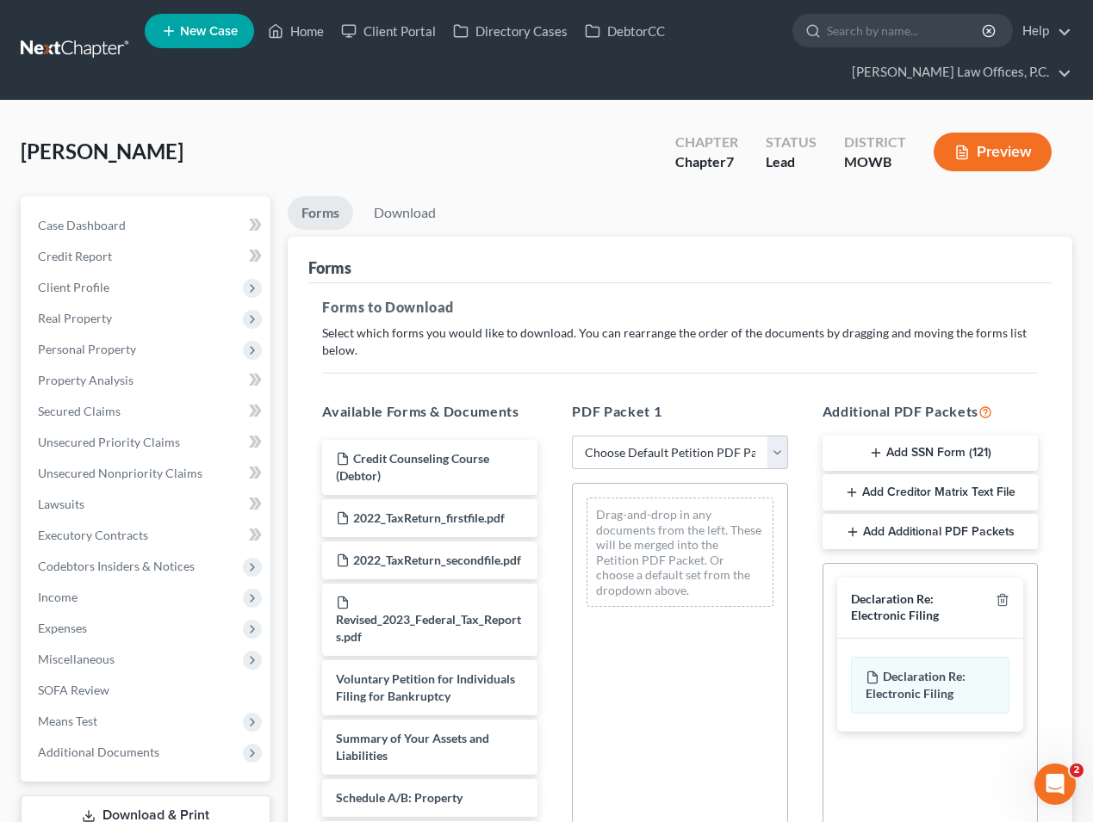
click at [627, 451] on select "Choose Default Petition PDF Packet Complete Bankruptcy Petition (all forms and …" at bounding box center [679, 453] width 215 height 34
select select "0"
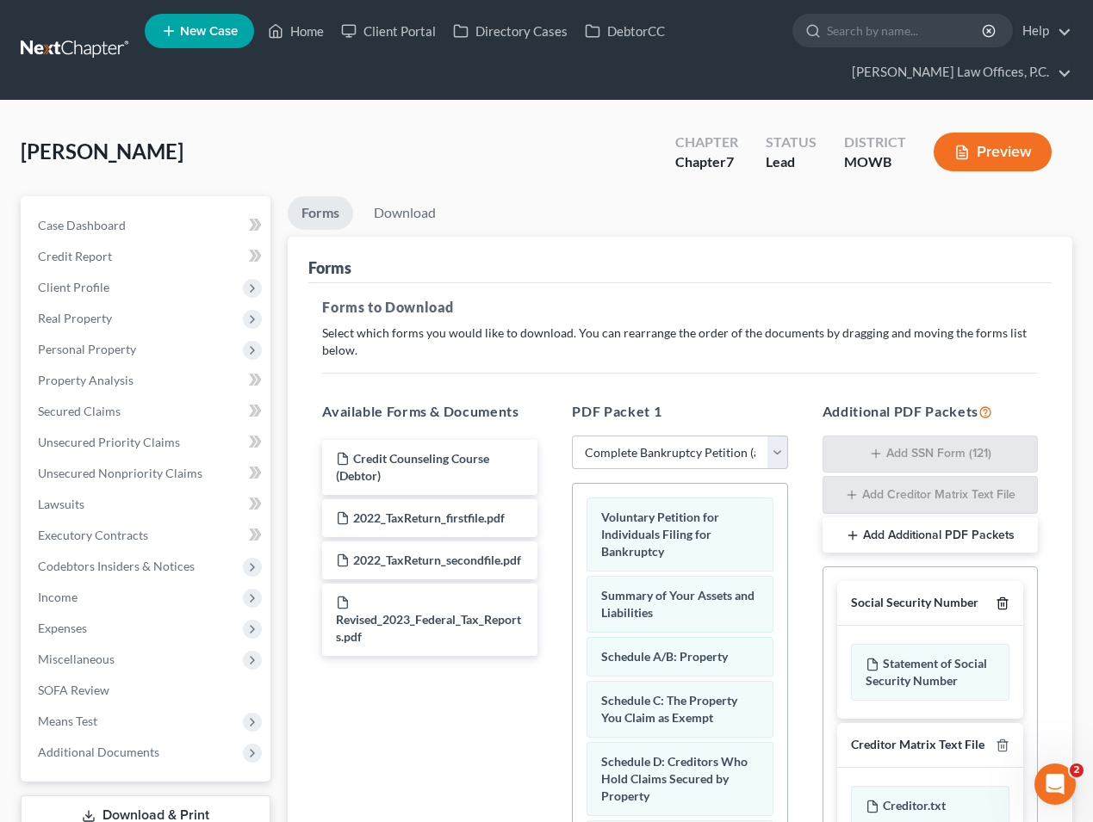
click at [998, 608] on icon "button" at bounding box center [1002, 604] width 8 height 11
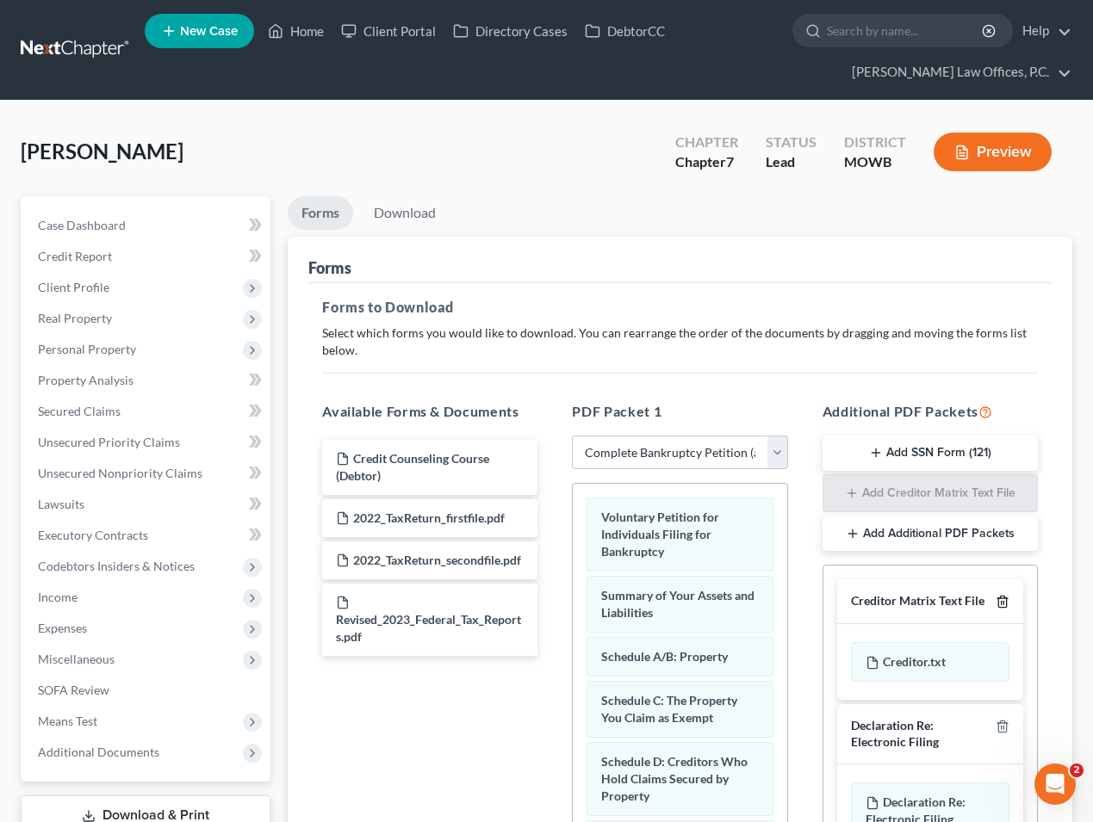
click at [998, 607] on icon "button" at bounding box center [1003, 602] width 14 height 14
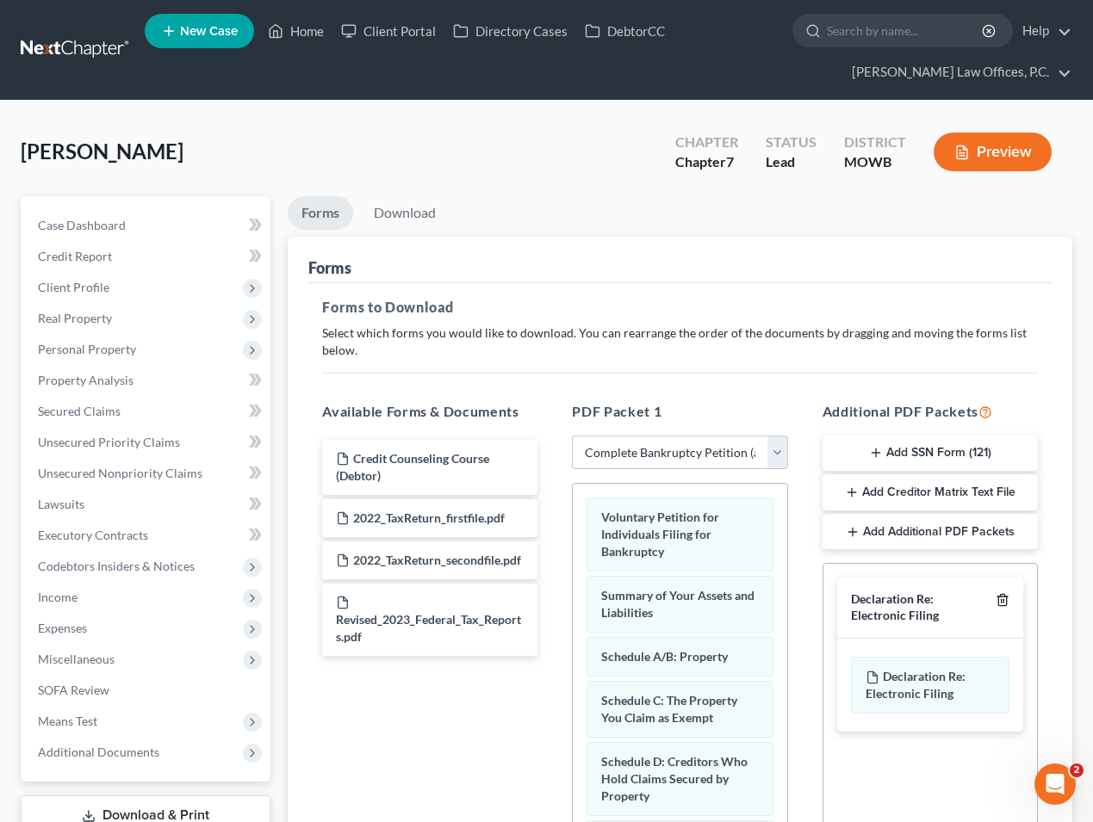
click at [1001, 598] on icon "button" at bounding box center [1003, 600] width 14 height 14
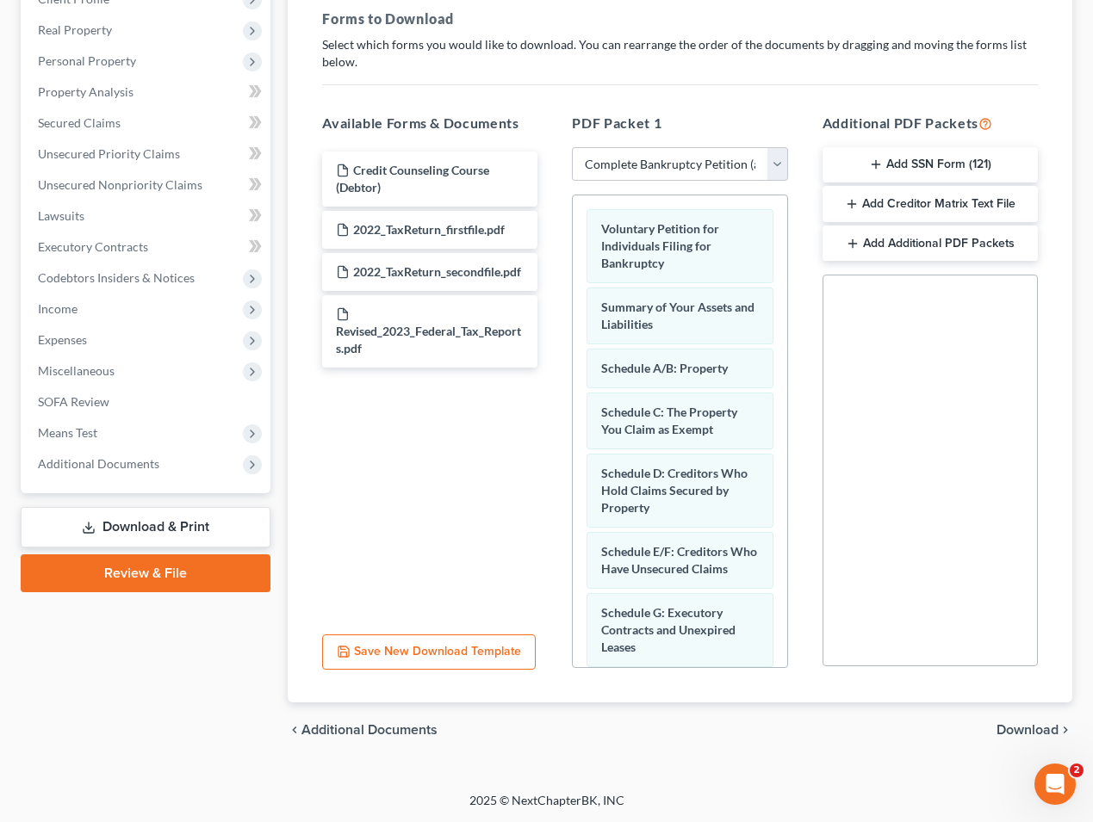
click at [1018, 730] on span "Download" at bounding box center [1027, 730] width 62 height 14
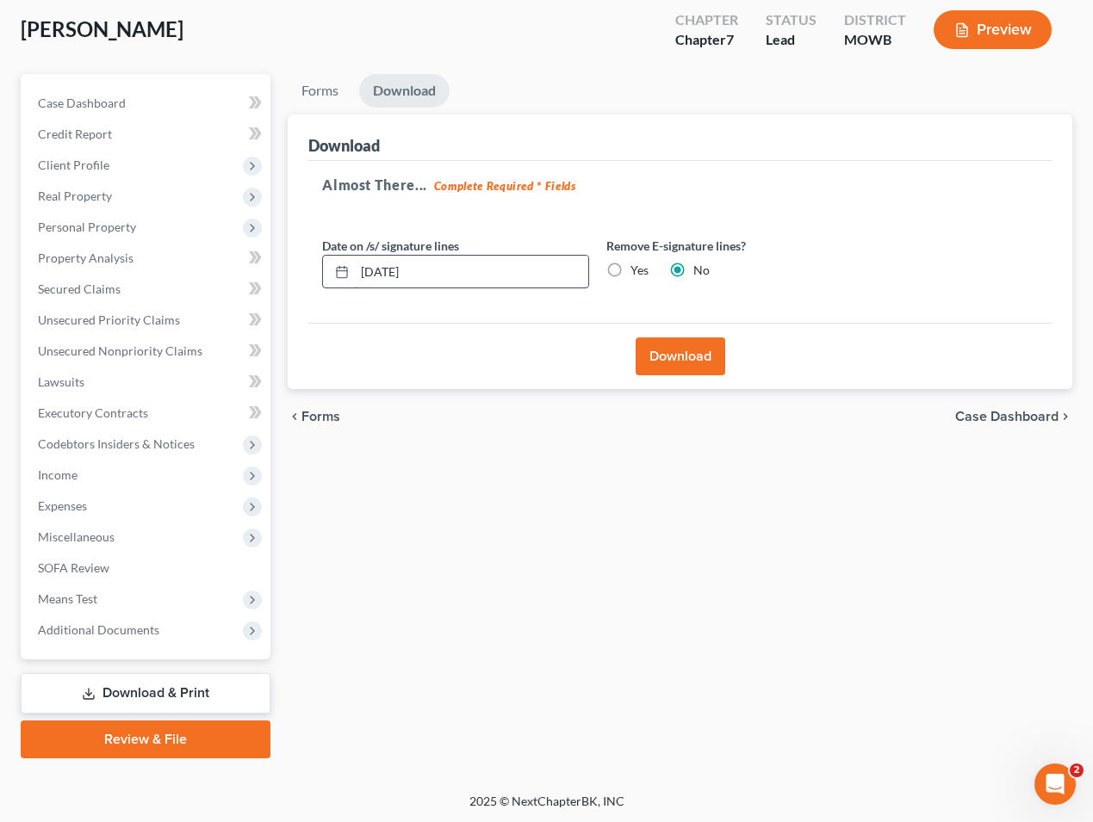
click at [557, 269] on input "[DATE]" at bounding box center [471, 272] width 233 height 33
click at [630, 270] on label "Yes" at bounding box center [639, 270] width 18 height 17
click at [637, 270] on input "Yes" at bounding box center [642, 267] width 11 height 11
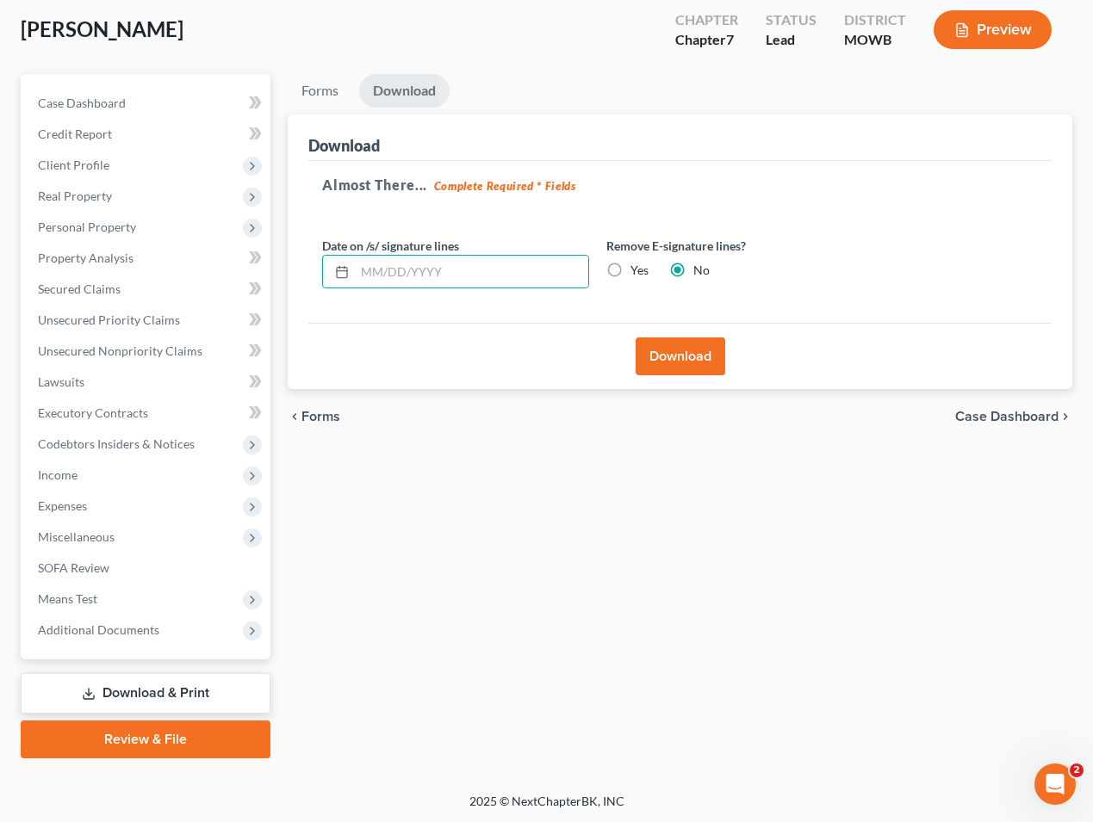
radio input "true"
radio input "false"
click at [679, 352] on button "Download" at bounding box center [681, 357] width 90 height 38
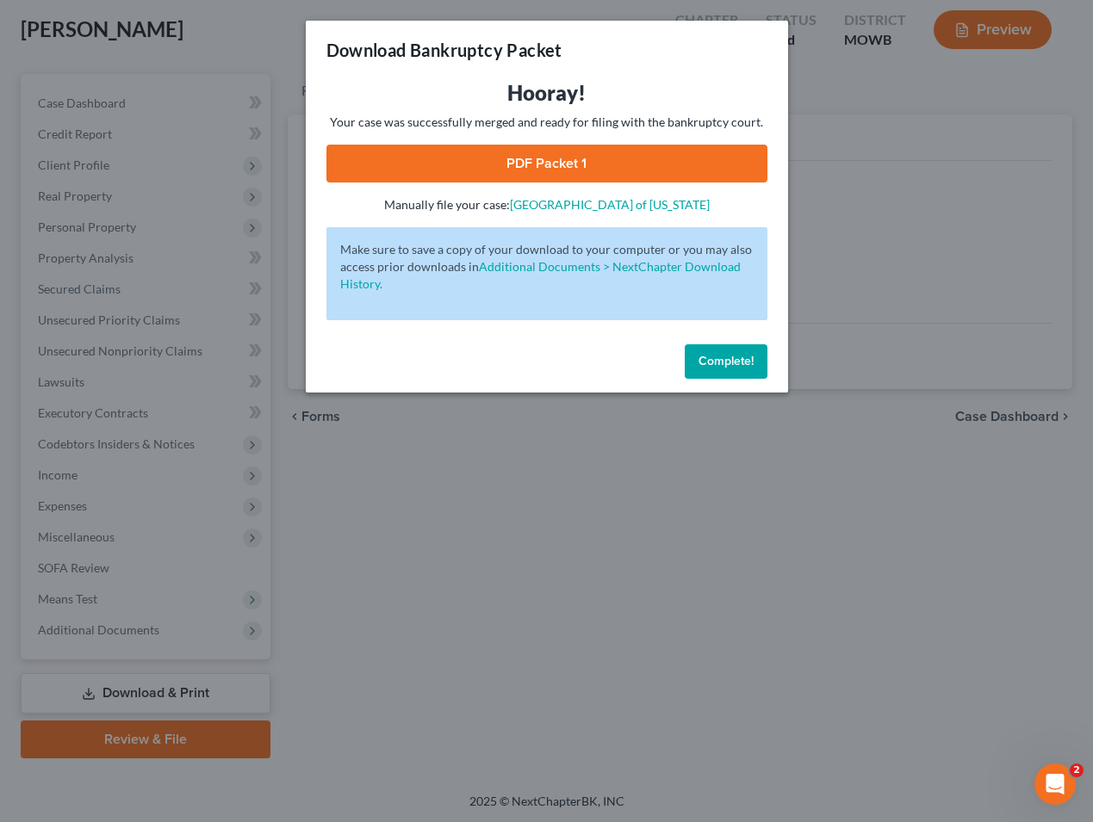
click at [592, 143] on div "Hooray! Your case was successfully merged and ready for filing with the bankrup…" at bounding box center [546, 146] width 441 height 134
click at [586, 162] on link "PDF Packet 1" at bounding box center [546, 164] width 441 height 38
click at [750, 367] on span "Complete!" at bounding box center [725, 361] width 55 height 15
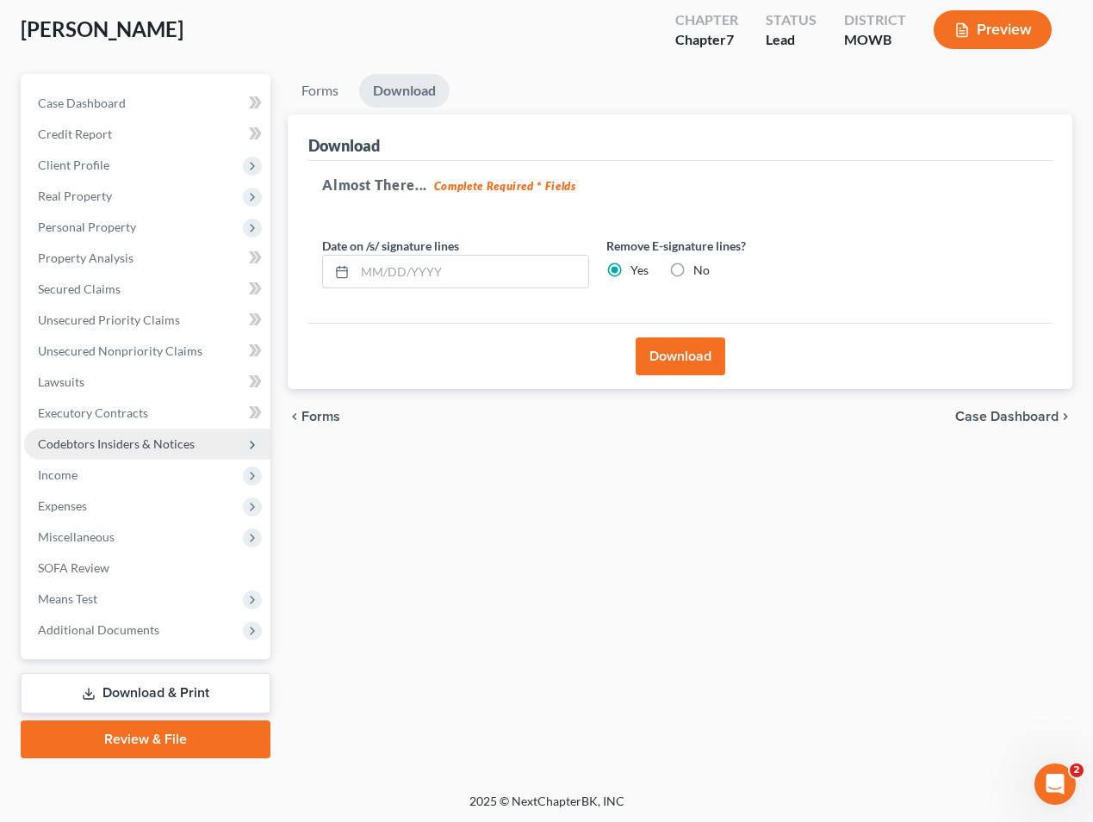
click at [190, 450] on span "Codebtors Insiders & Notices" at bounding box center [116, 444] width 157 height 15
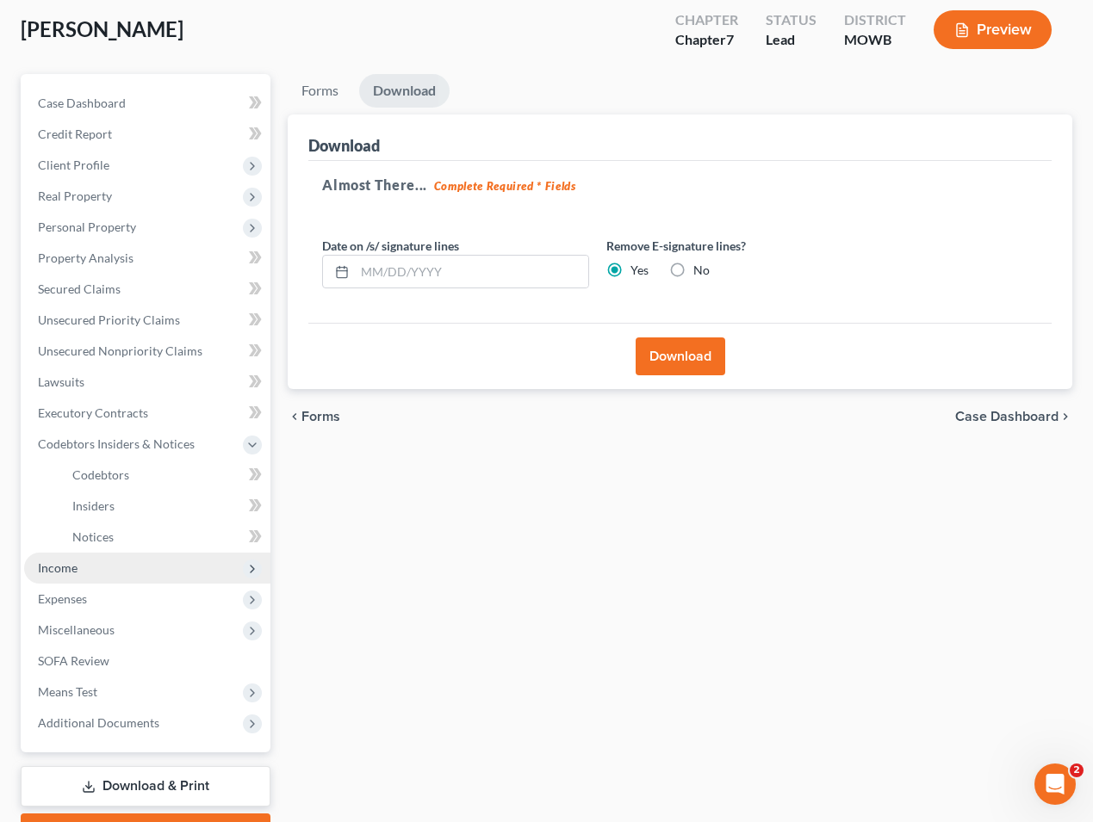
click at [147, 572] on span "Income" at bounding box center [147, 568] width 246 height 31
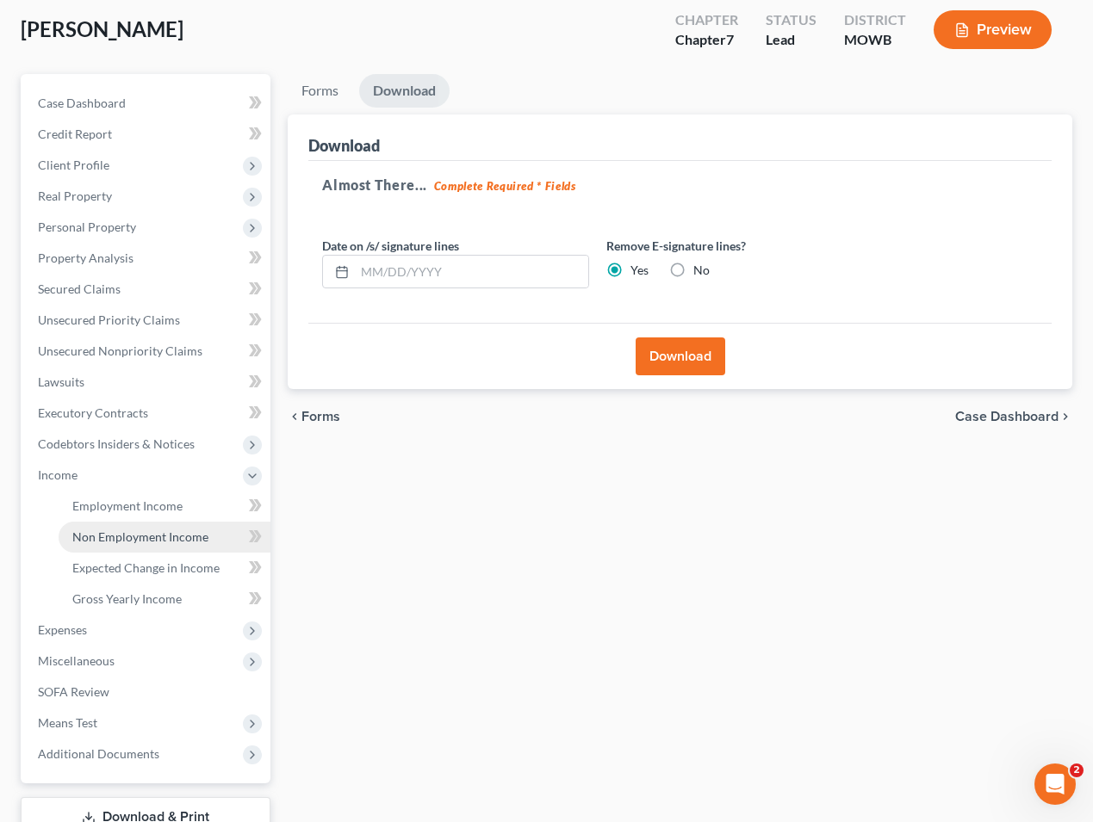
click at [158, 522] on link "Non Employment Income" at bounding box center [165, 537] width 212 height 31
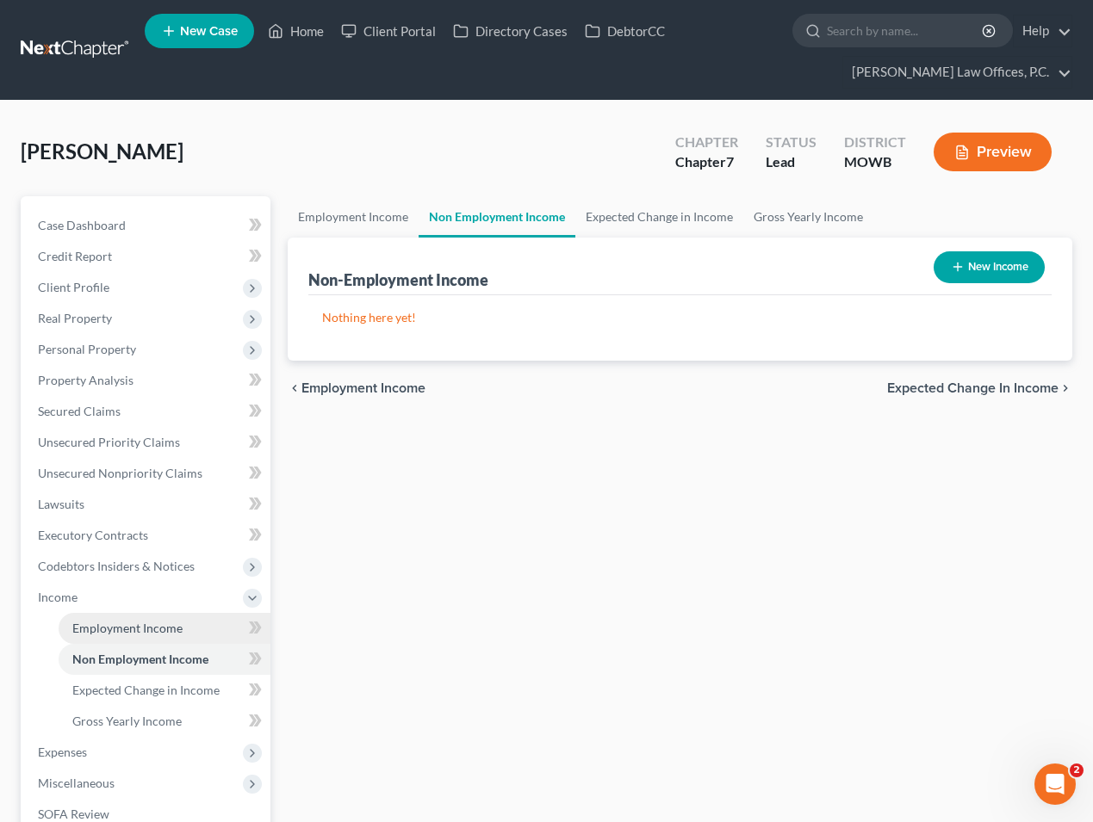
click at [153, 619] on link "Employment Income" at bounding box center [165, 628] width 212 height 31
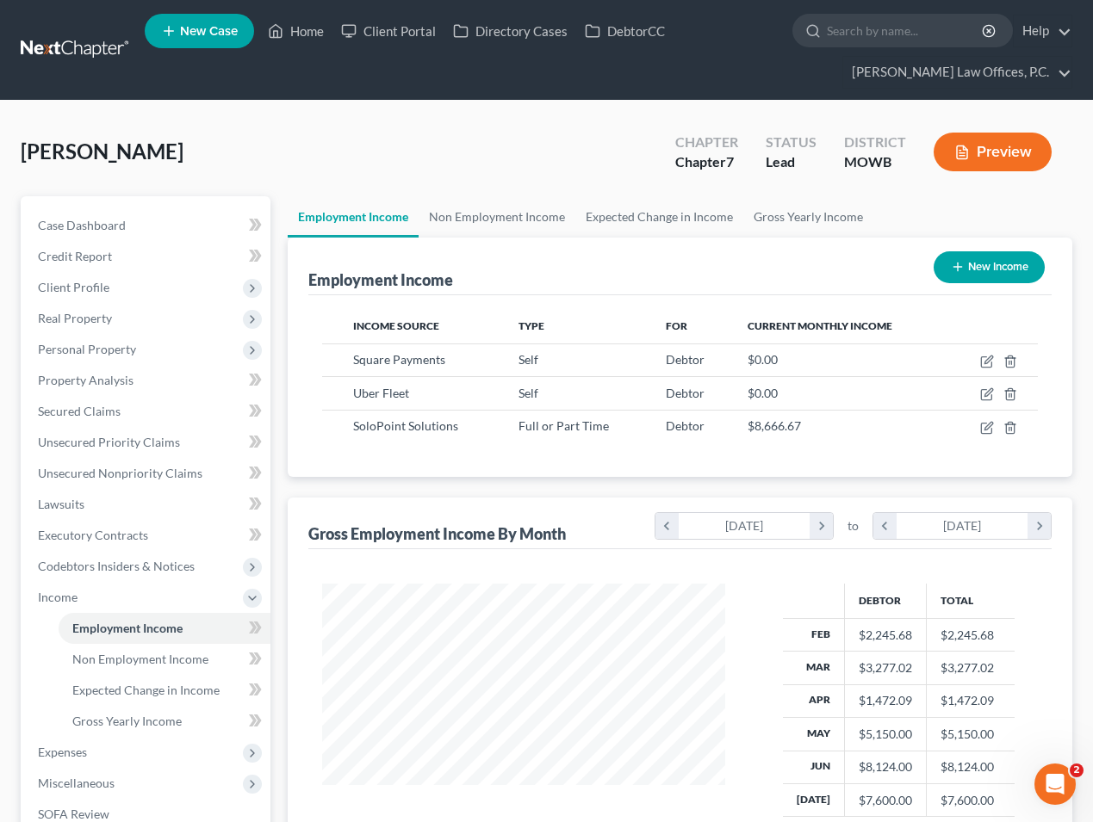
scroll to position [308, 437]
click at [989, 428] on icon "button" at bounding box center [987, 428] width 14 height 14
select select "0"
select select "4"
select select "3"
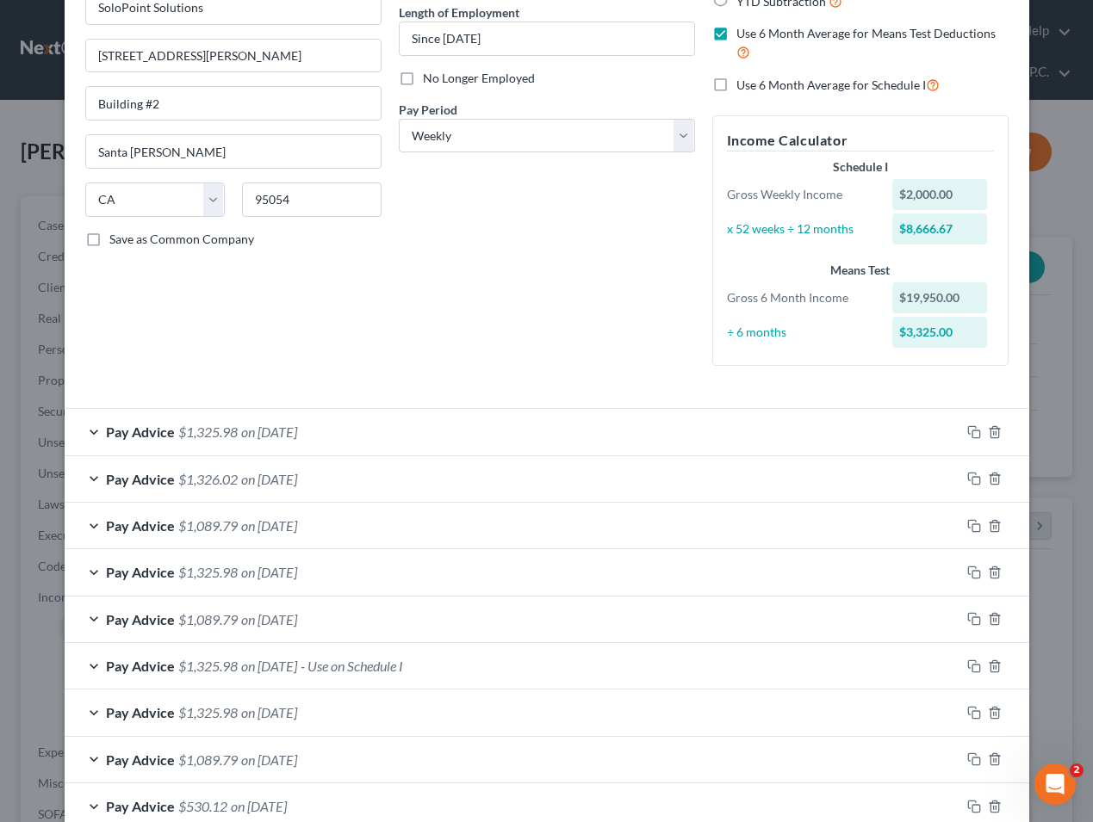
scroll to position [462, 0]
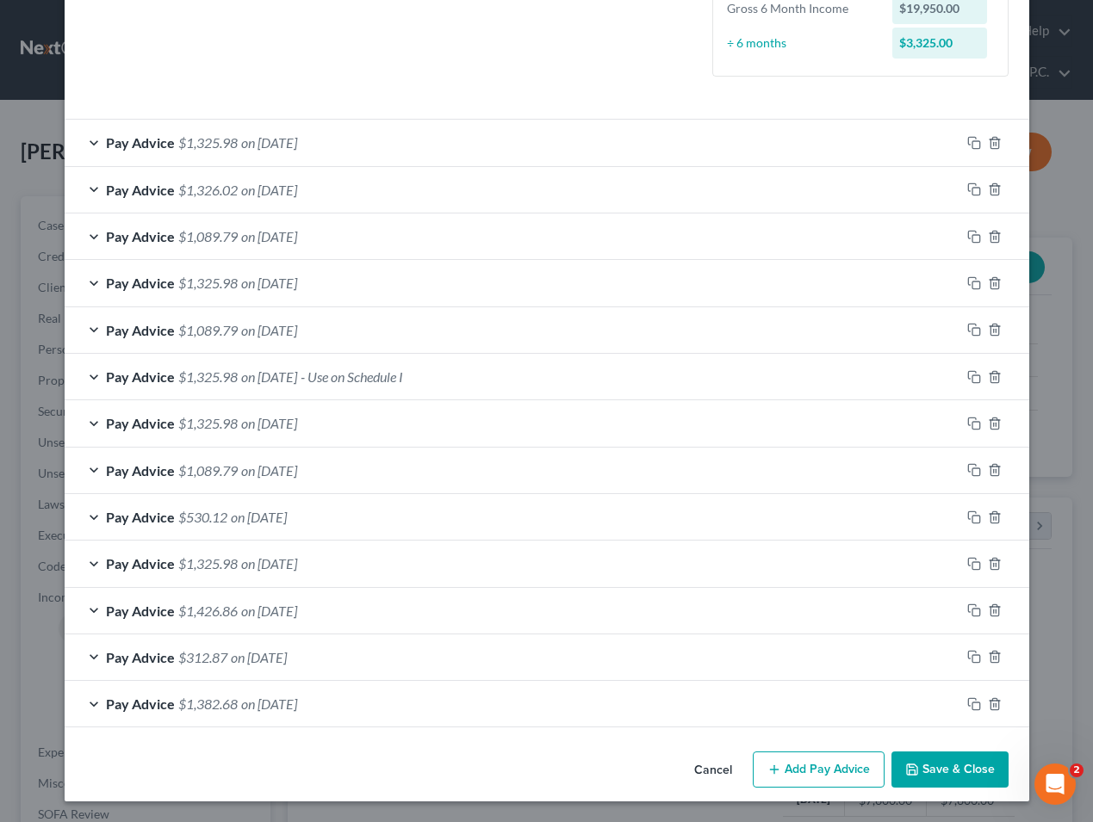
click at [929, 785] on button "Save & Close" at bounding box center [949, 770] width 117 height 36
click at [935, 766] on button "Save & Close" at bounding box center [949, 770] width 117 height 36
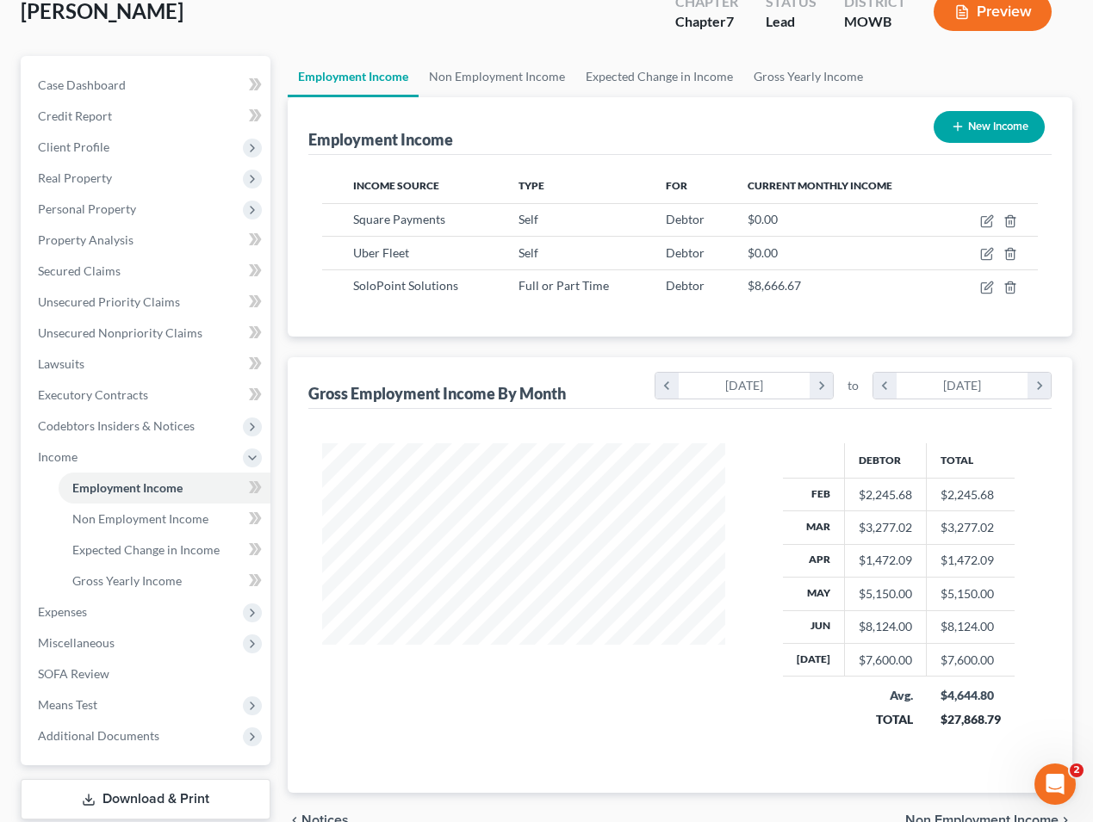
scroll to position [158, 0]
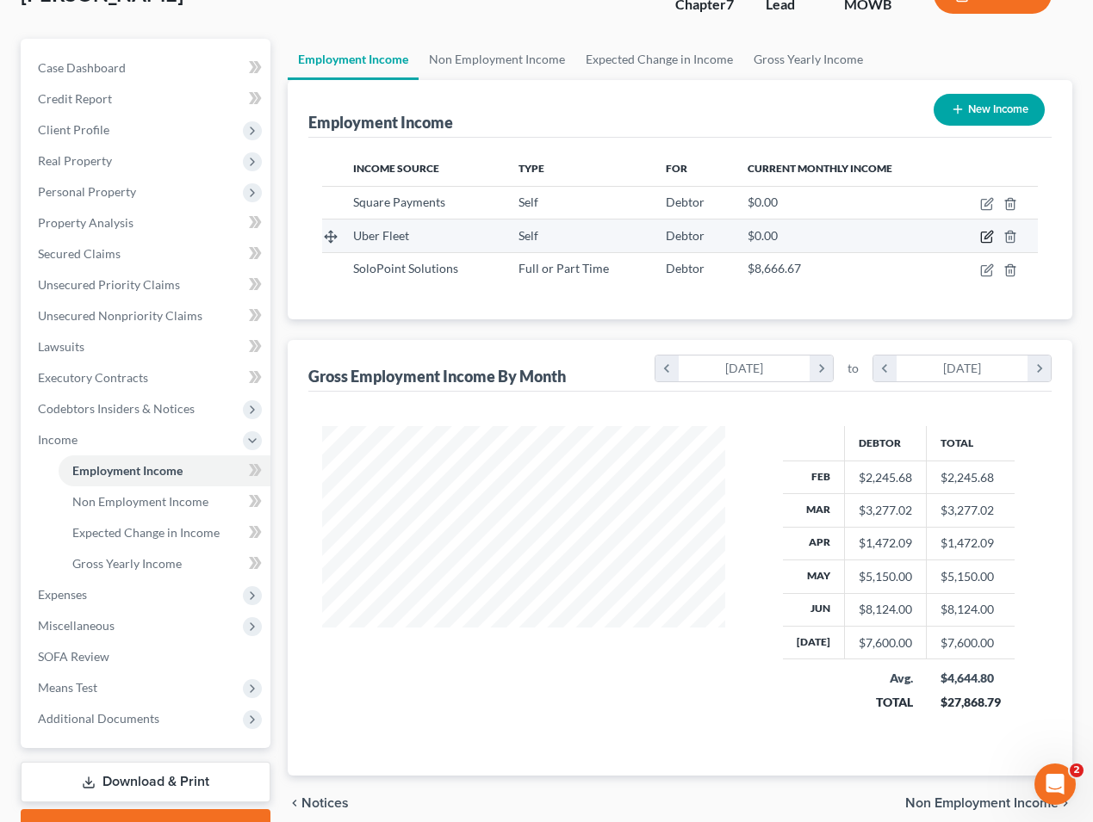
click at [985, 233] on icon "button" at bounding box center [987, 237] width 14 height 14
select select "1"
select select "0"
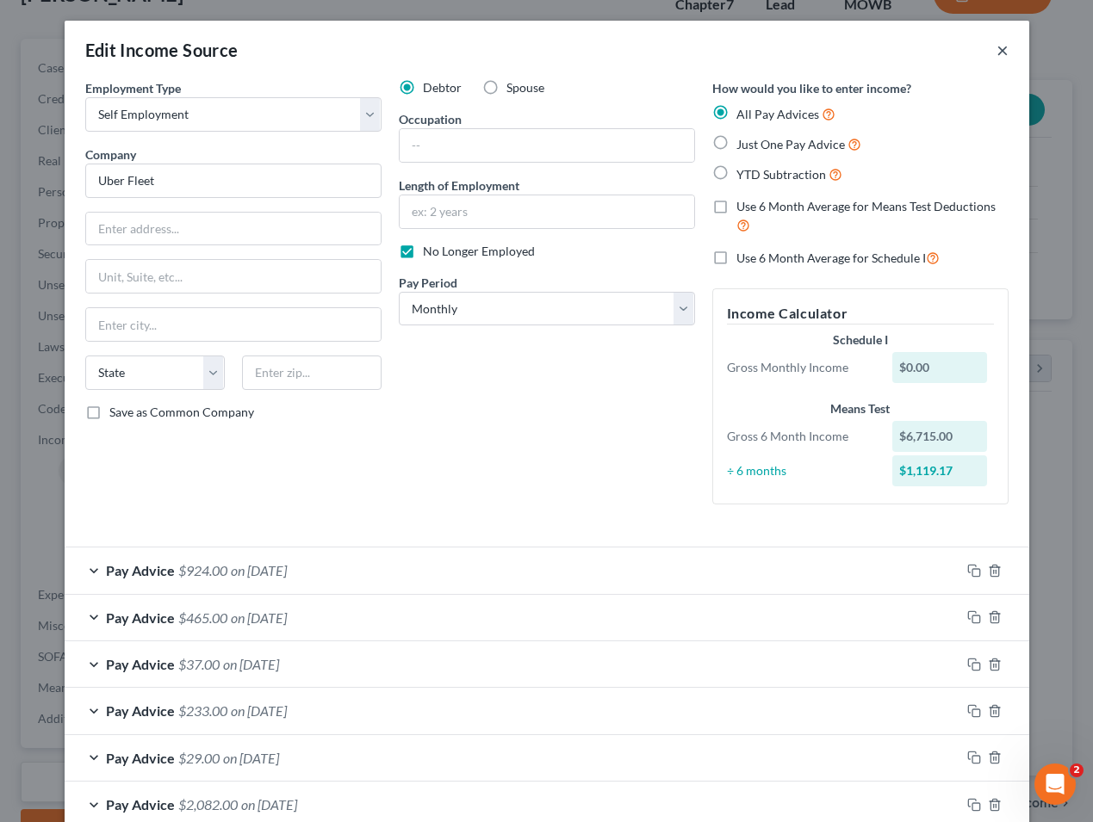
click at [1001, 47] on button "×" at bounding box center [1002, 50] width 12 height 21
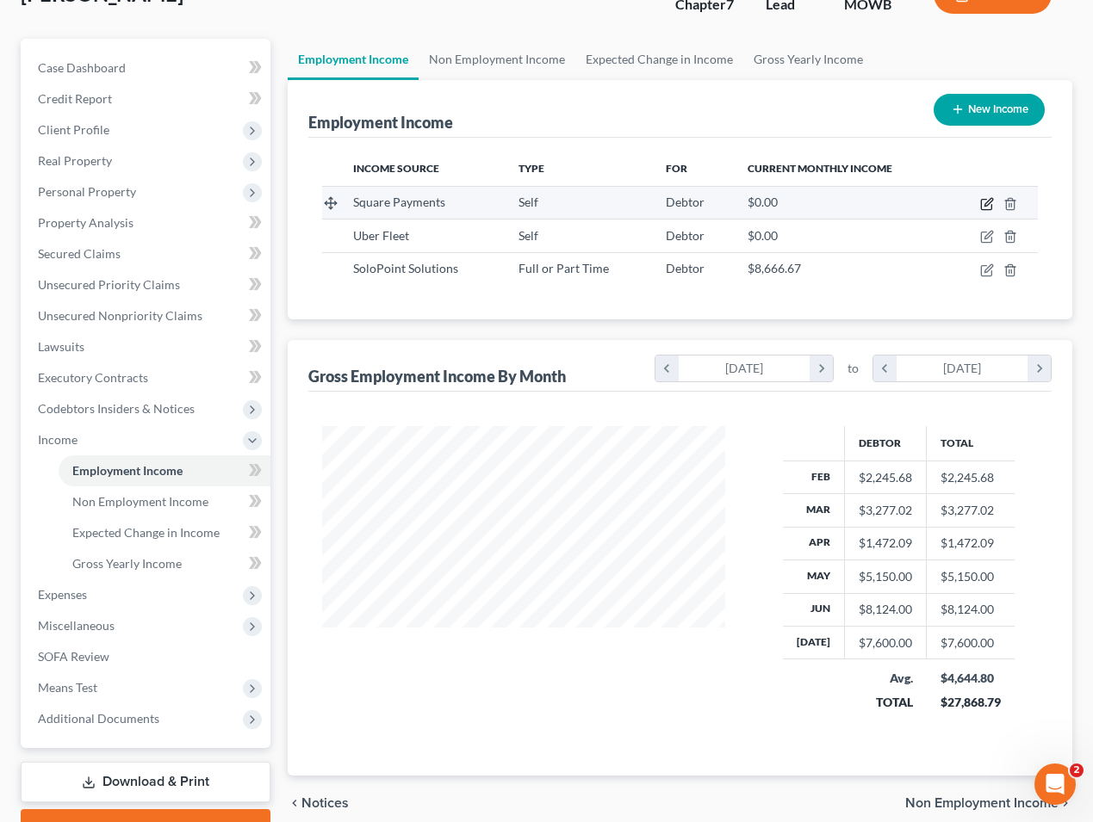
click at [983, 204] on icon "button" at bounding box center [987, 204] width 14 height 14
select select "1"
select select "0"
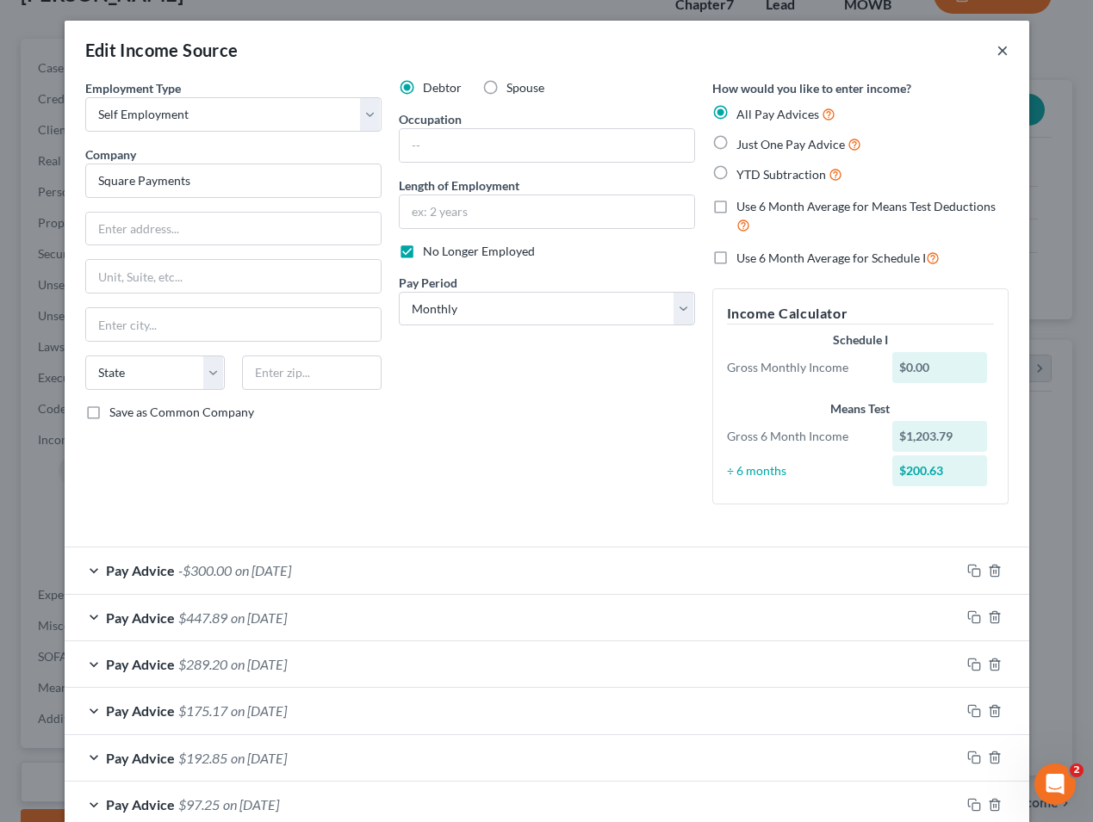
click at [1001, 43] on button "×" at bounding box center [1002, 50] width 12 height 21
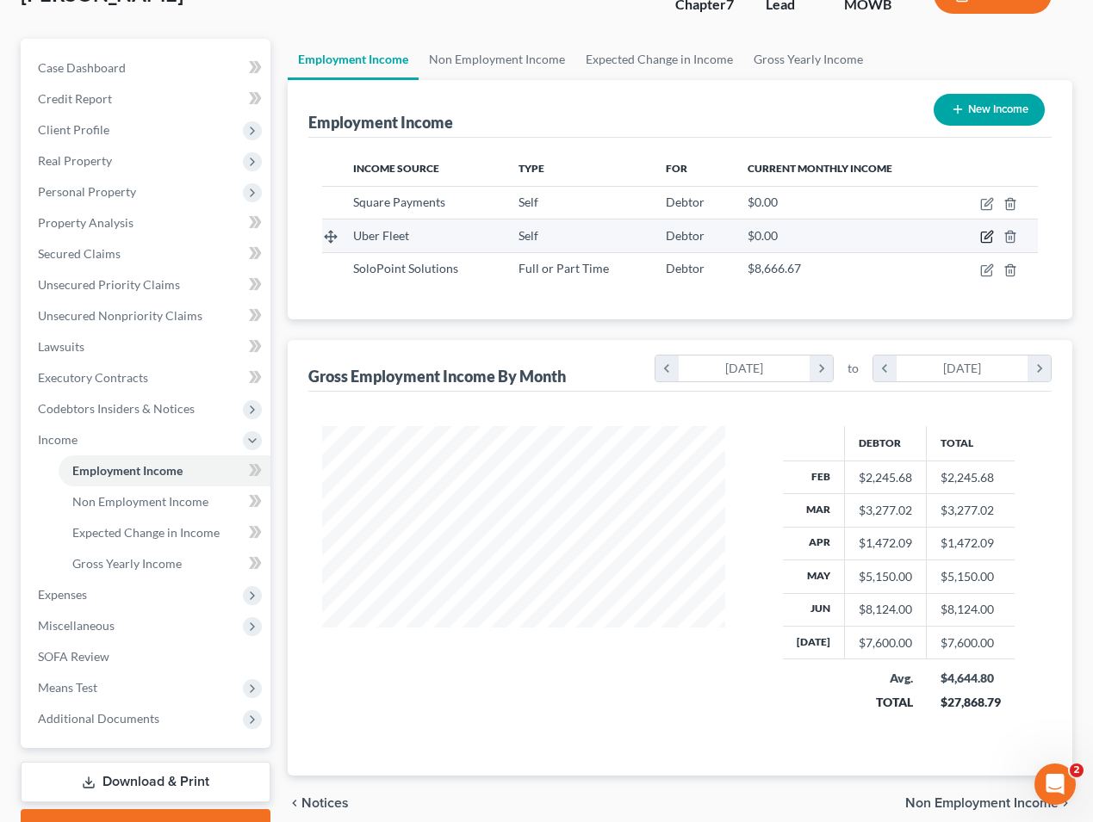
click at [985, 237] on icon "button" at bounding box center [988, 236] width 8 height 8
select select "1"
select select "0"
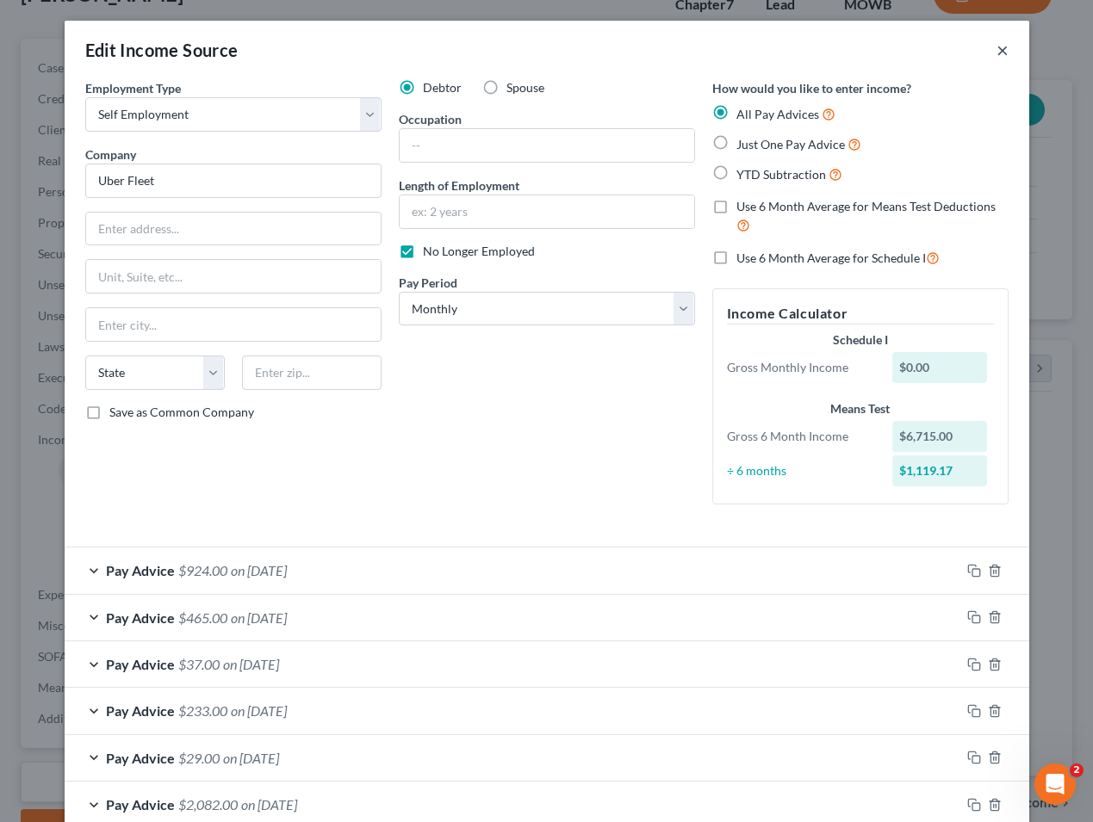
click at [1006, 46] on button "×" at bounding box center [1002, 50] width 12 height 21
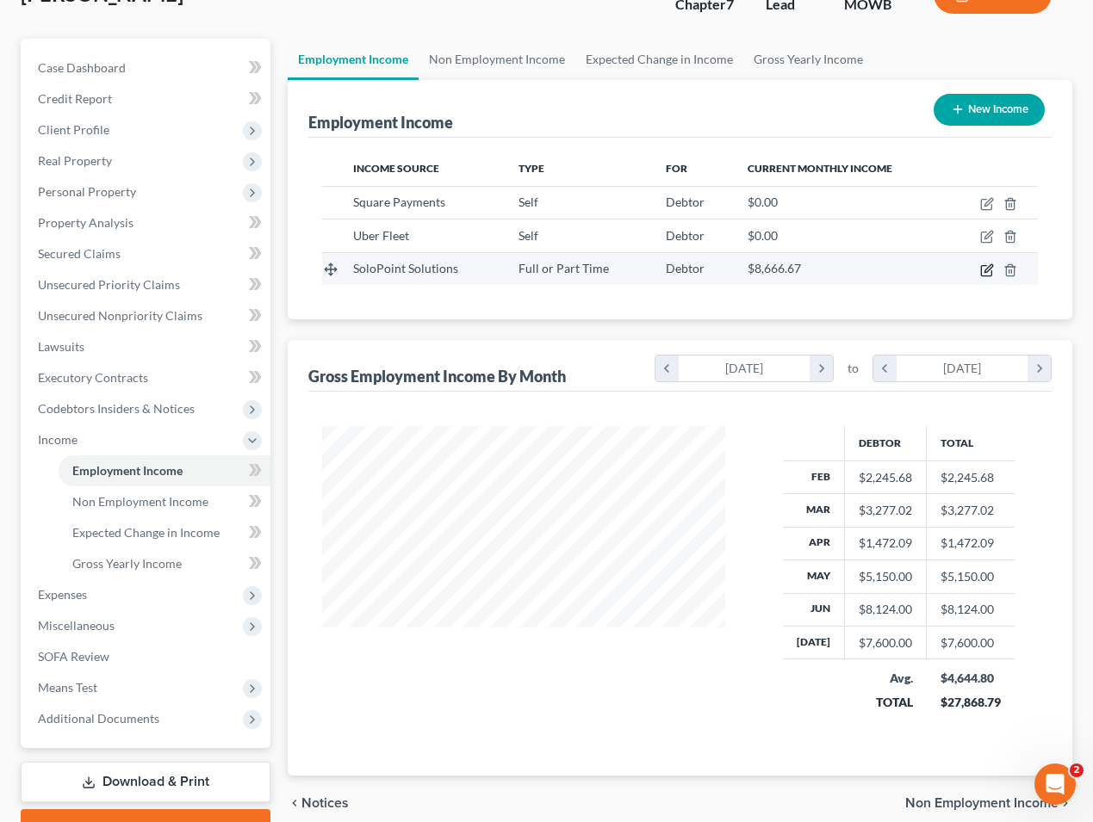
click at [983, 267] on icon "button" at bounding box center [987, 271] width 14 height 14
select select "0"
select select "4"
select select "3"
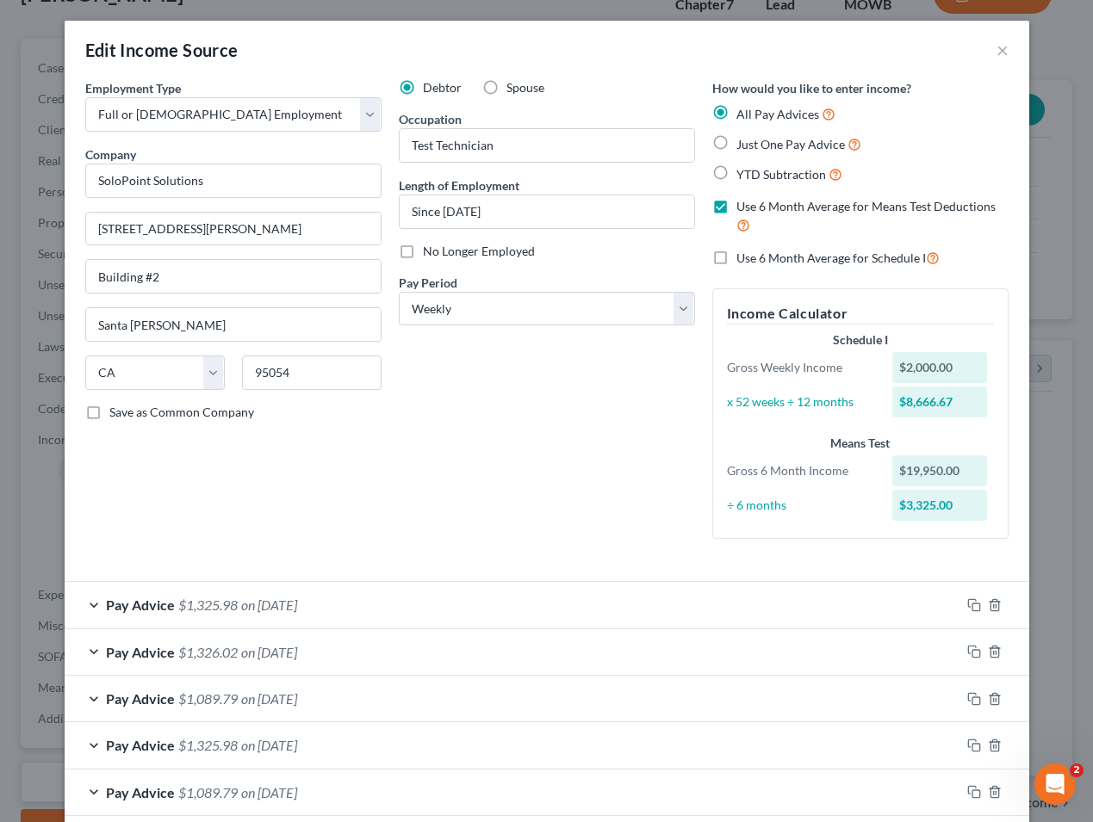
scroll to position [23, 0]
